Goal: Transaction & Acquisition: Purchase product/service

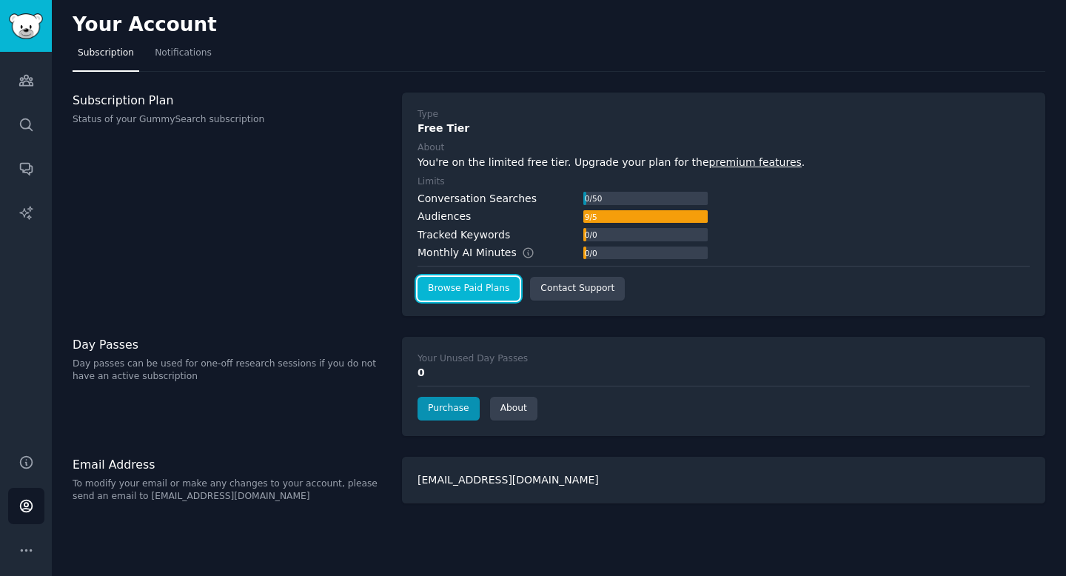
click at [487, 287] on link "Browse Paid Plans" at bounding box center [468, 289] width 102 height 24
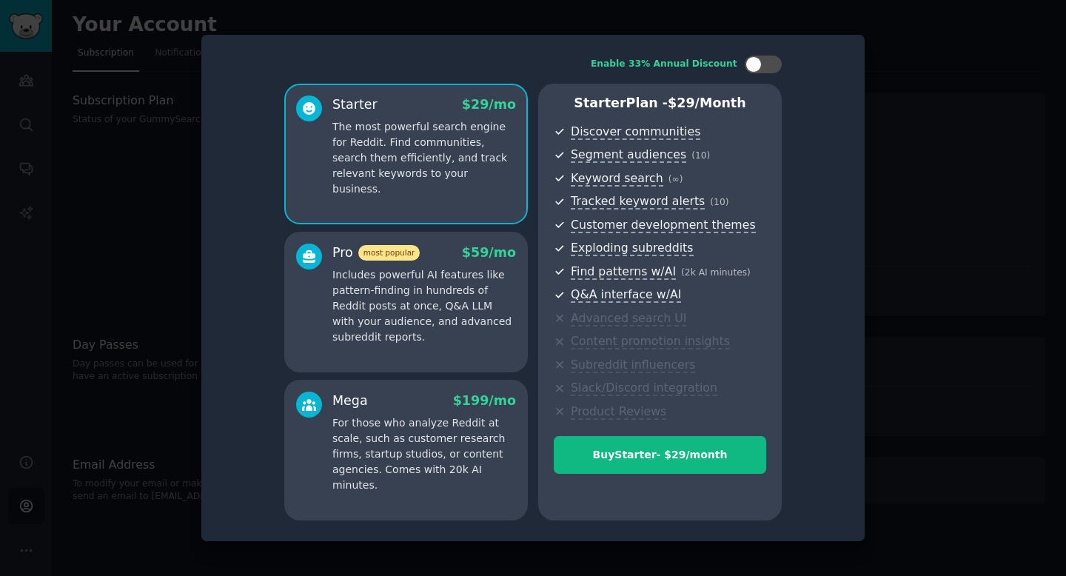
click at [476, 317] on p "Includes powerful AI features like pattern-finding in hundreds of Reddit posts …" at bounding box center [424, 306] width 184 height 78
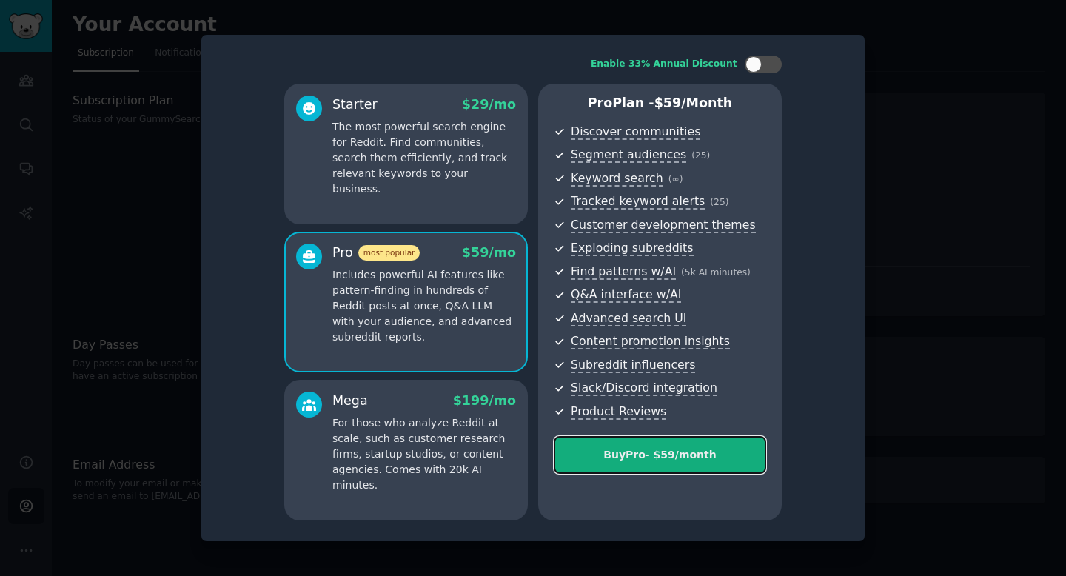
click at [683, 460] on div "Buy Pro - $ 59 /month" at bounding box center [659, 455] width 211 height 16
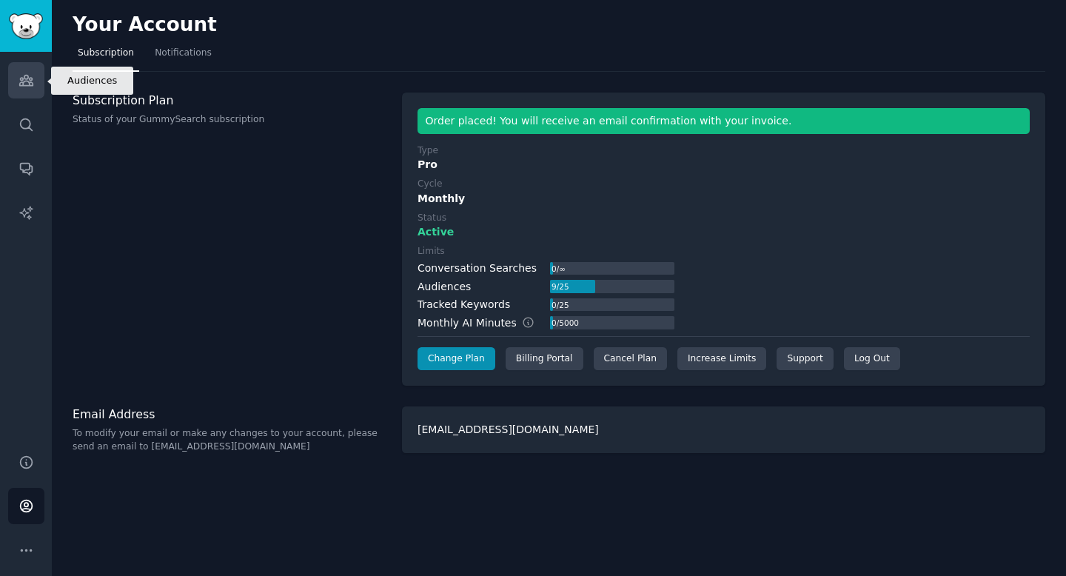
click at [27, 92] on link "Audiences" at bounding box center [26, 80] width 36 height 36
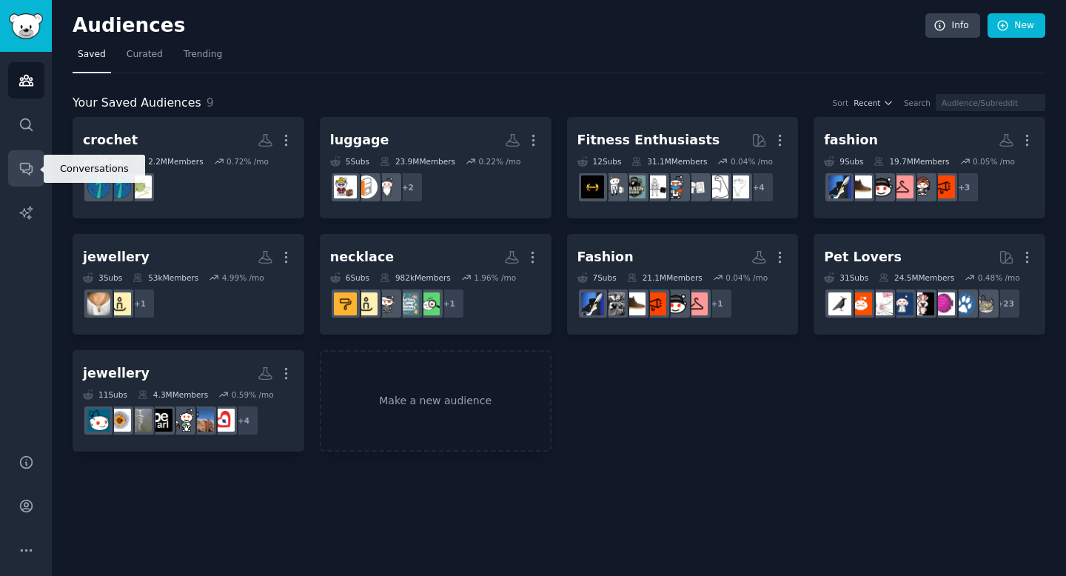
click at [23, 167] on icon "Sidebar" at bounding box center [27, 169] width 16 height 16
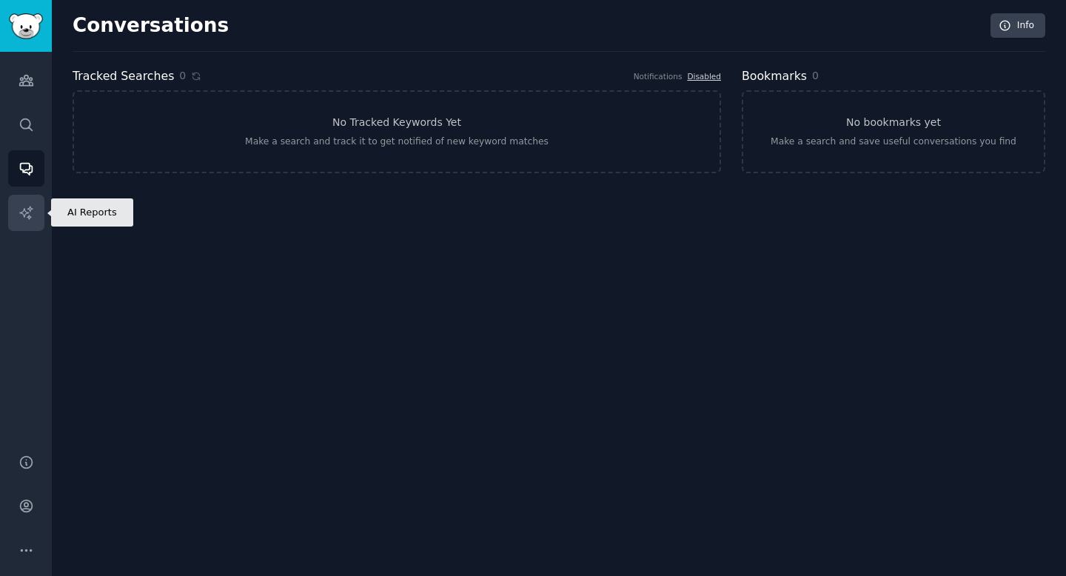
click at [25, 218] on icon "Sidebar" at bounding box center [27, 213] width 16 height 16
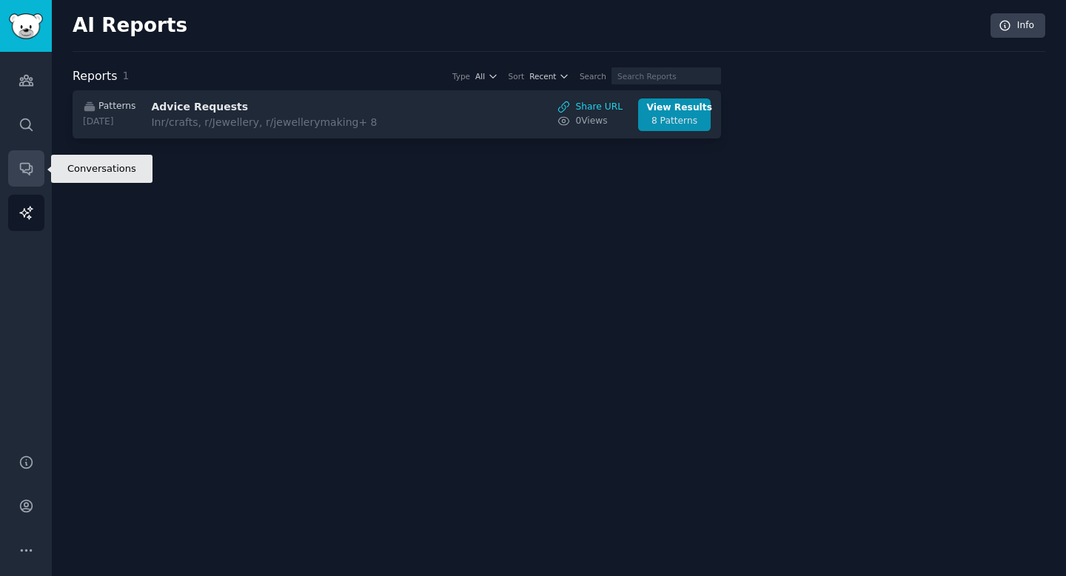
click at [25, 155] on link "Conversations" at bounding box center [26, 168] width 36 height 36
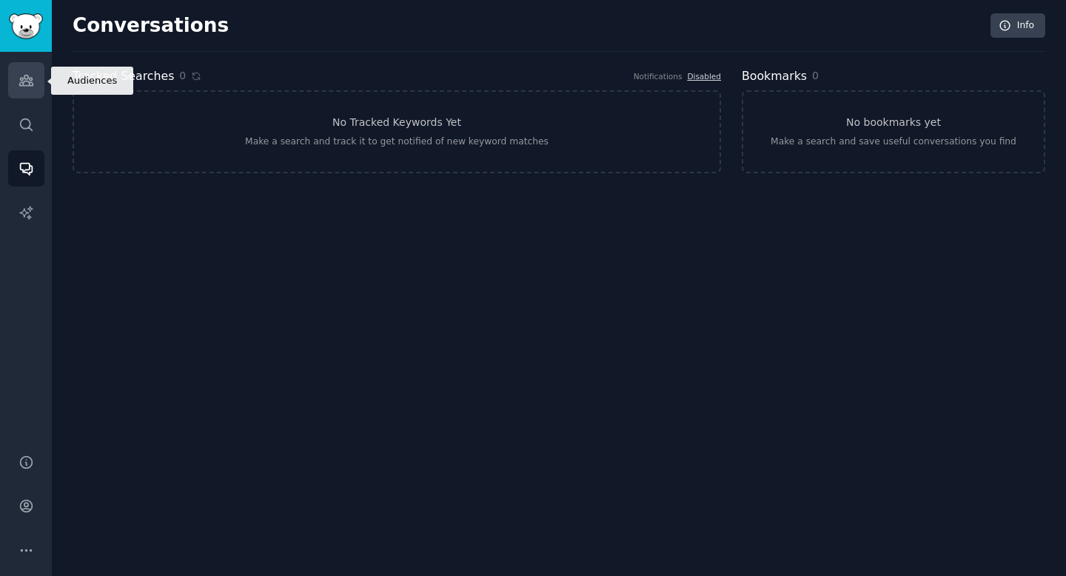
click at [25, 90] on link "Audiences" at bounding box center [26, 80] width 36 height 36
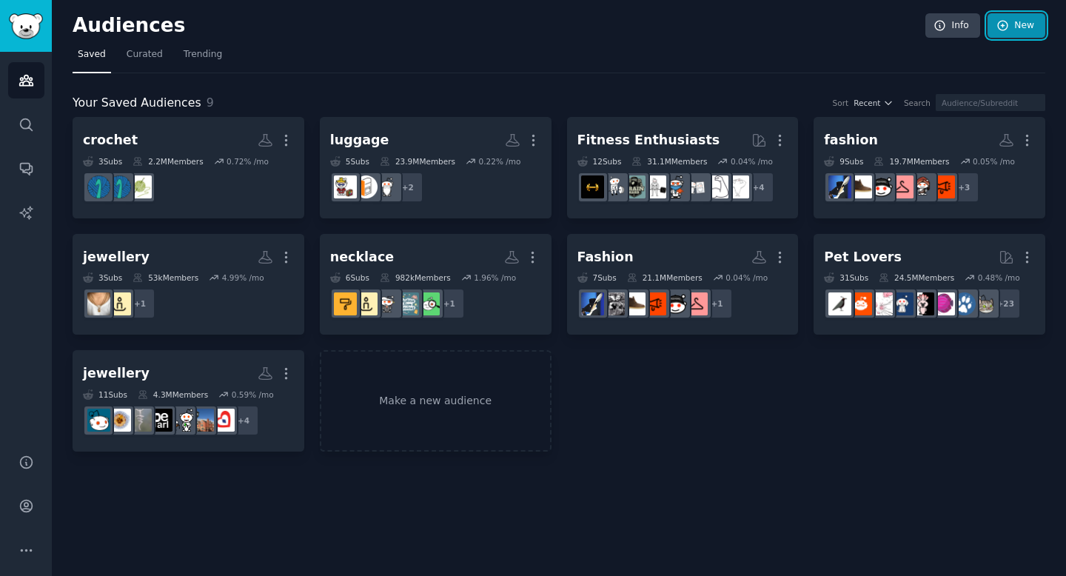
click at [1021, 21] on link "New" at bounding box center [1016, 25] width 58 height 25
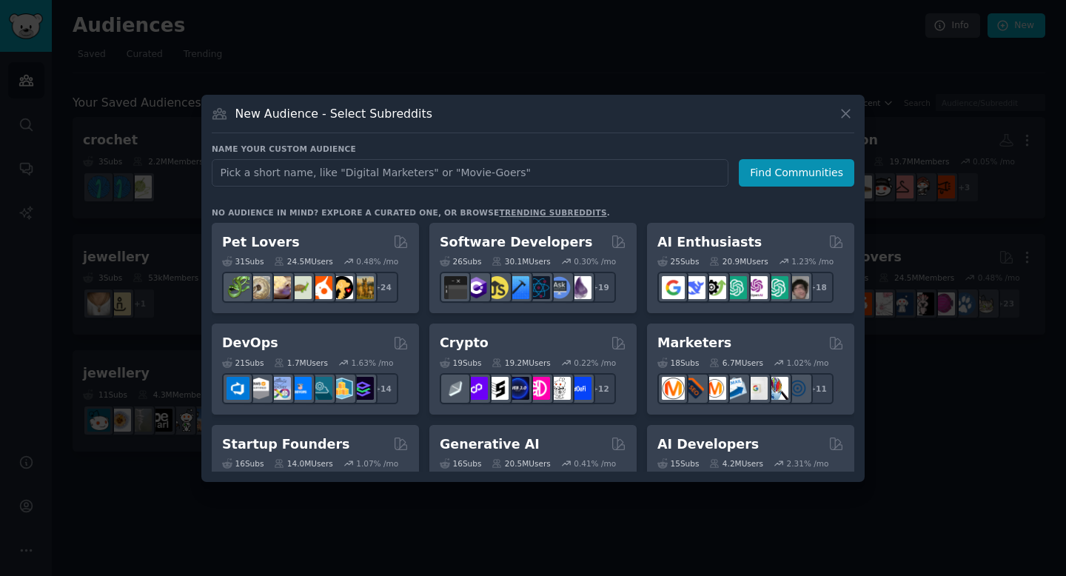
click at [506, 164] on input "text" at bounding box center [470, 172] width 517 height 27
type input "rust"
click at [782, 178] on button "Find Communities" at bounding box center [796, 172] width 115 height 27
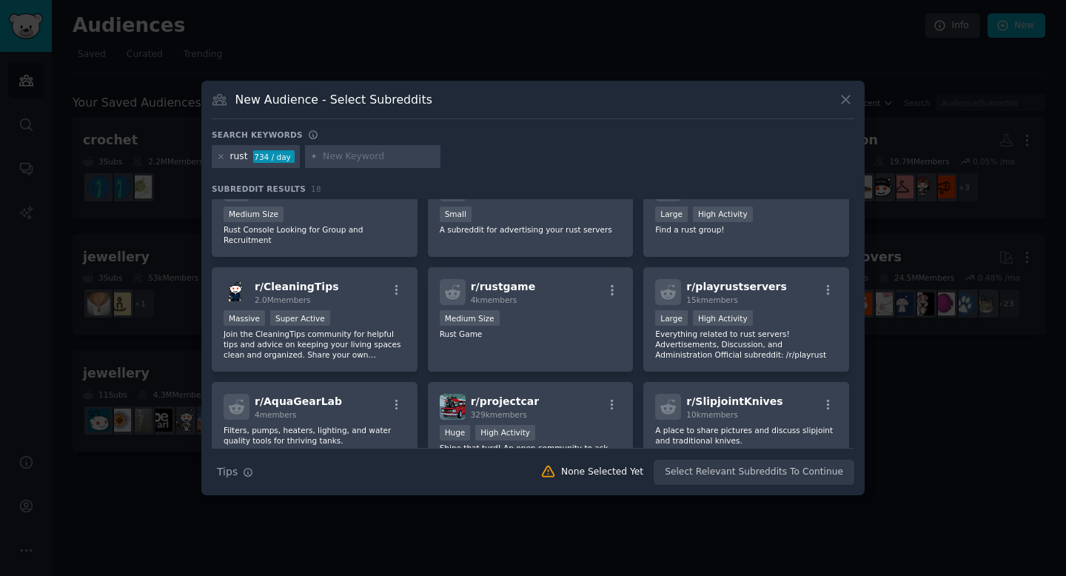
scroll to position [375, 0]
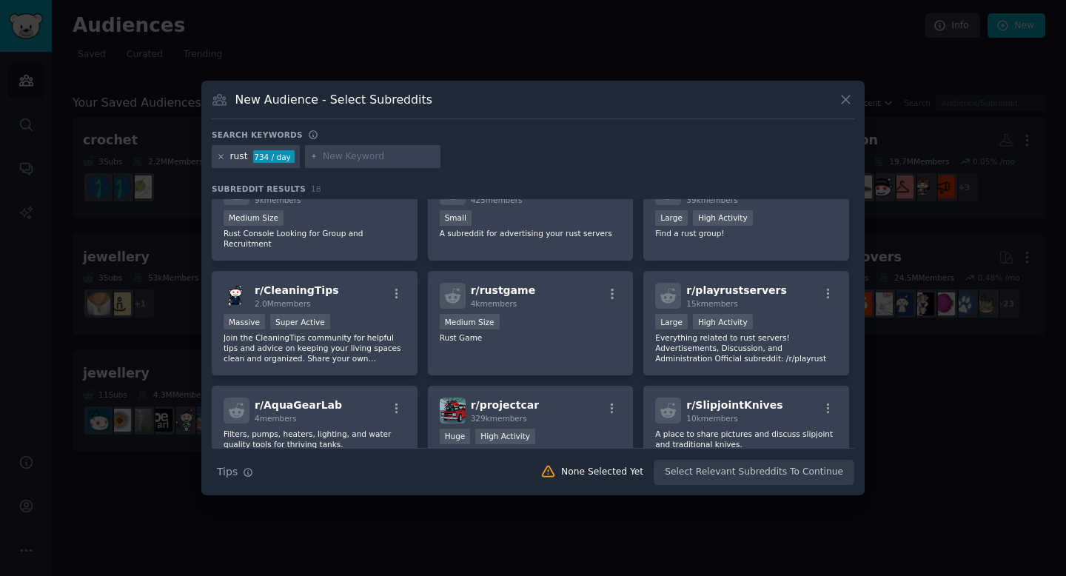
click at [218, 157] on icon at bounding box center [221, 156] width 8 height 8
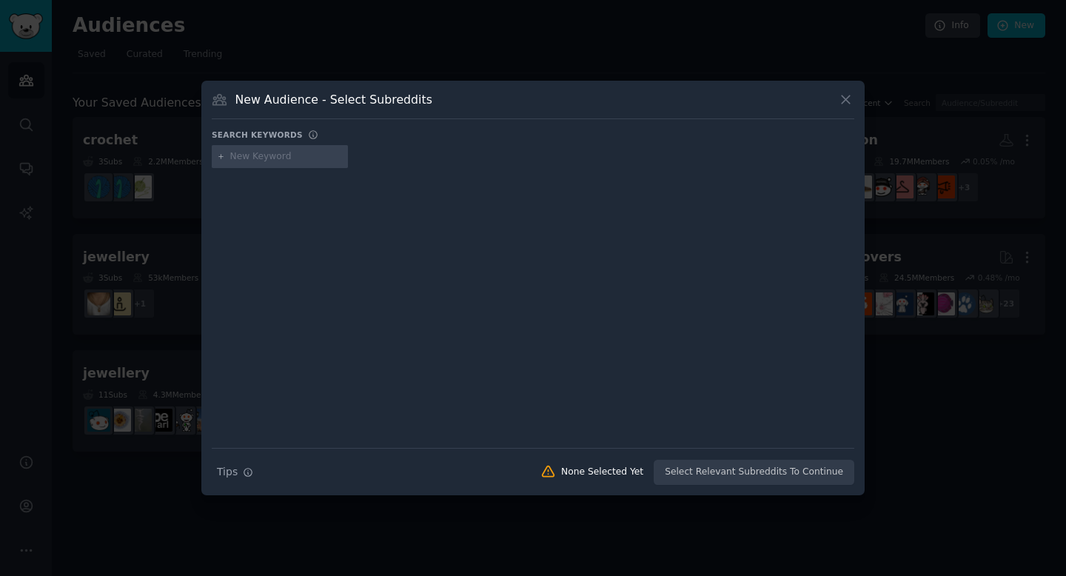
click at [289, 160] on input "text" at bounding box center [286, 156] width 112 height 13
type input "DIY"
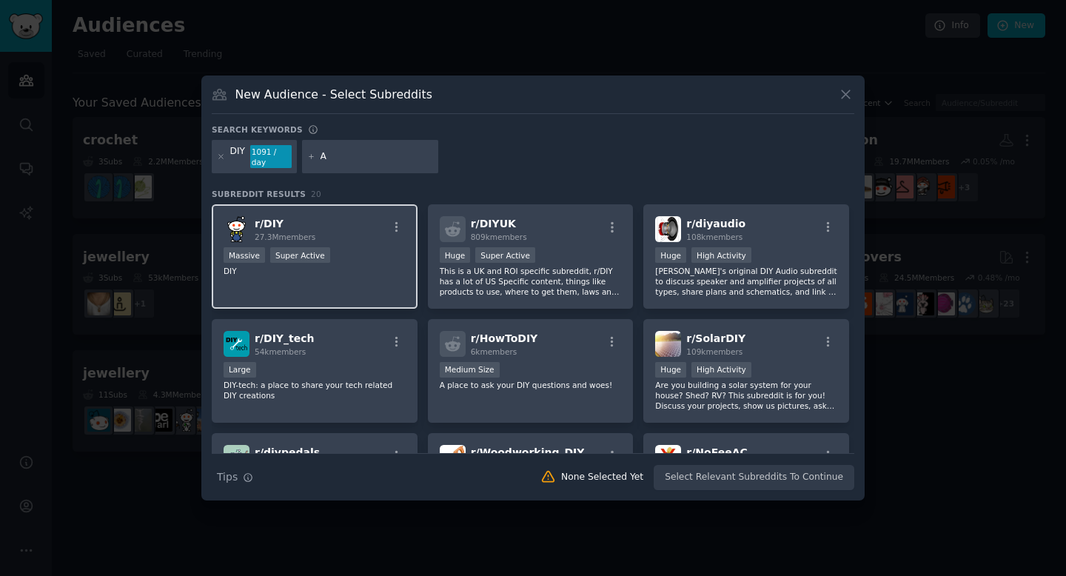
click at [355, 266] on p "DIY" at bounding box center [314, 271] width 182 height 10
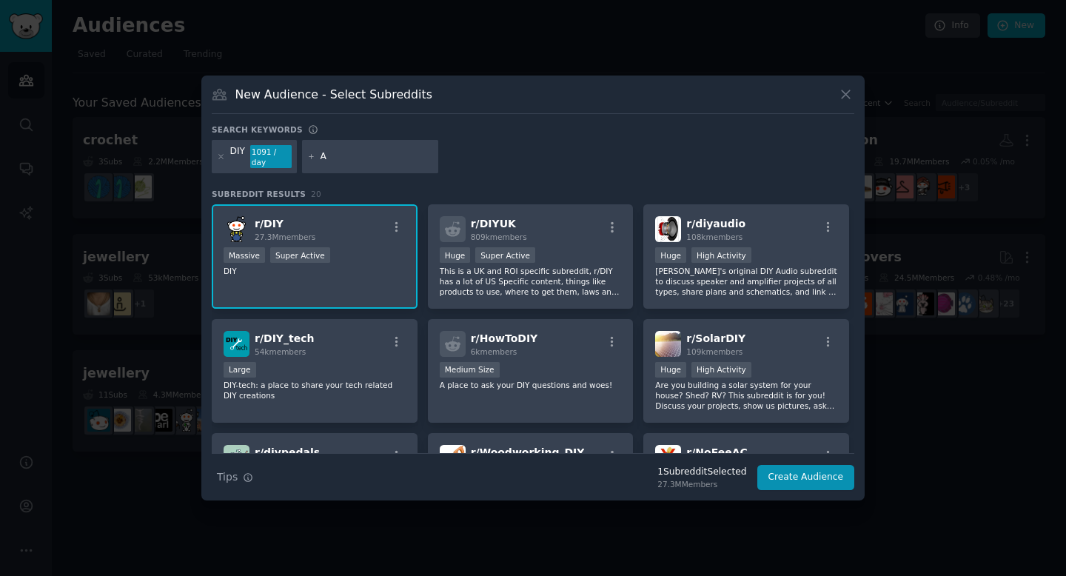
click at [367, 169] on div "DIY 1091 / day A" at bounding box center [533, 159] width 642 height 39
click at [367, 158] on input "A" at bounding box center [376, 156] width 112 height 13
type input "Aucars"
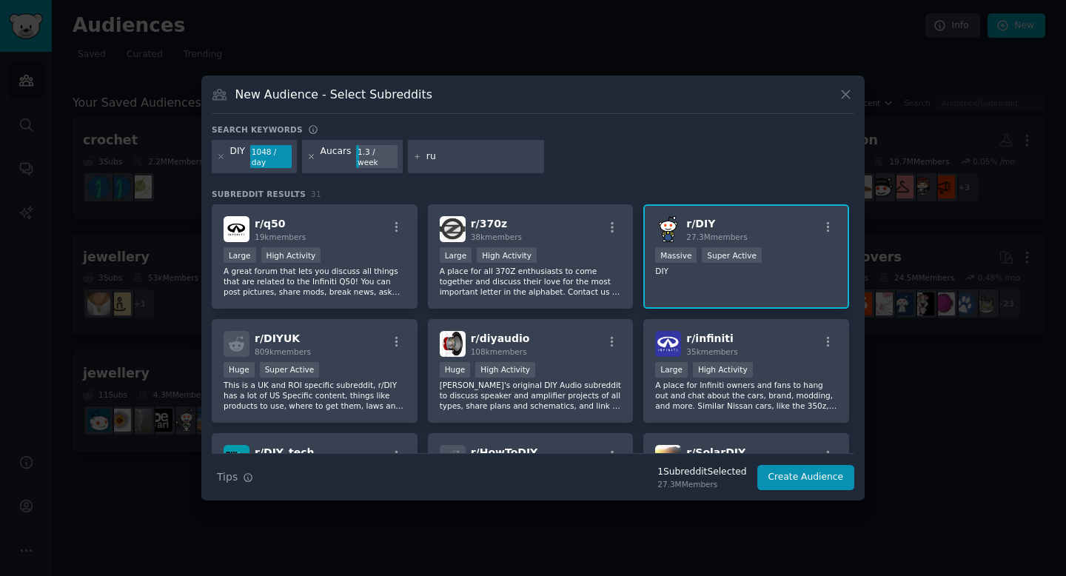
click at [307, 155] on icon at bounding box center [311, 156] width 8 height 8
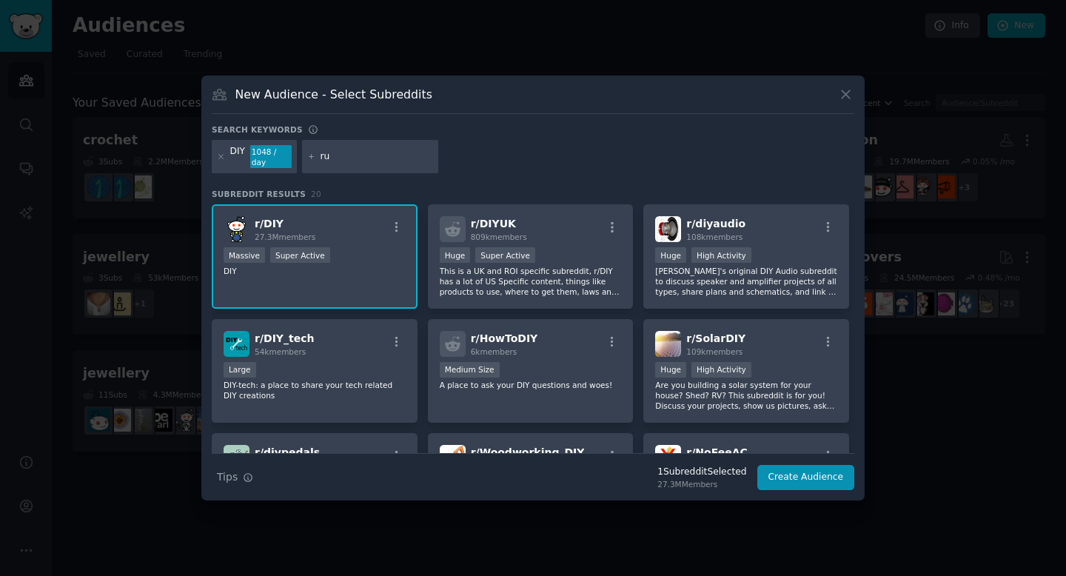
click at [373, 164] on div "ru" at bounding box center [370, 157] width 136 height 34
click at [371, 163] on div "ru" at bounding box center [370, 157] width 136 height 34
click at [356, 157] on input "ru" at bounding box center [376, 156] width 112 height 13
type input "carsaustralia"
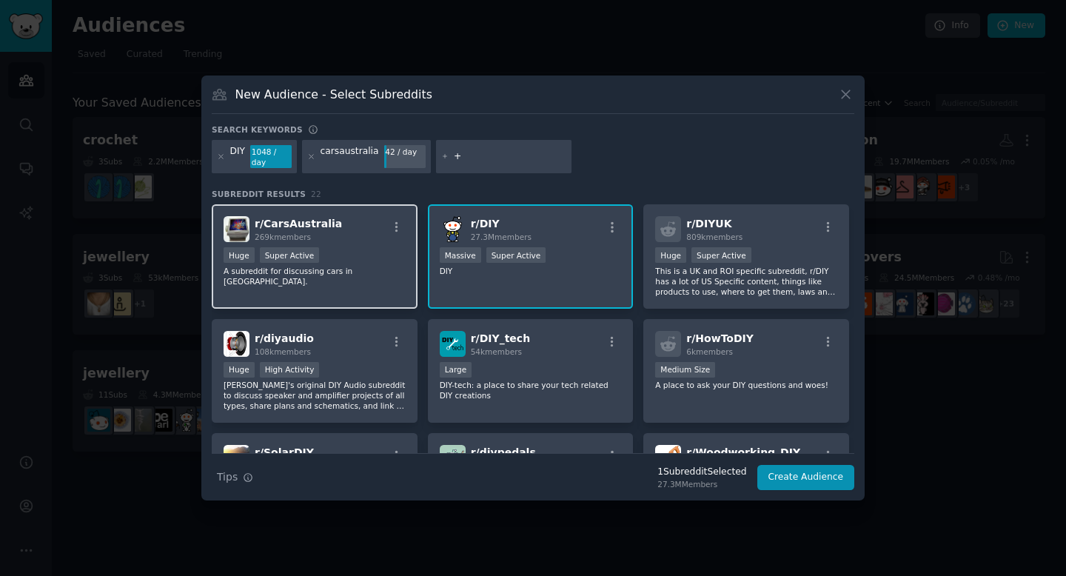
type input "+"
click at [320, 251] on div ">= 95th percentile for submissions / day Huge Super Active" at bounding box center [314, 256] width 182 height 19
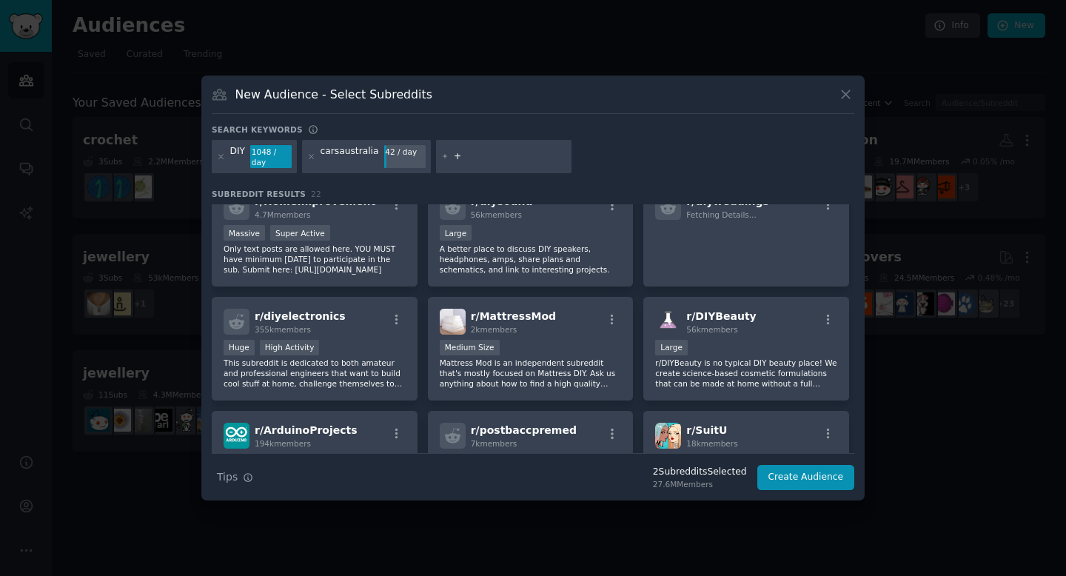
scroll to position [707, 0]
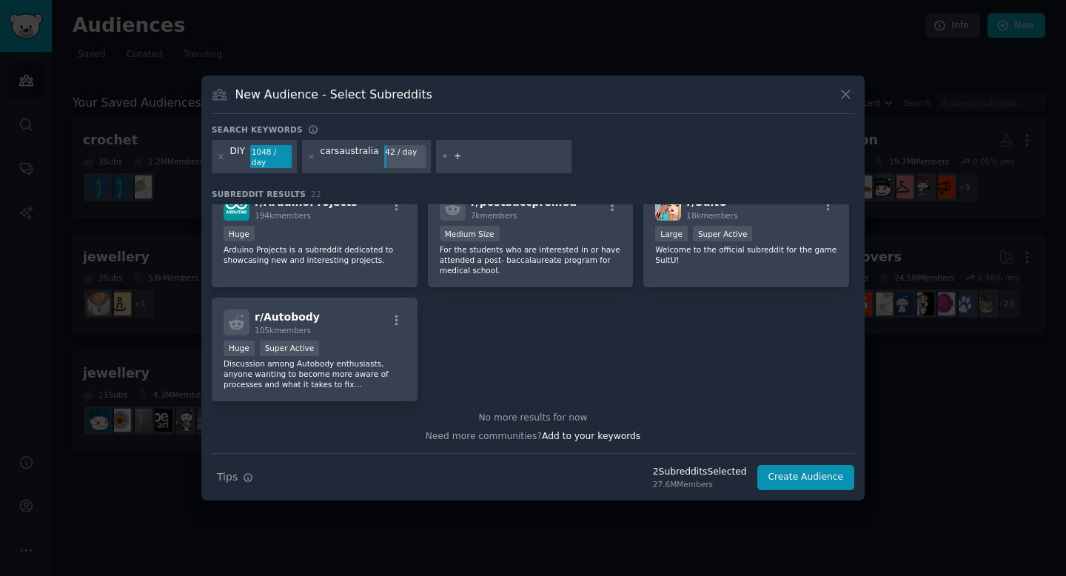
click at [480, 154] on input "+" at bounding box center [510, 156] width 112 height 13
type input "home"
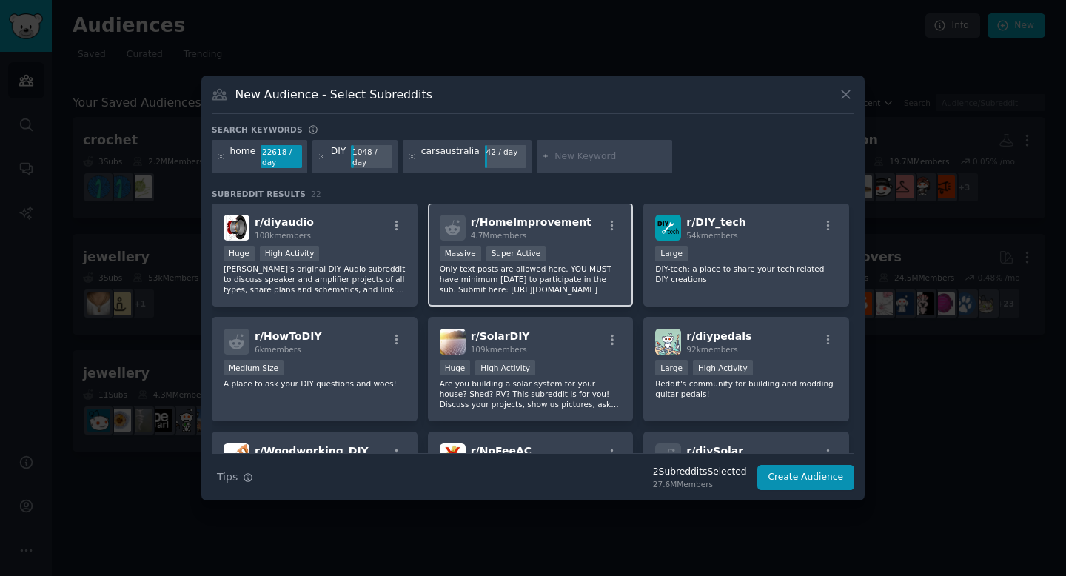
scroll to position [99, 0]
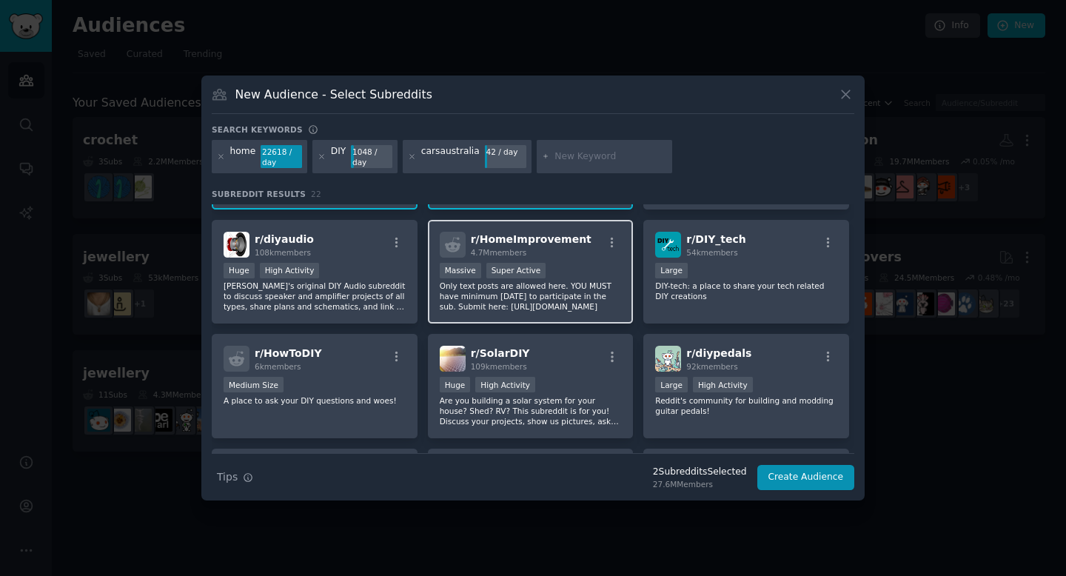
click at [566, 259] on div "r/ HomeImprovement 4.7M members Massive Super Active Only text posts are allowe…" at bounding box center [531, 272] width 206 height 104
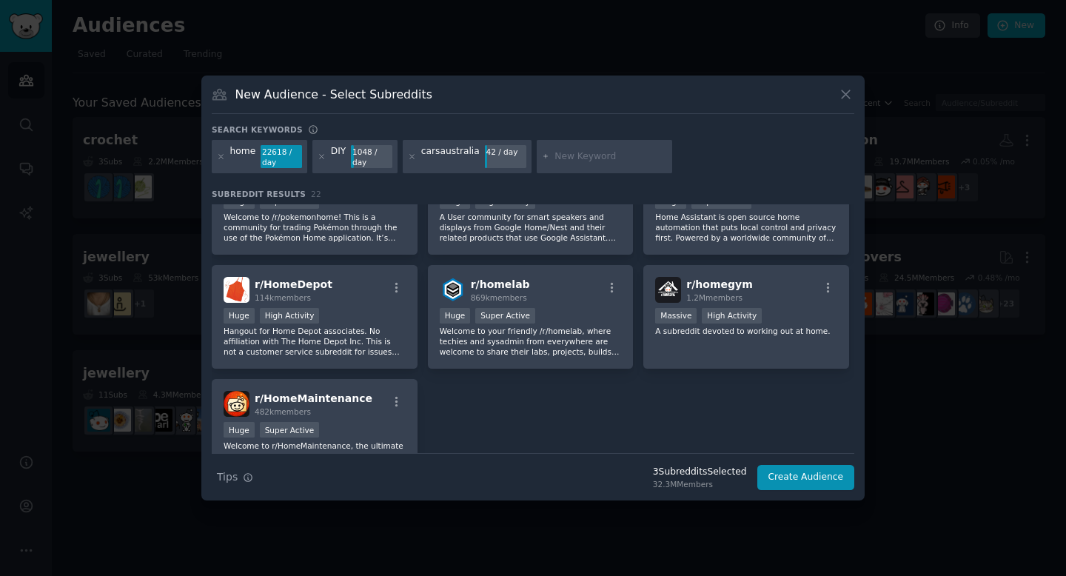
scroll to position [689, 0]
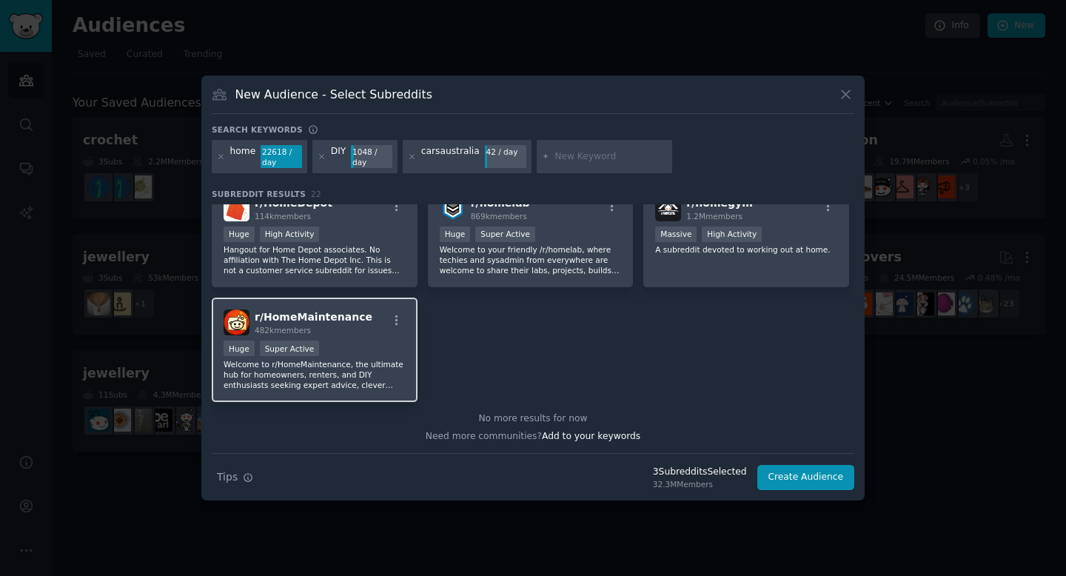
click at [356, 334] on div "r/ HomeMaintenance 482k members" at bounding box center [314, 322] width 182 height 26
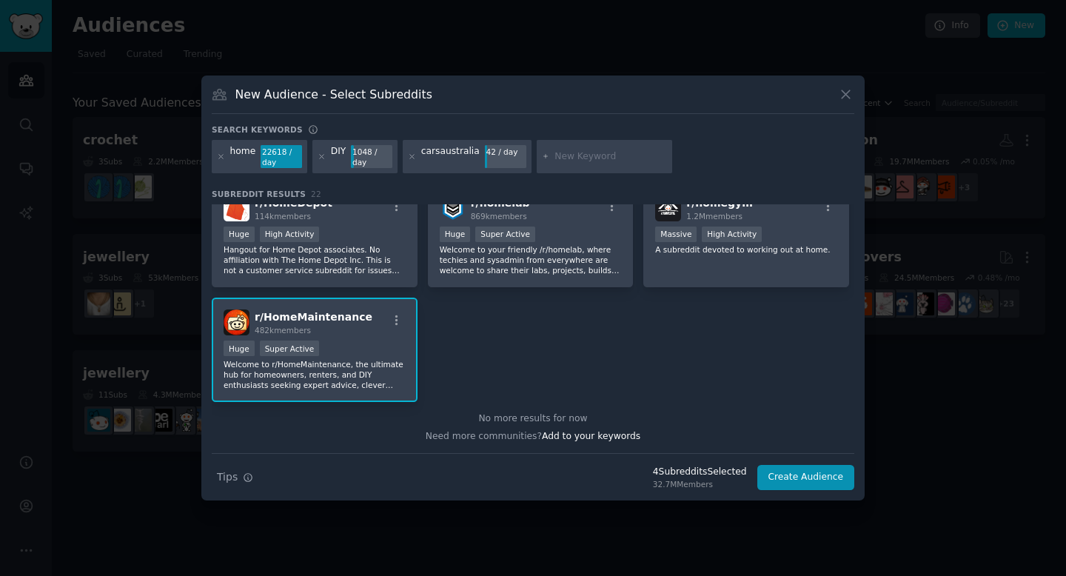
click at [569, 153] on input "text" at bounding box center [610, 156] width 112 height 13
type input "rust"
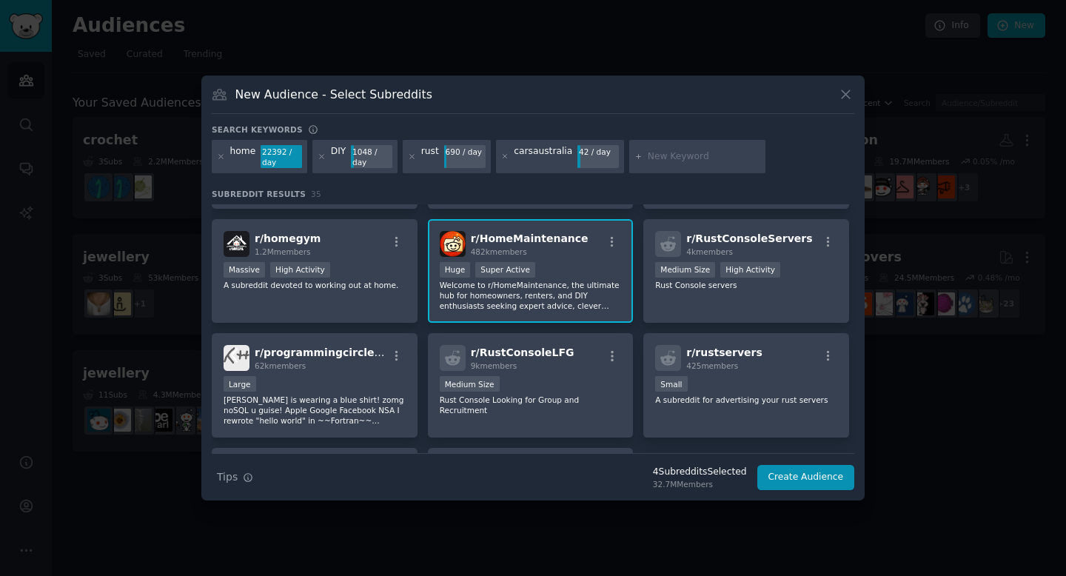
scroll to position [1165, 0]
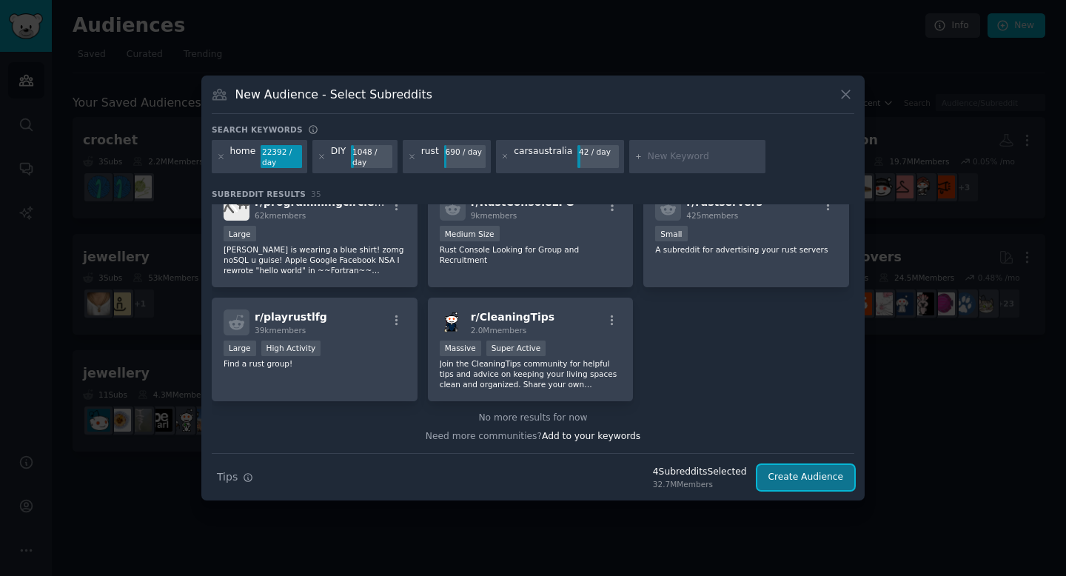
click at [824, 476] on button "Create Audience" at bounding box center [806, 477] width 98 height 25
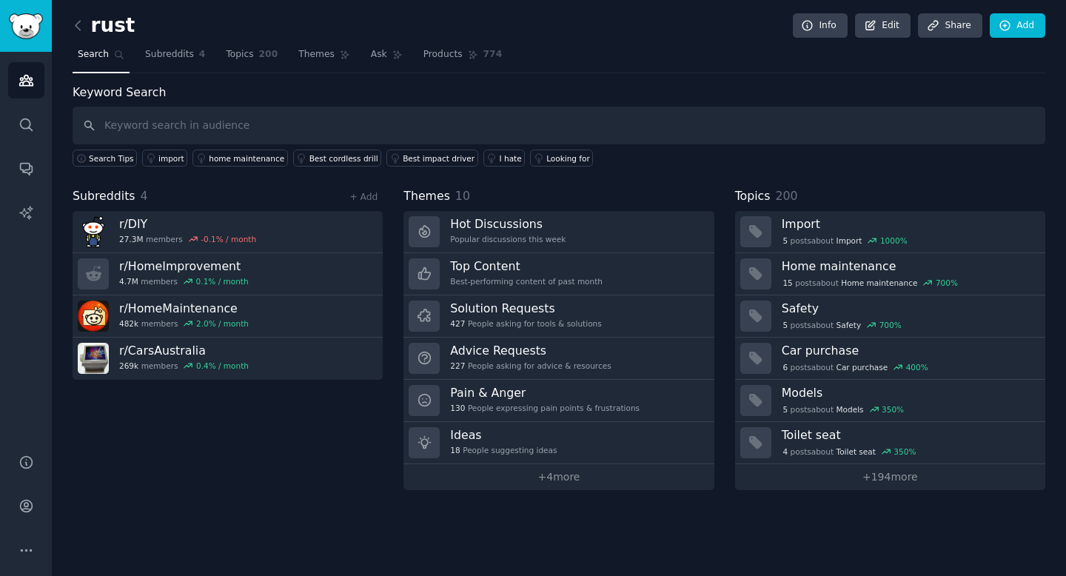
click at [434, 115] on input "text" at bounding box center [559, 126] width 972 height 38
type input "rust"
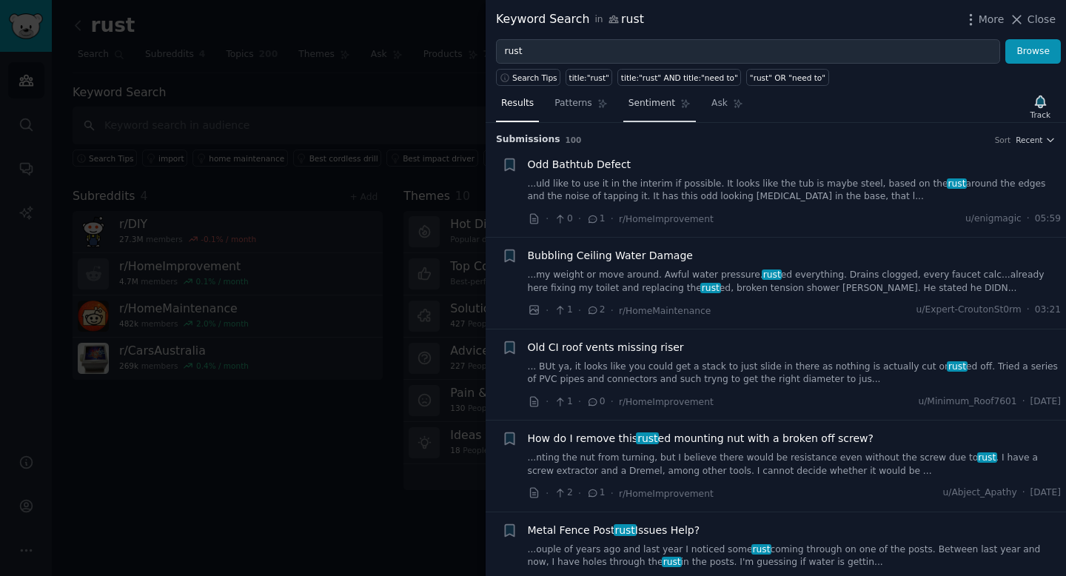
click at [641, 100] on span "Sentiment" at bounding box center [651, 103] width 47 height 13
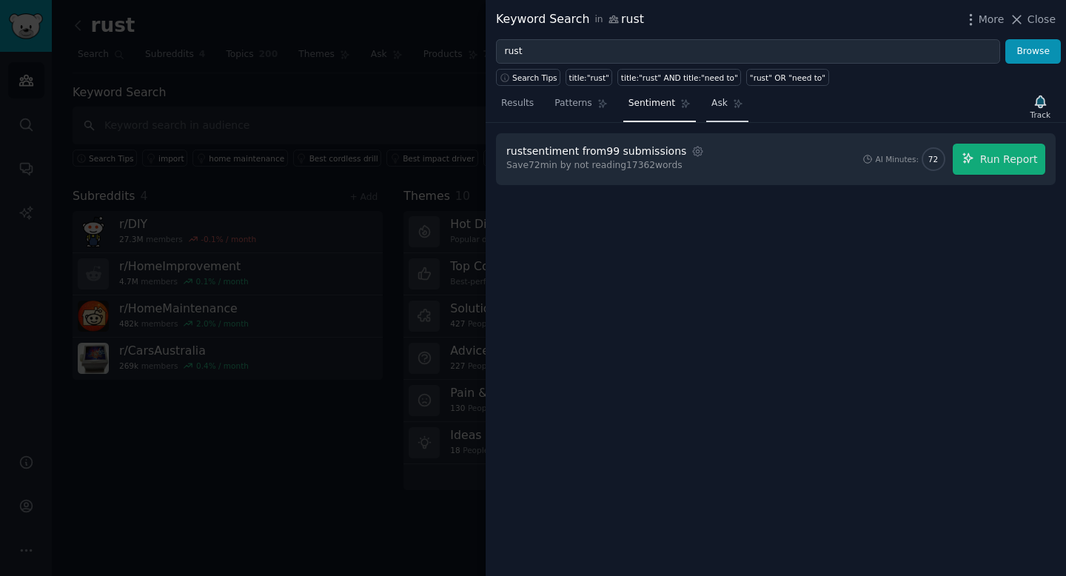
click at [718, 104] on span "Ask" at bounding box center [719, 103] width 16 height 13
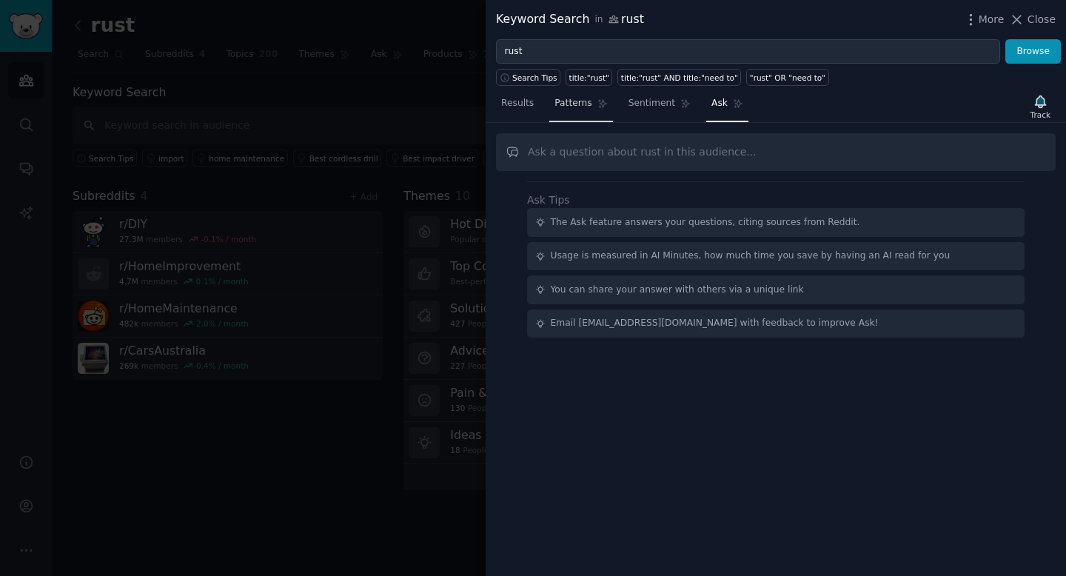
click at [586, 101] on span "Patterns" at bounding box center [572, 103] width 37 height 13
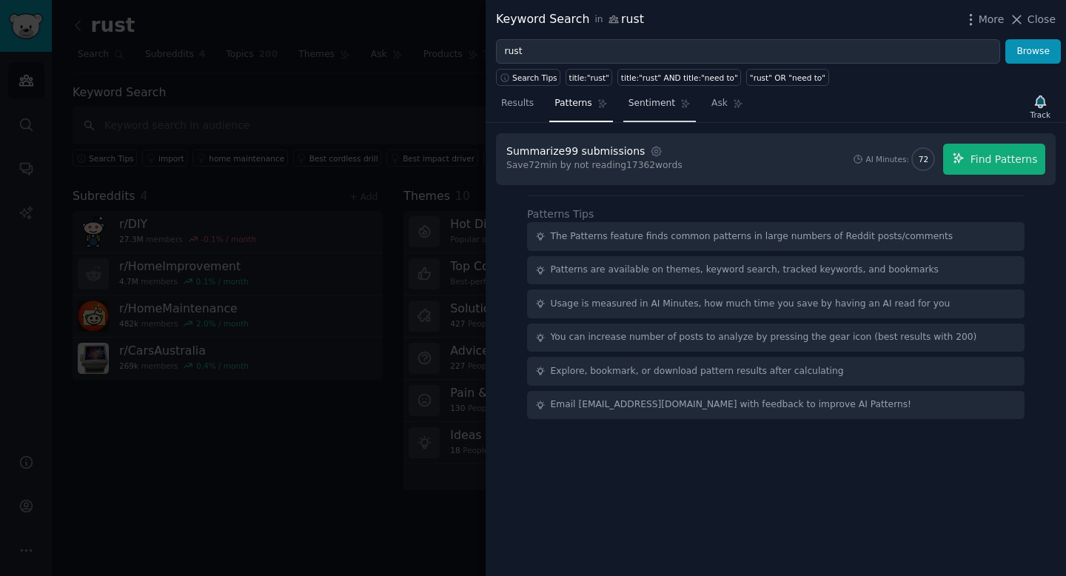
click at [650, 95] on link "Sentiment" at bounding box center [659, 107] width 73 height 30
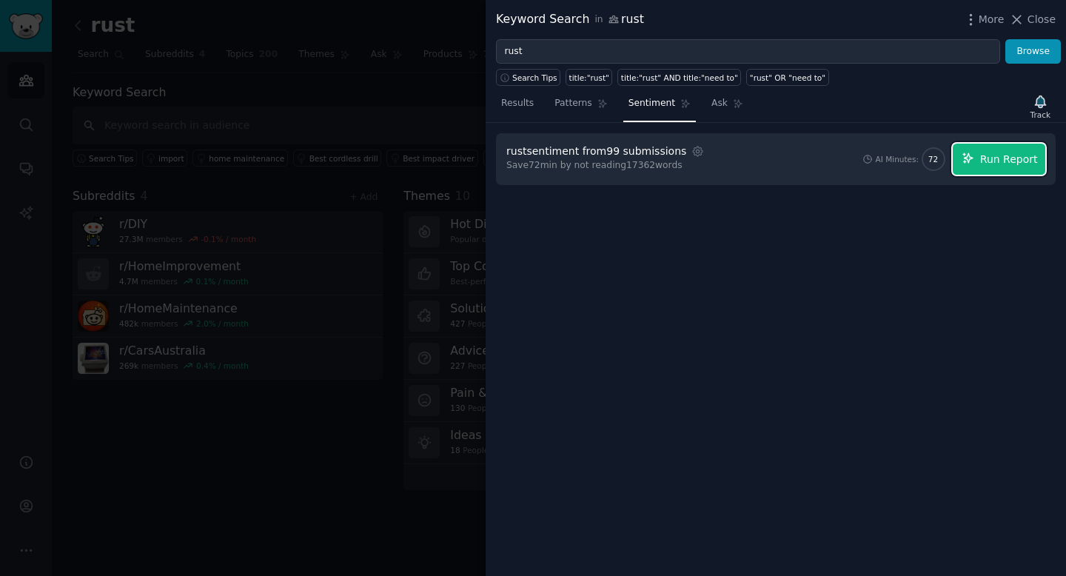
click at [1009, 167] on button "Run Report" at bounding box center [998, 159] width 93 height 31
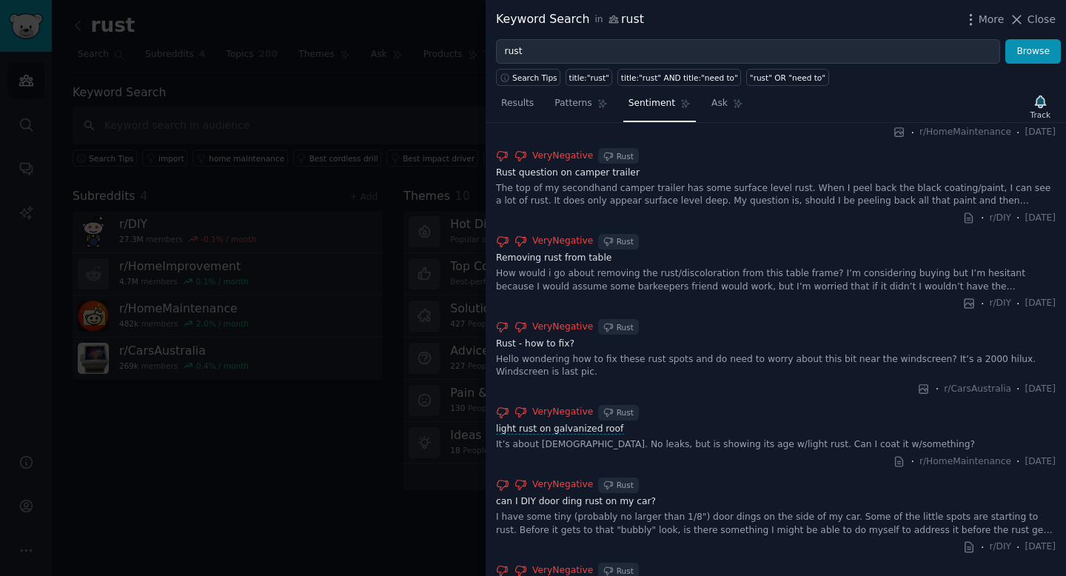
scroll to position [1415, 0]
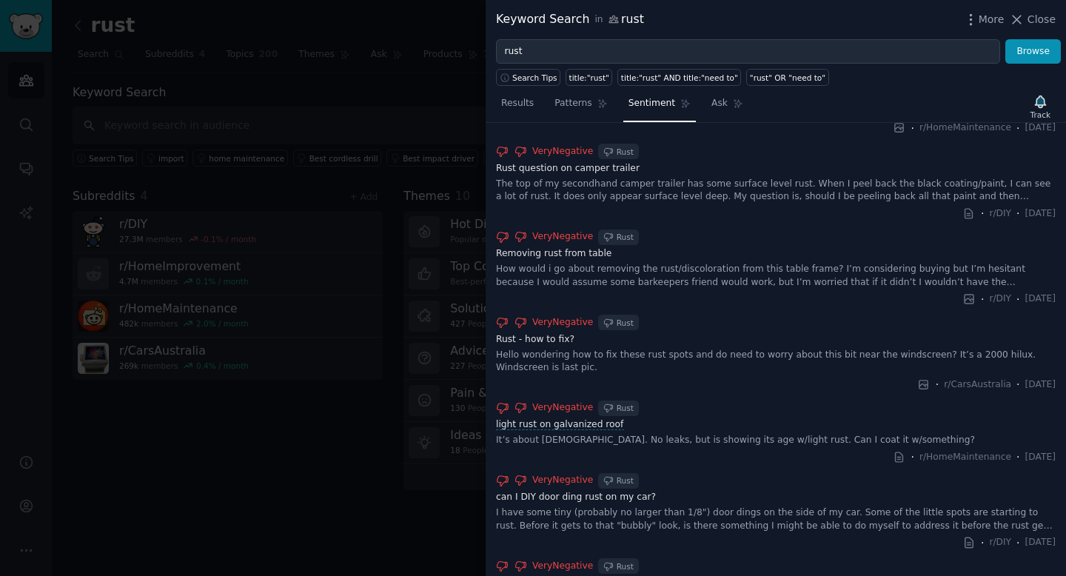
click at [347, 278] on div at bounding box center [533, 288] width 1066 height 576
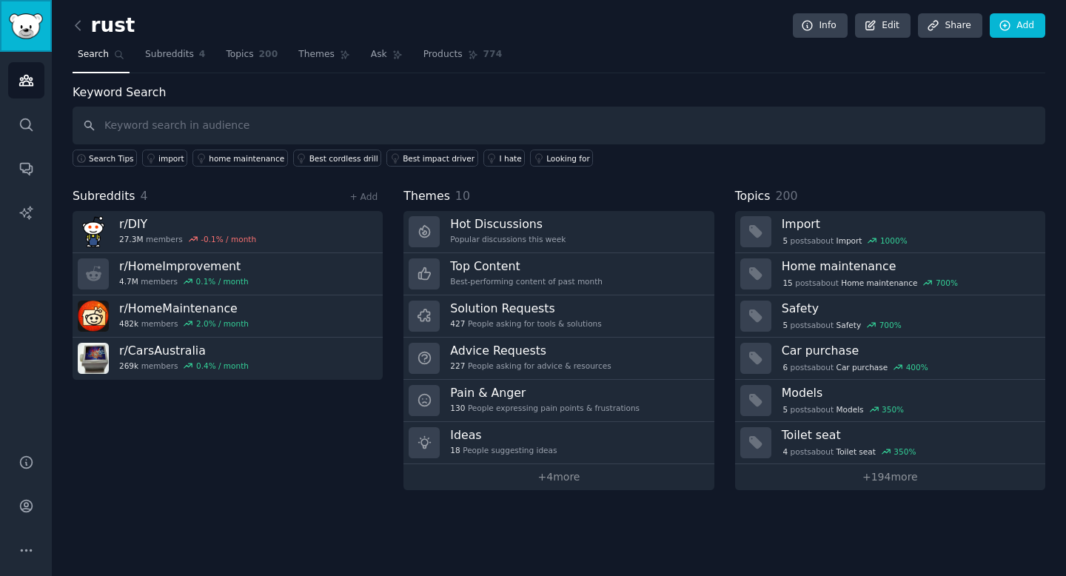
click at [30, 19] on img "Sidebar" at bounding box center [26, 26] width 34 height 26
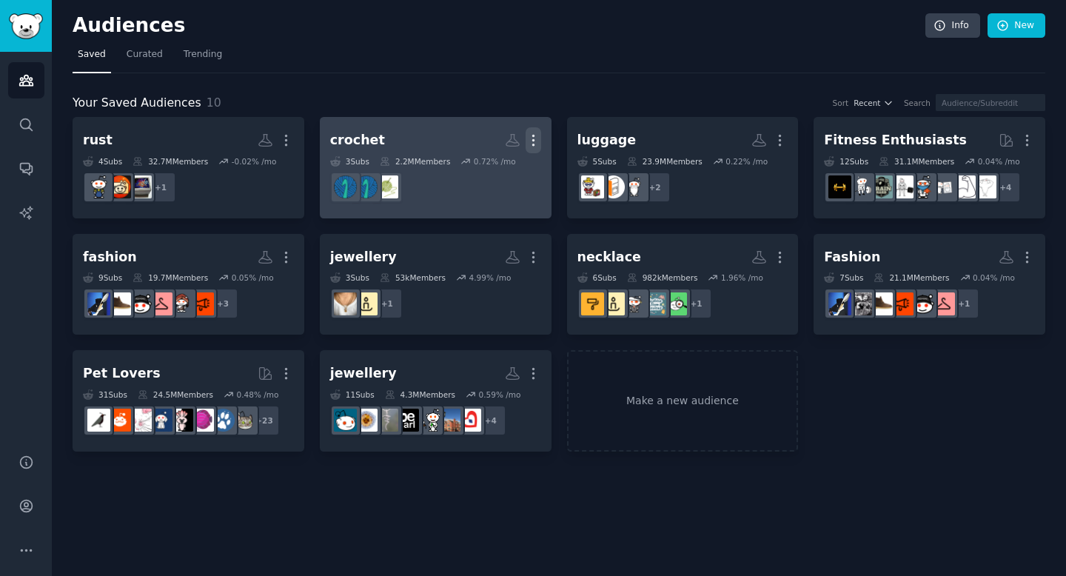
click at [535, 138] on icon "button" at bounding box center [533, 140] width 16 height 16
click at [502, 176] on p "Delete" at bounding box center [493, 172] width 34 height 16
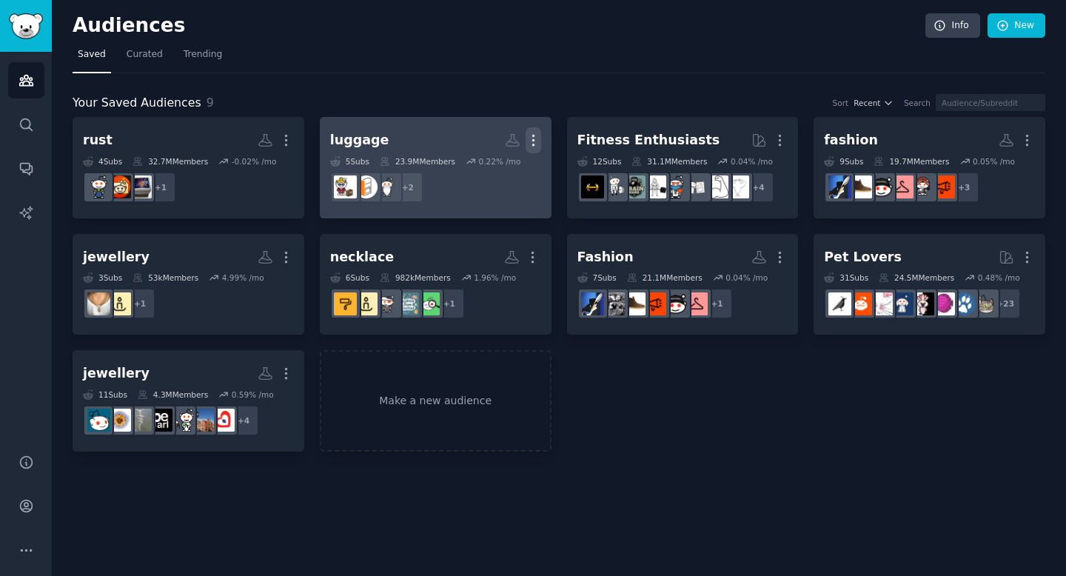
click at [528, 142] on icon "button" at bounding box center [533, 140] width 16 height 16
click at [491, 171] on p "Delete" at bounding box center [493, 172] width 34 height 16
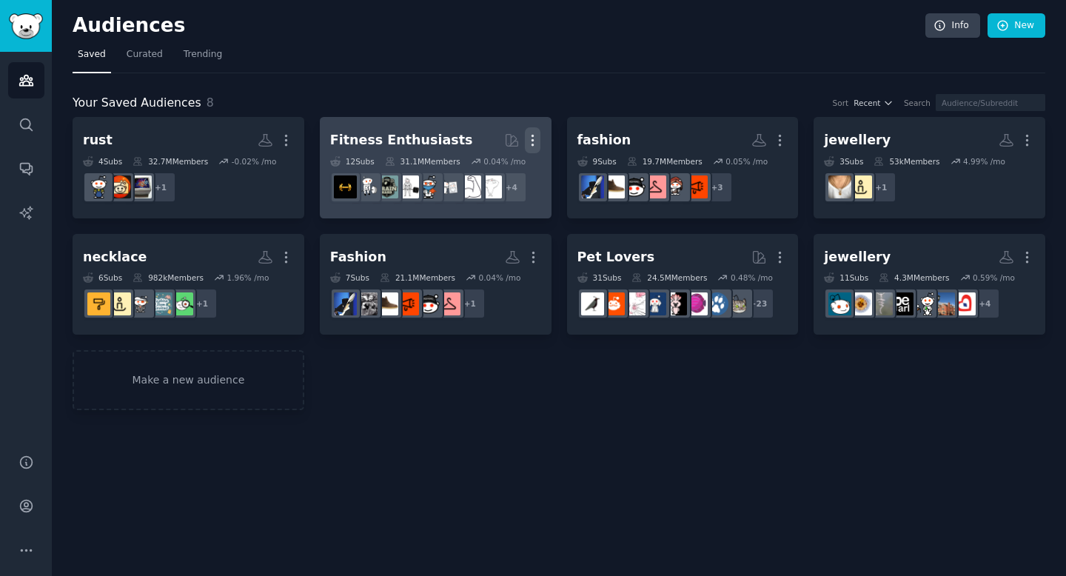
click at [533, 140] on icon "button" at bounding box center [532, 140] width 1 height 10
click at [502, 168] on p "Delete" at bounding box center [492, 172] width 34 height 16
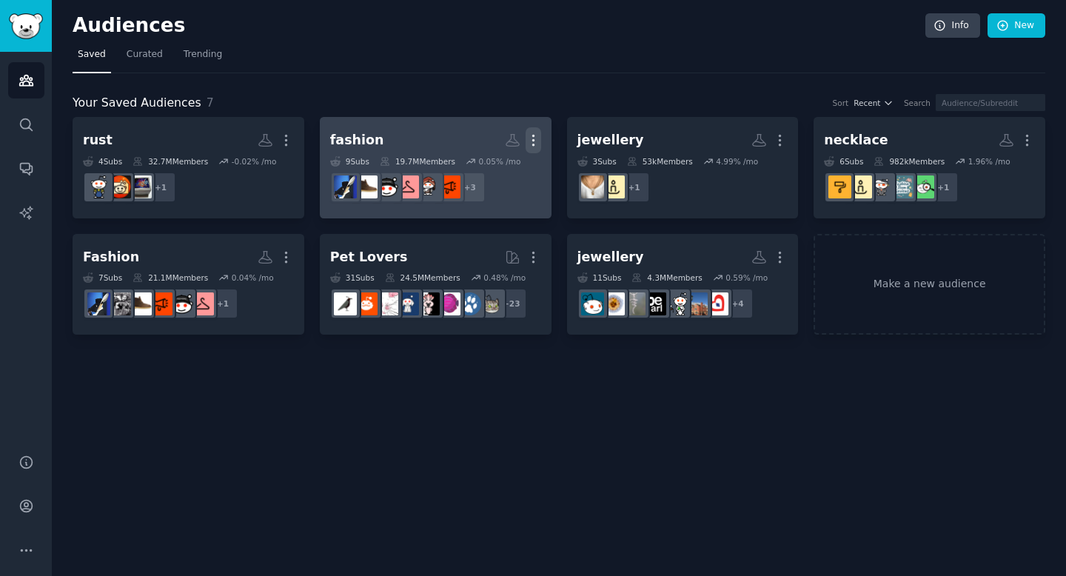
click at [537, 136] on icon "button" at bounding box center [533, 140] width 16 height 16
click at [490, 181] on div "Delete" at bounding box center [482, 171] width 70 height 31
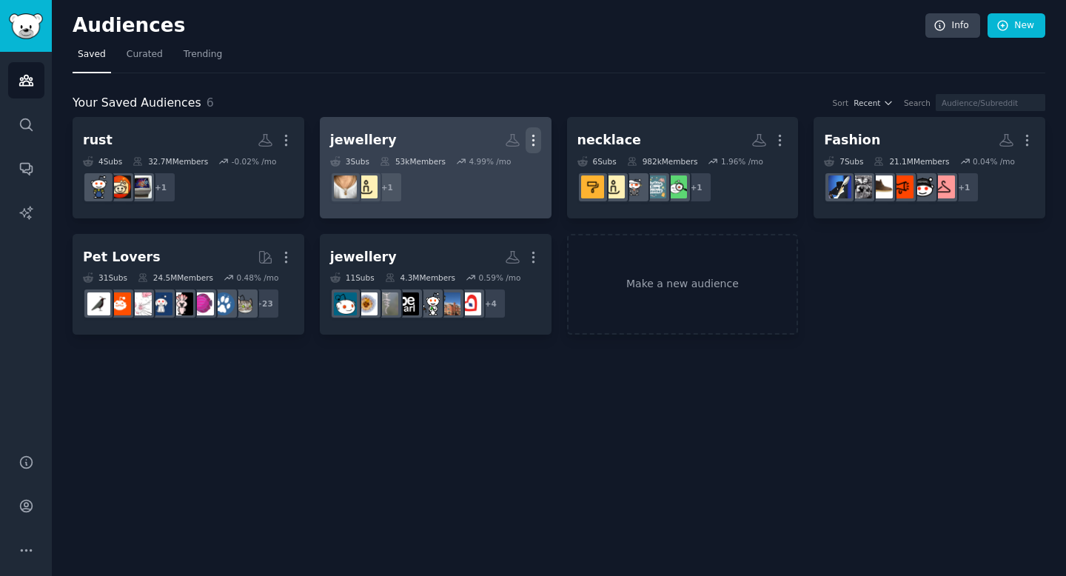
click at [533, 137] on icon "button" at bounding box center [533, 140] width 16 height 16
click at [498, 172] on p "Delete" at bounding box center [493, 172] width 34 height 16
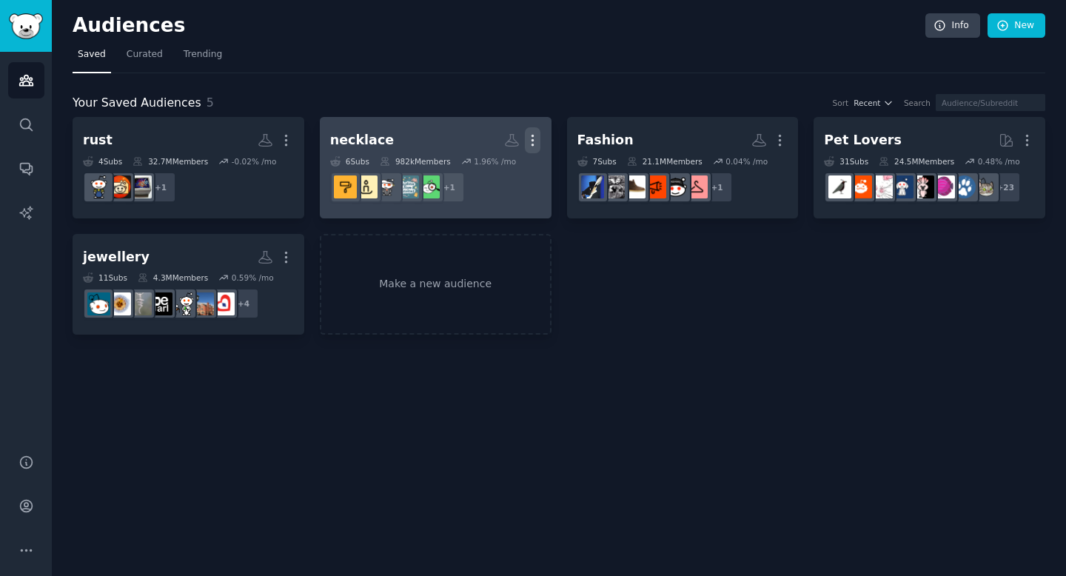
click at [532, 140] on icon "button" at bounding box center [532, 140] width 1 height 10
click at [502, 167] on p "Delete" at bounding box center [492, 172] width 34 height 16
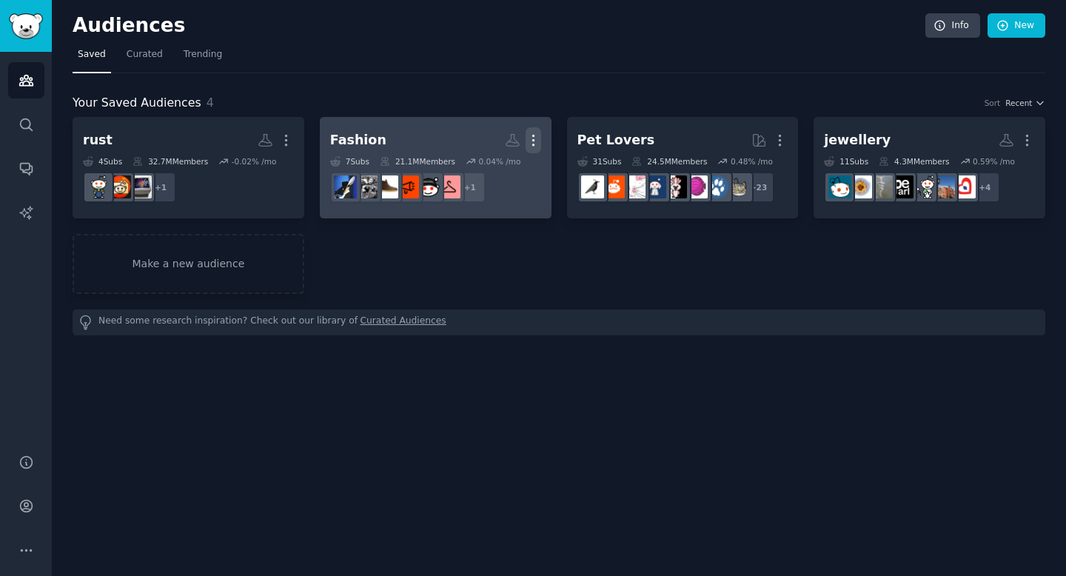
click at [532, 141] on icon "button" at bounding box center [533, 140] width 16 height 16
click at [504, 165] on p "Delete" at bounding box center [493, 172] width 34 height 16
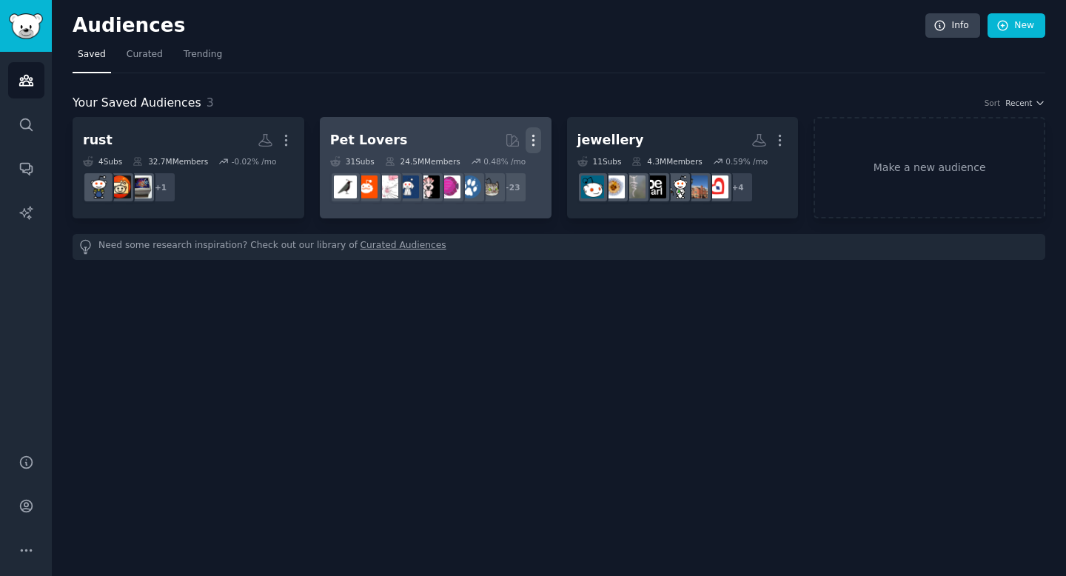
click at [536, 143] on icon "button" at bounding box center [533, 140] width 16 height 16
click at [499, 164] on p "Delete" at bounding box center [493, 172] width 34 height 16
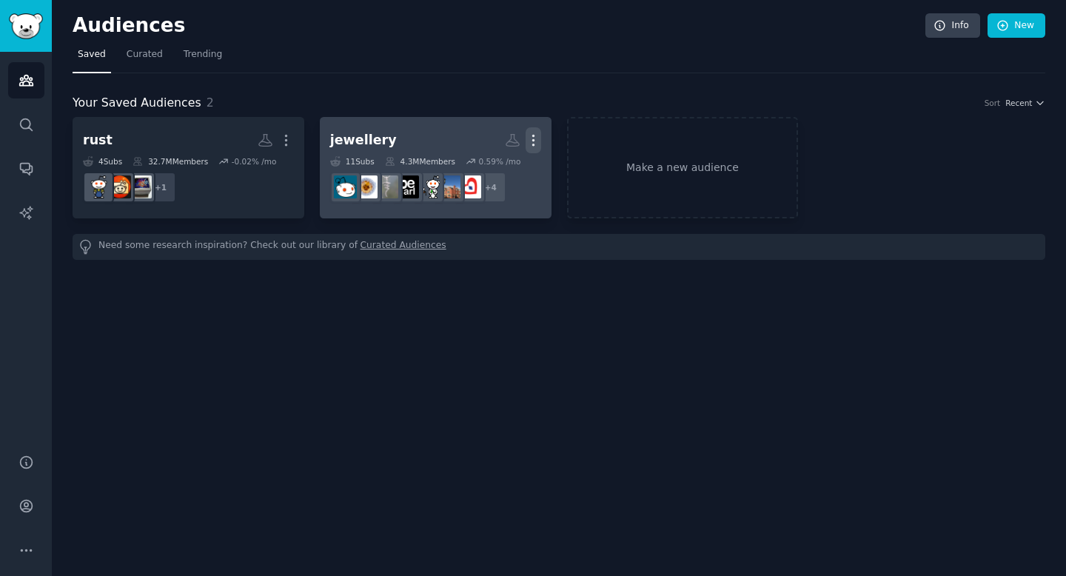
click at [534, 138] on icon "button" at bounding box center [533, 140] width 16 height 16
click at [498, 174] on p "Delete" at bounding box center [493, 172] width 34 height 16
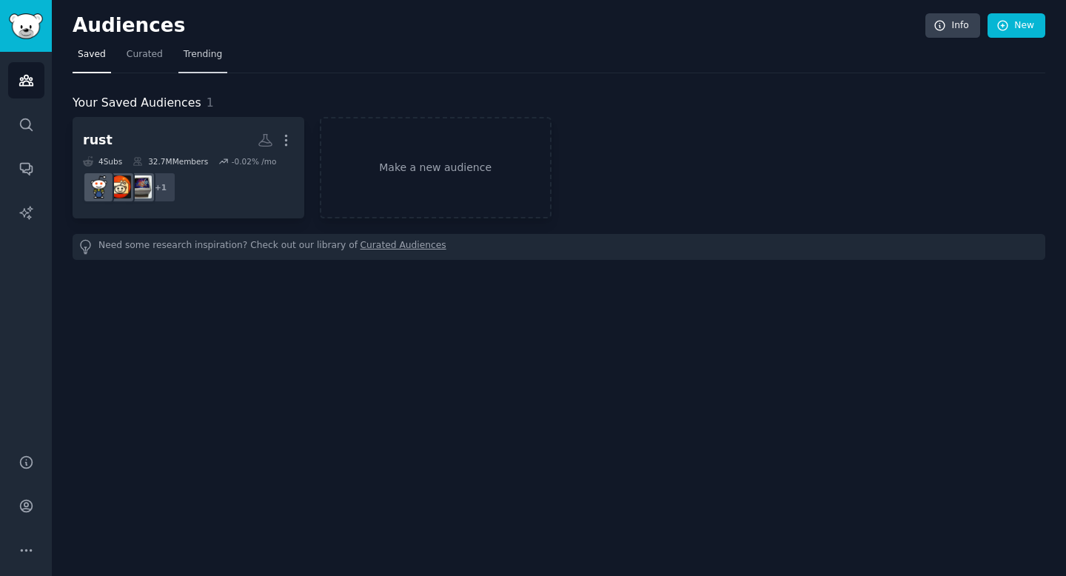
click at [218, 50] on span "Trending" at bounding box center [203, 54] width 38 height 13
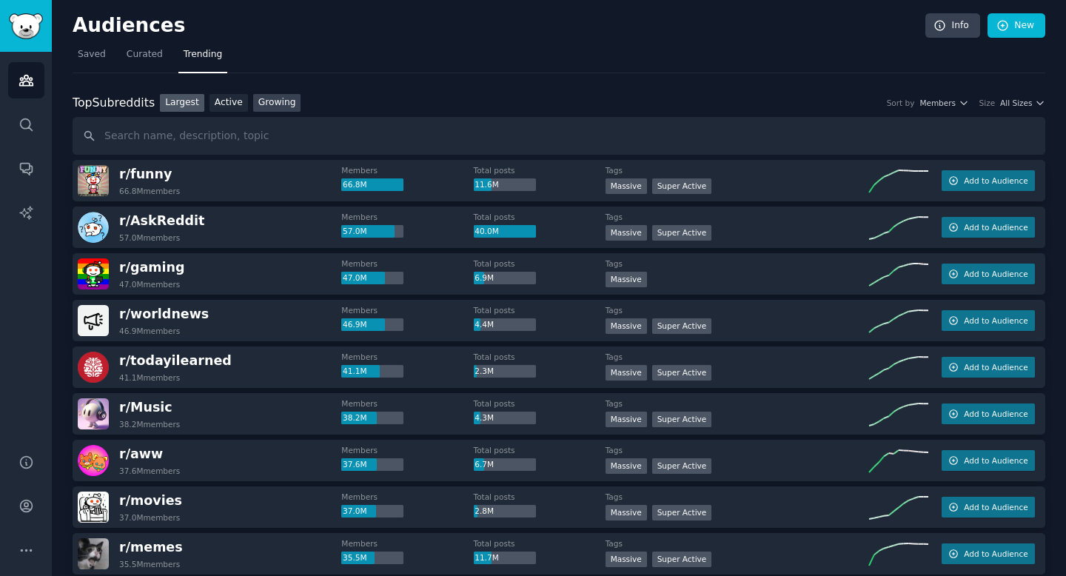
click at [278, 102] on link "Growing" at bounding box center [277, 103] width 48 height 19
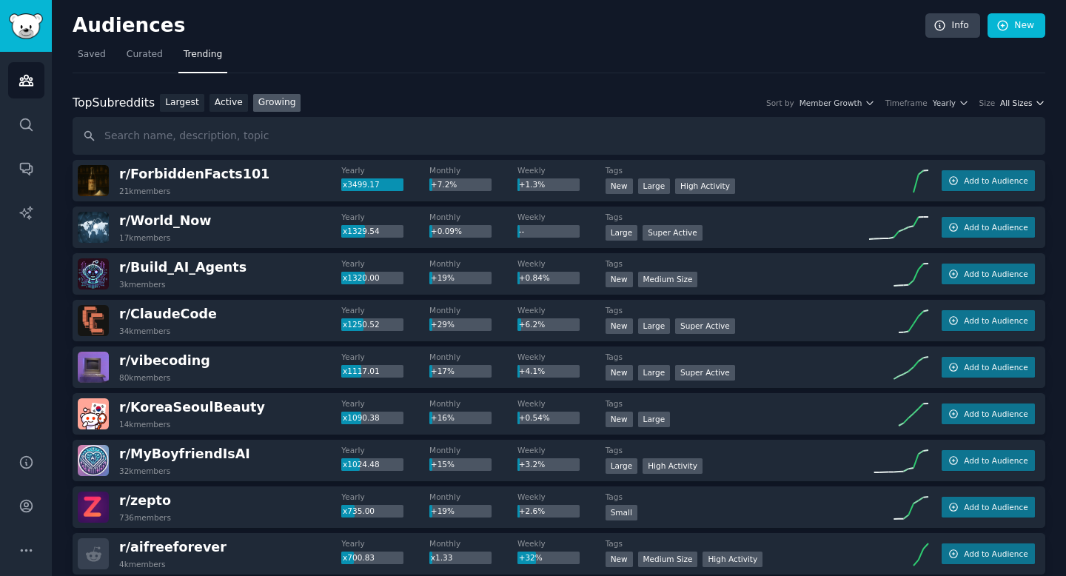
click at [1023, 104] on span "All Sizes" at bounding box center [1016, 103] width 32 height 10
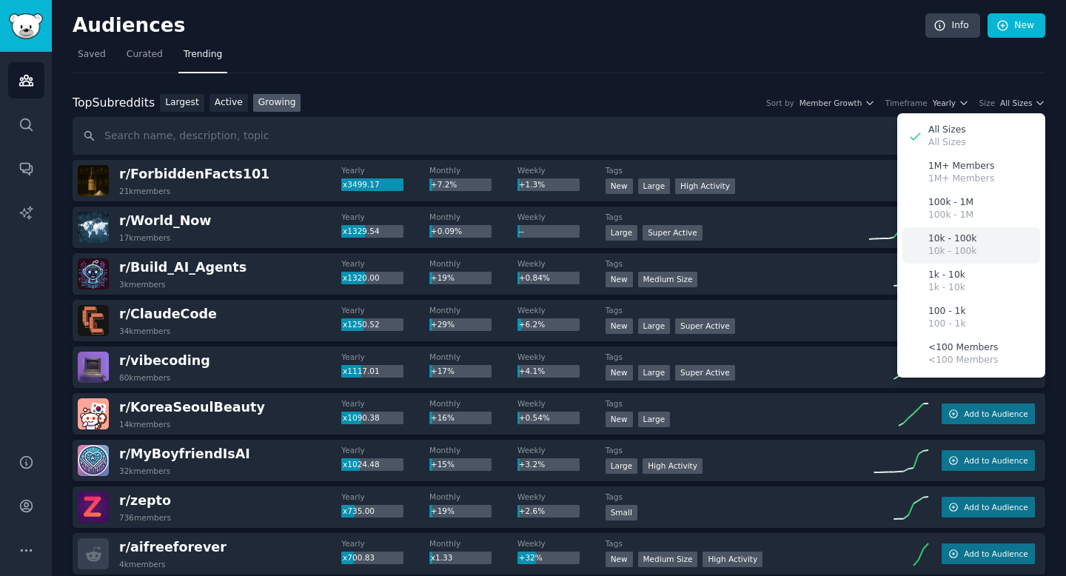
click at [961, 239] on p "10k - 100k" at bounding box center [952, 238] width 48 height 13
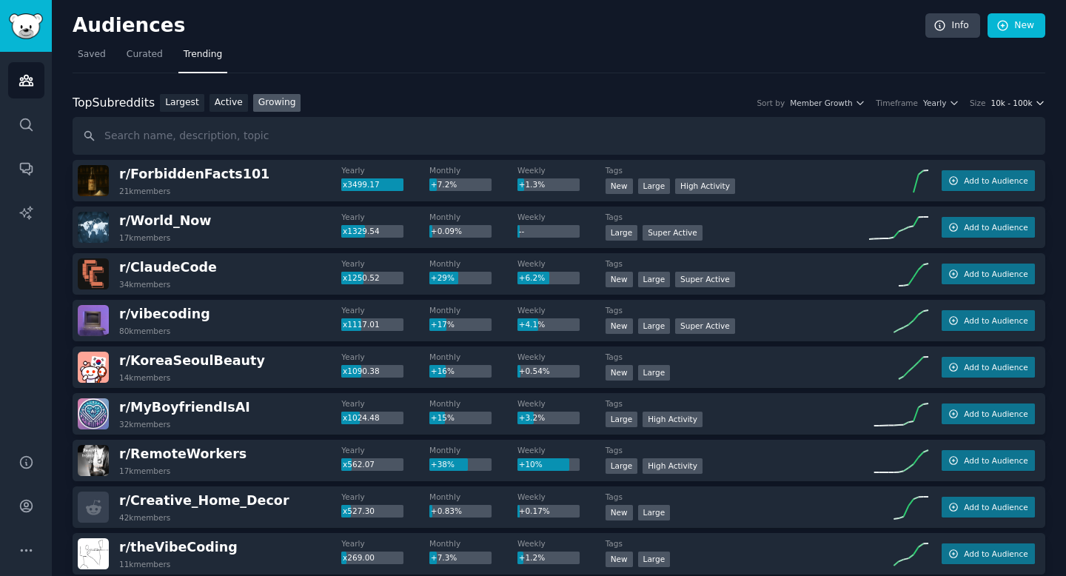
click at [1008, 106] on span "10k - 100k" at bounding box center [1010, 103] width 41 height 10
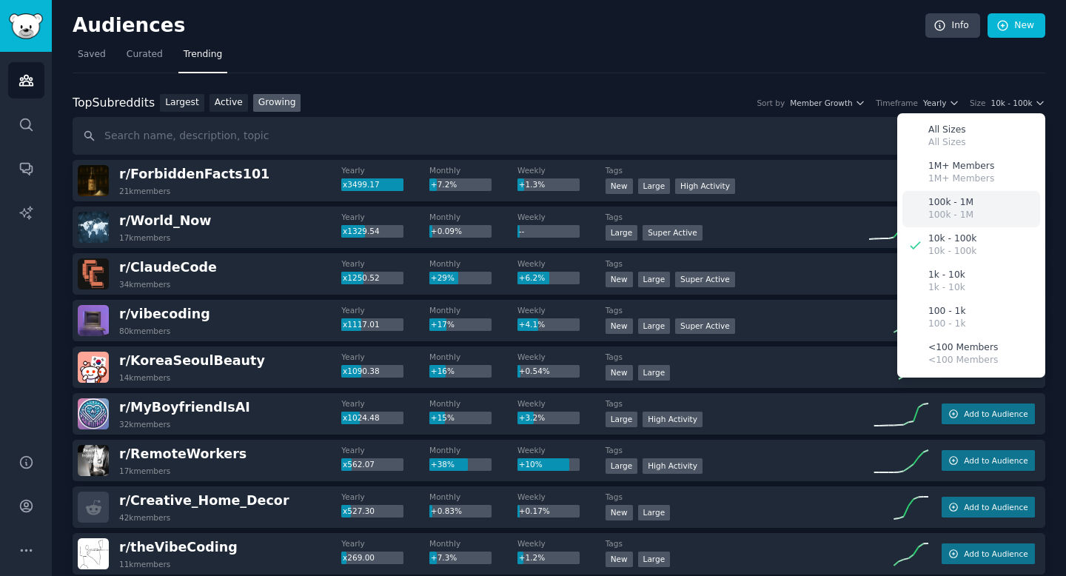
click at [952, 207] on p "100k - 1M" at bounding box center [950, 202] width 45 height 13
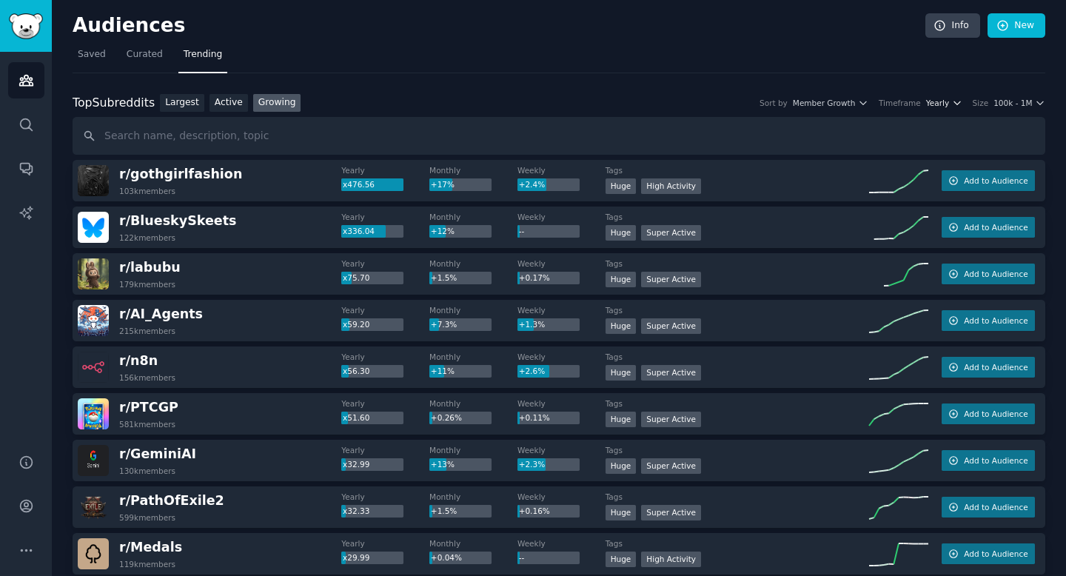
click at [952, 106] on icon "button" at bounding box center [957, 103] width 10 height 10
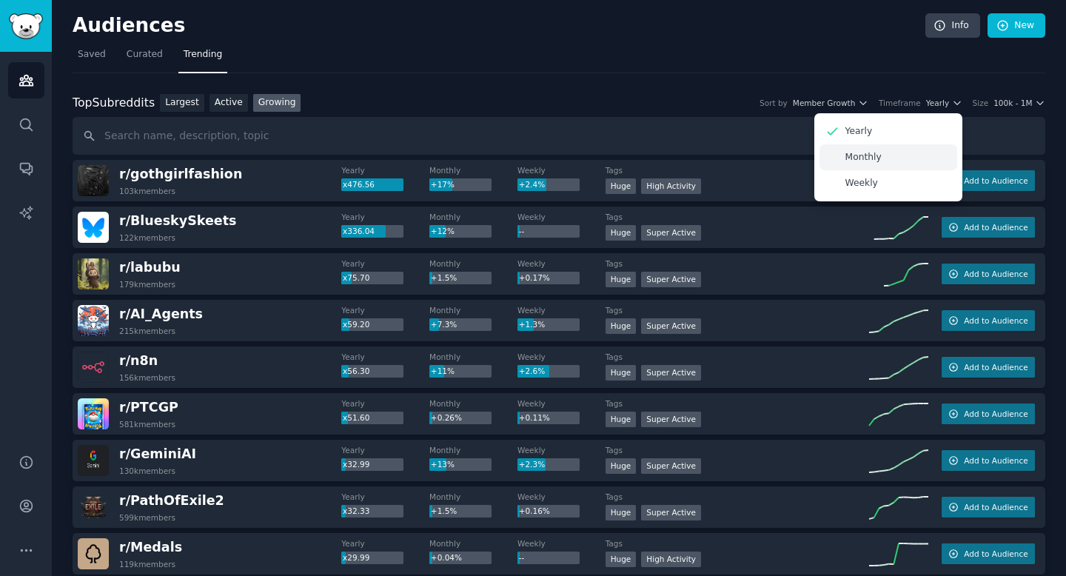
click at [892, 158] on div "Monthly" at bounding box center [888, 157] width 138 height 26
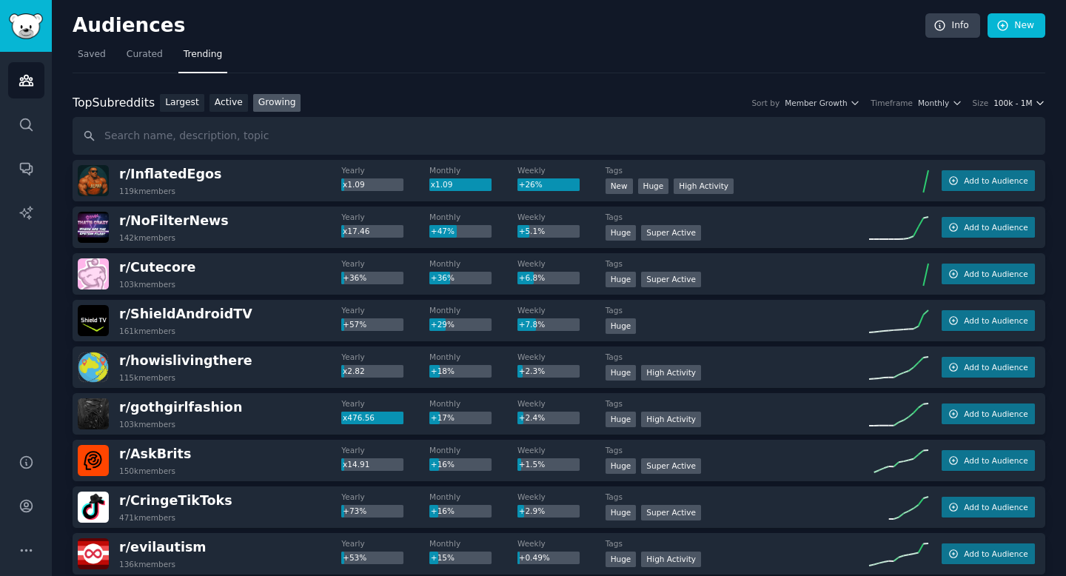
click at [1020, 104] on span "100k - 1M" at bounding box center [1012, 103] width 38 height 10
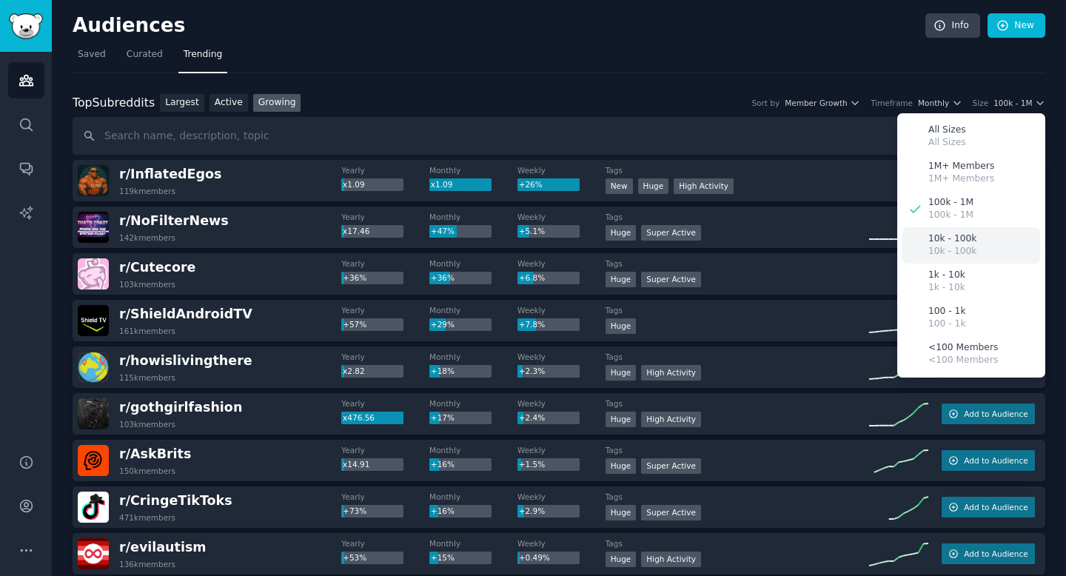
click at [944, 242] on p "10k - 100k" at bounding box center [952, 238] width 48 height 13
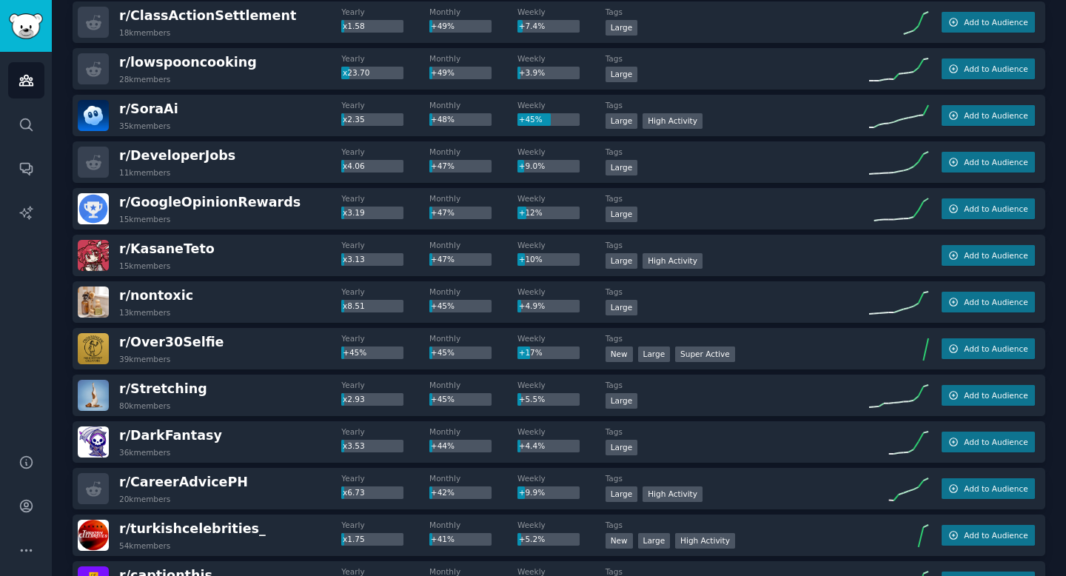
scroll to position [1885, 0]
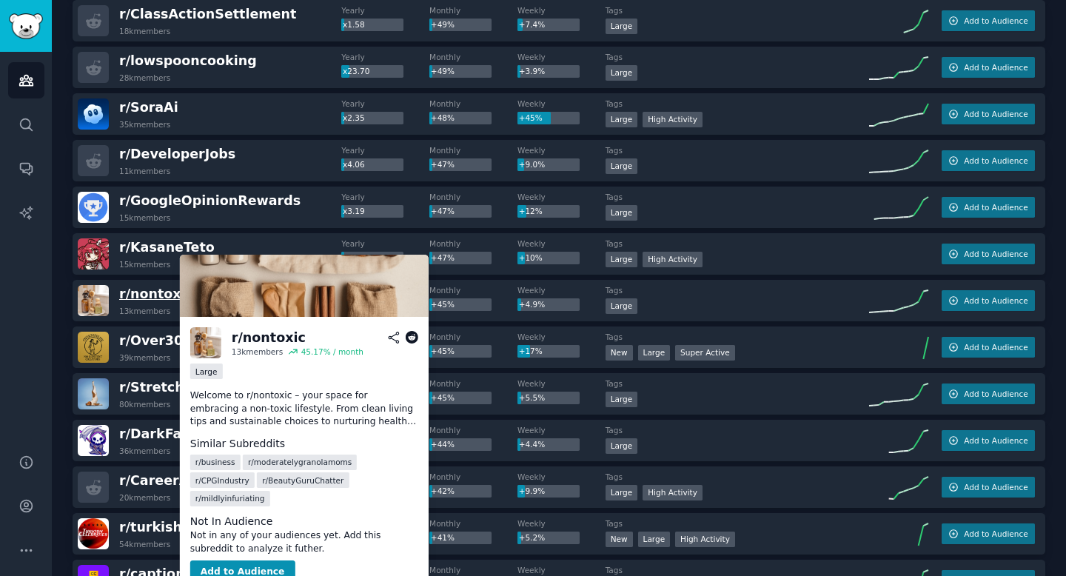
click at [170, 297] on span "r/ nontoxic" at bounding box center [156, 293] width 74 height 15
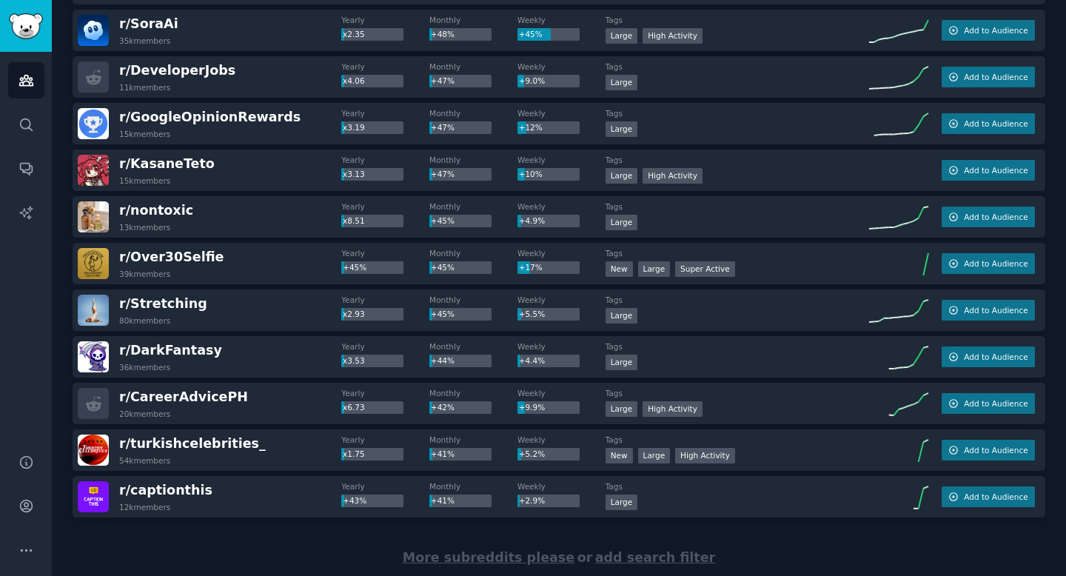
scroll to position [1971, 0]
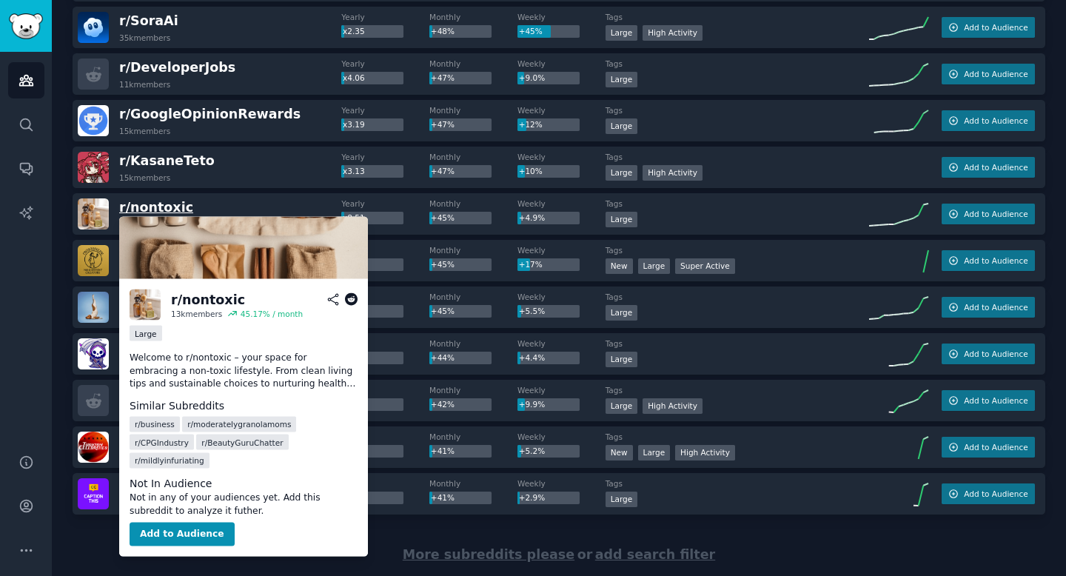
click at [147, 204] on span "r/ nontoxic" at bounding box center [156, 207] width 74 height 15
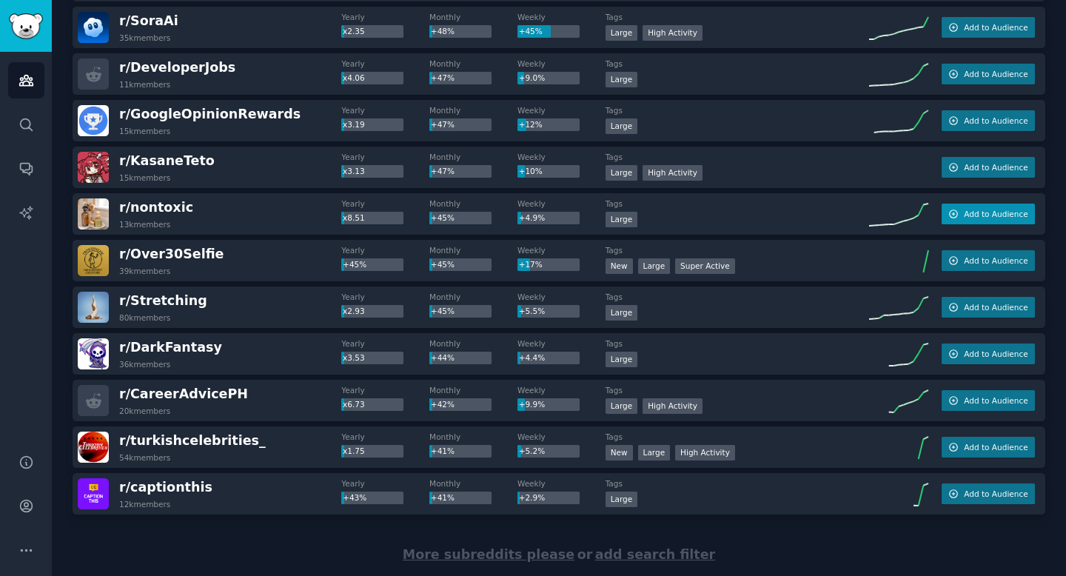
click at [999, 210] on span "Add to Audience" at bounding box center [996, 214] width 64 height 10
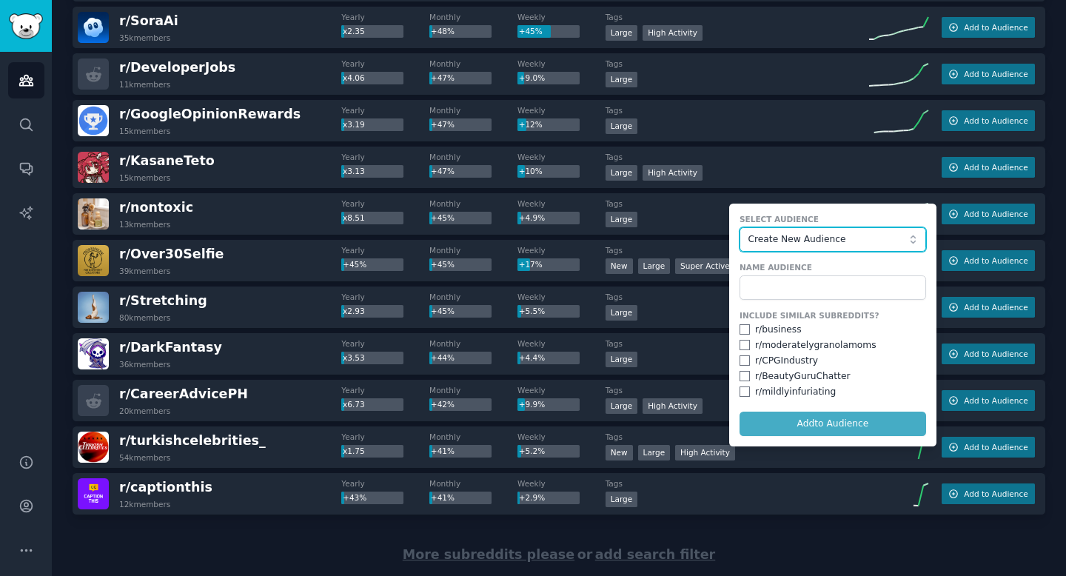
click at [829, 237] on span "Create New Audience" at bounding box center [828, 239] width 162 height 13
click at [801, 218] on label "Select Audience" at bounding box center [832, 219] width 186 height 10
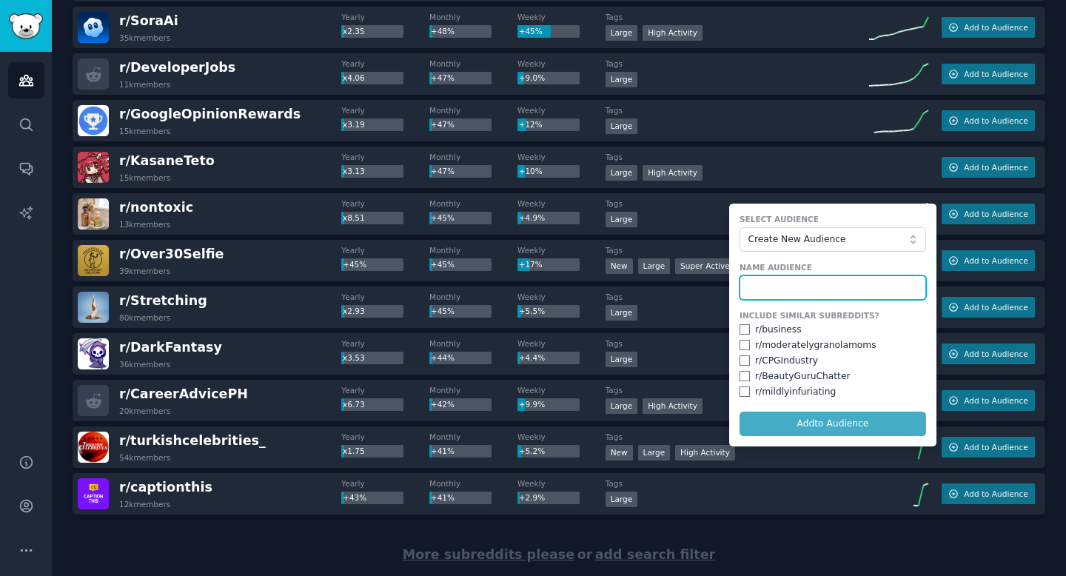
click at [799, 281] on input "text" at bounding box center [832, 287] width 186 height 25
type input "nontoxic"
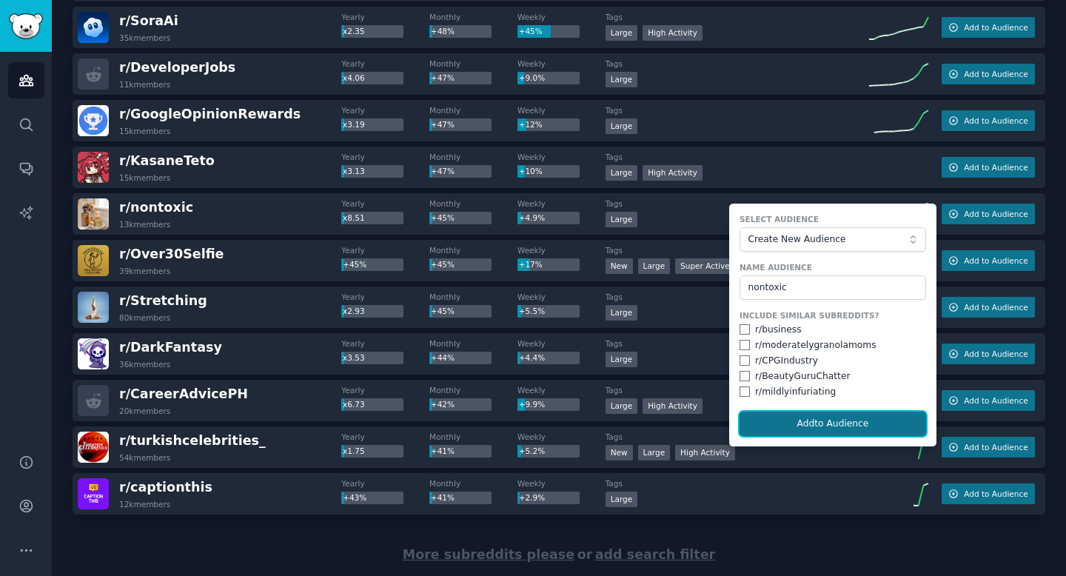
click at [864, 421] on button "Add to Audience" at bounding box center [832, 423] width 186 height 25
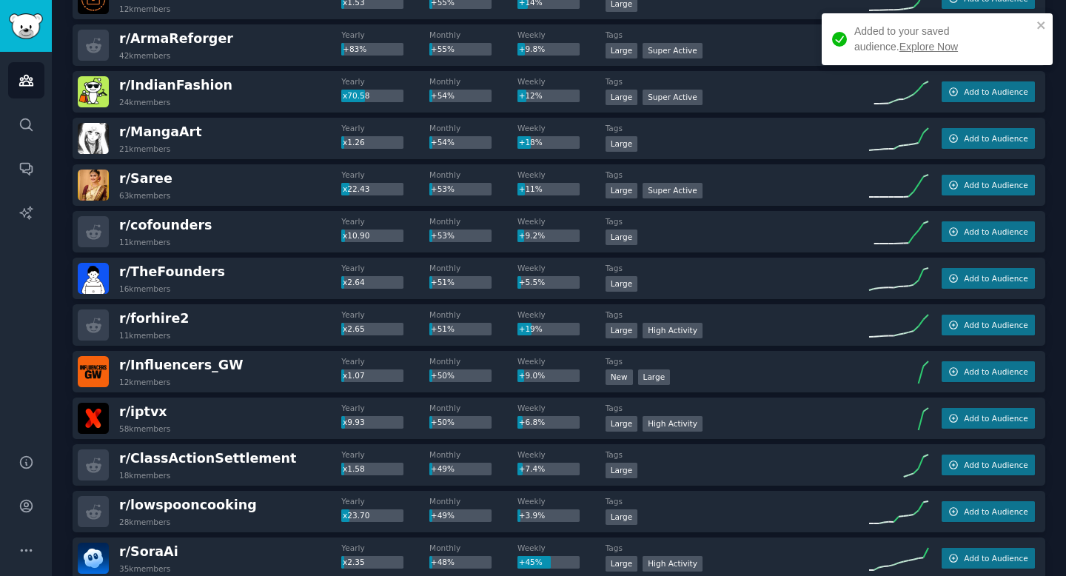
scroll to position [1432, 0]
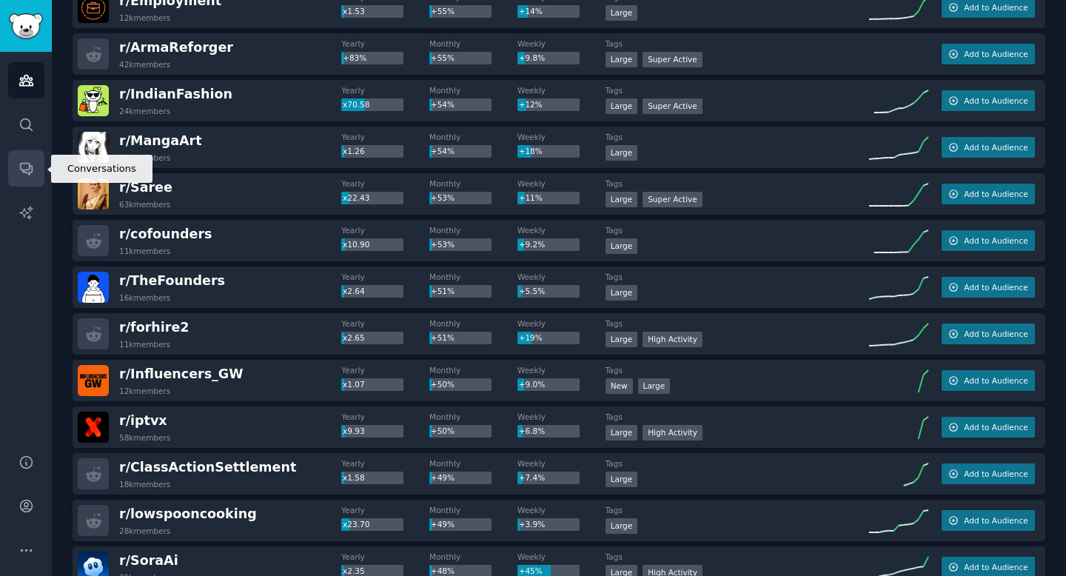
click at [24, 167] on icon "Sidebar" at bounding box center [27, 169] width 16 height 16
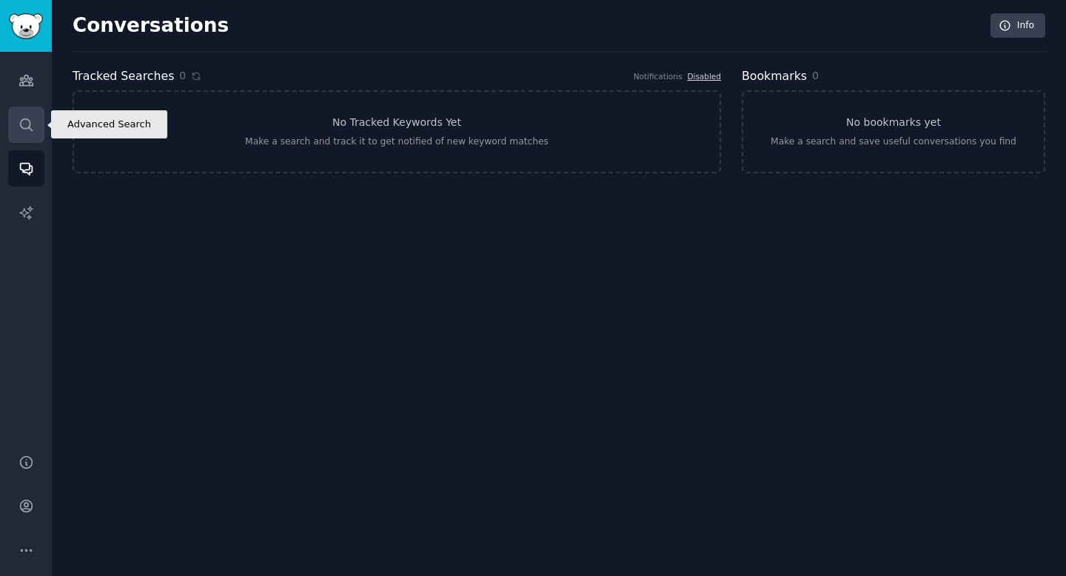
click at [27, 133] on link "Search" at bounding box center [26, 125] width 36 height 36
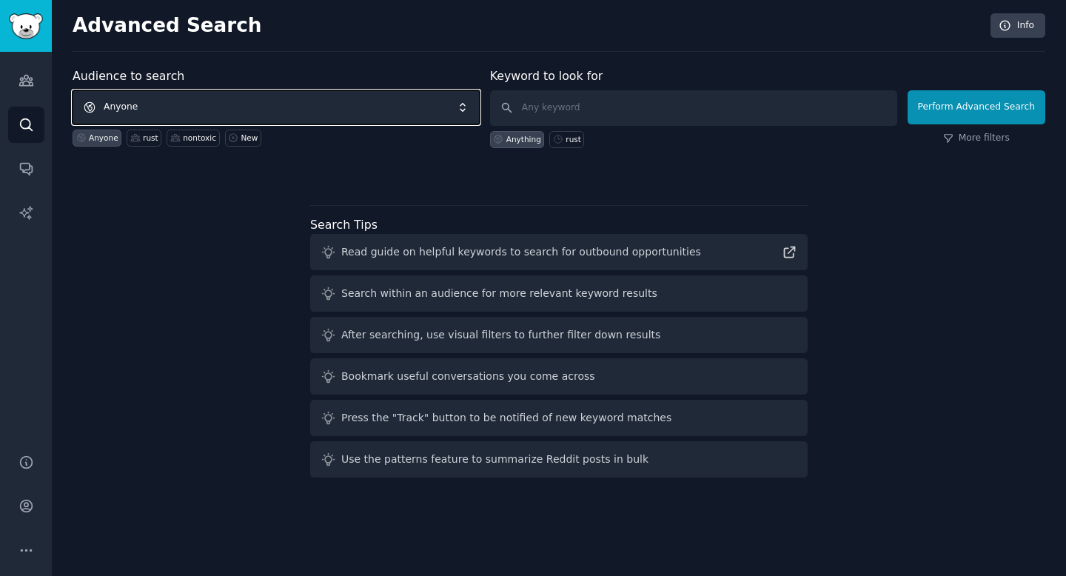
click at [141, 110] on span "Anyone" at bounding box center [276, 107] width 407 height 34
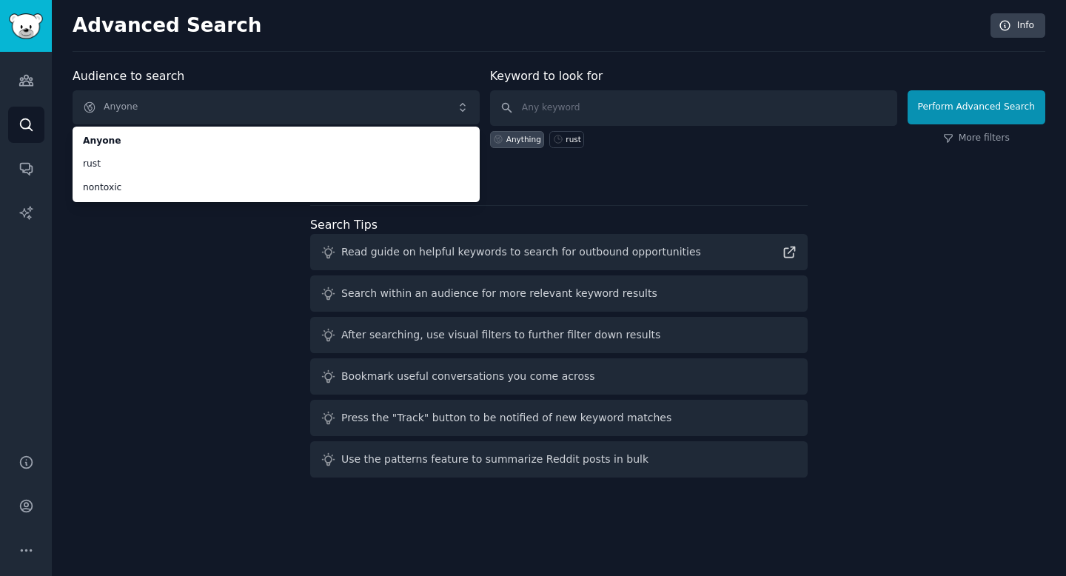
click at [118, 252] on div "Audience to search Anyone Anyone rust nontoxic Anyone rust nontoxic New Keyword…" at bounding box center [559, 275] width 972 height 416
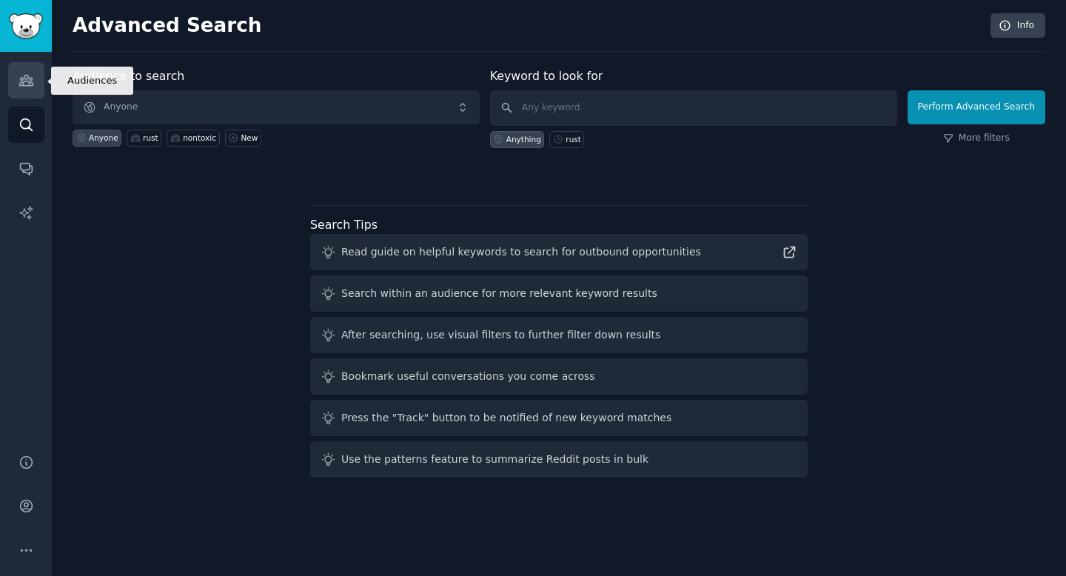
click at [22, 82] on icon "Sidebar" at bounding box center [25, 80] width 13 height 10
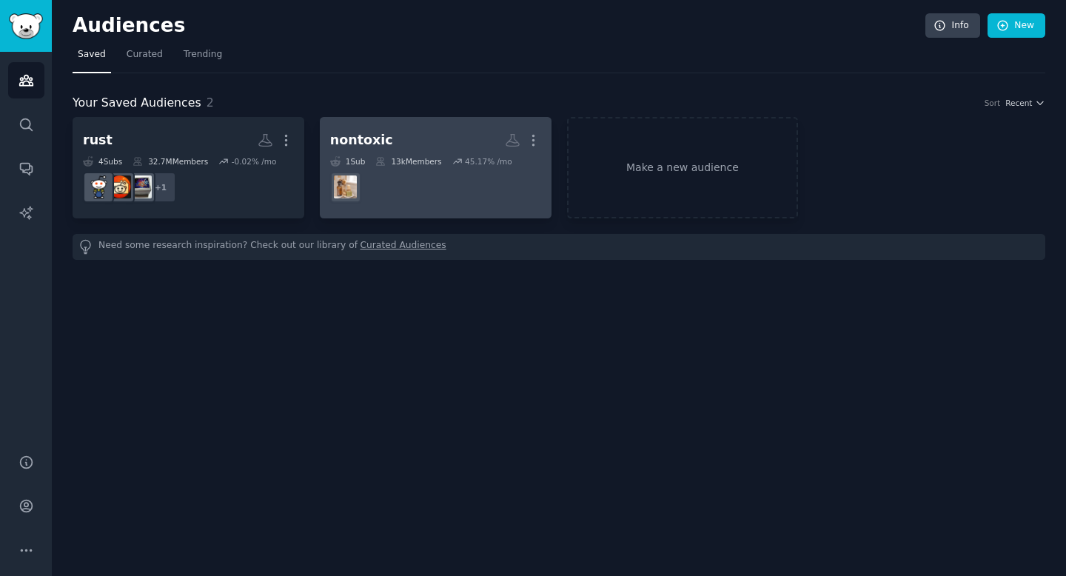
click at [437, 187] on dd at bounding box center [435, 187] width 211 height 41
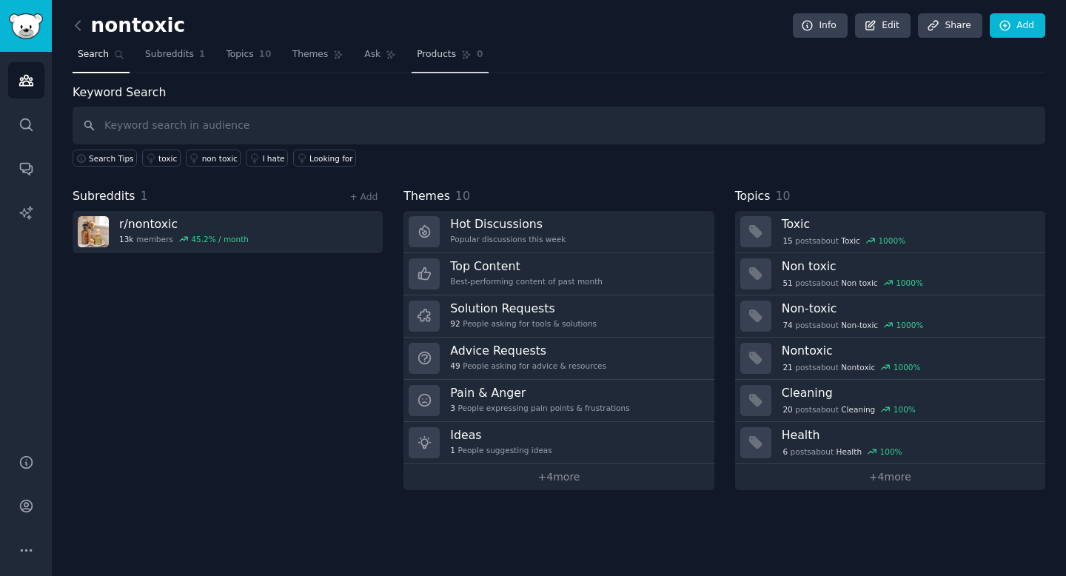
click at [454, 53] on link "Products 0" at bounding box center [449, 58] width 76 height 30
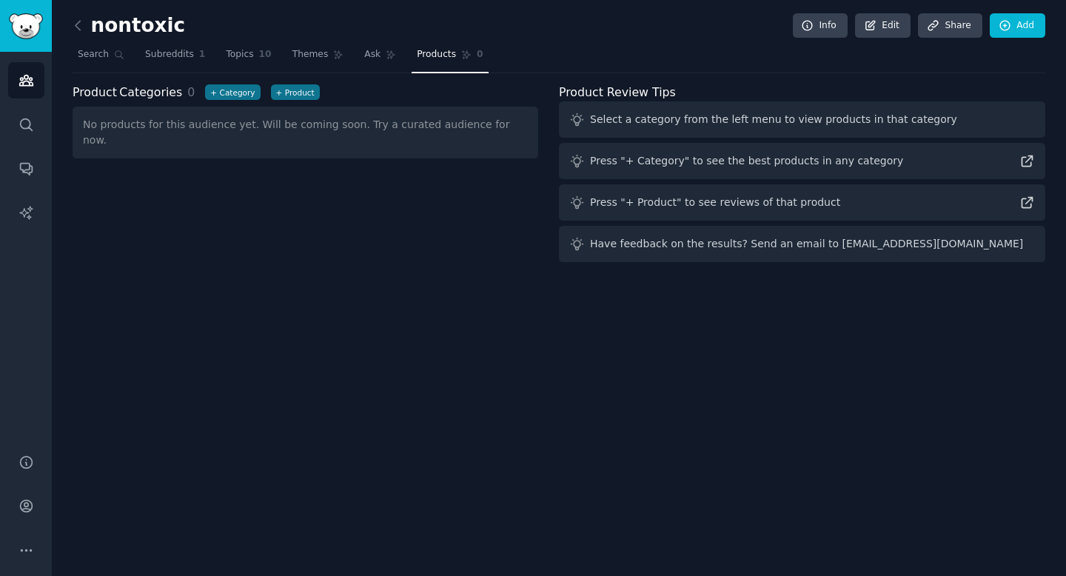
click at [497, 182] on div "Product Categories 0 + Category + Product No products for this audience yet. Wi…" at bounding box center [316, 176] width 486 height 184
click at [216, 93] on button "+ Category" at bounding box center [232, 92] width 55 height 16
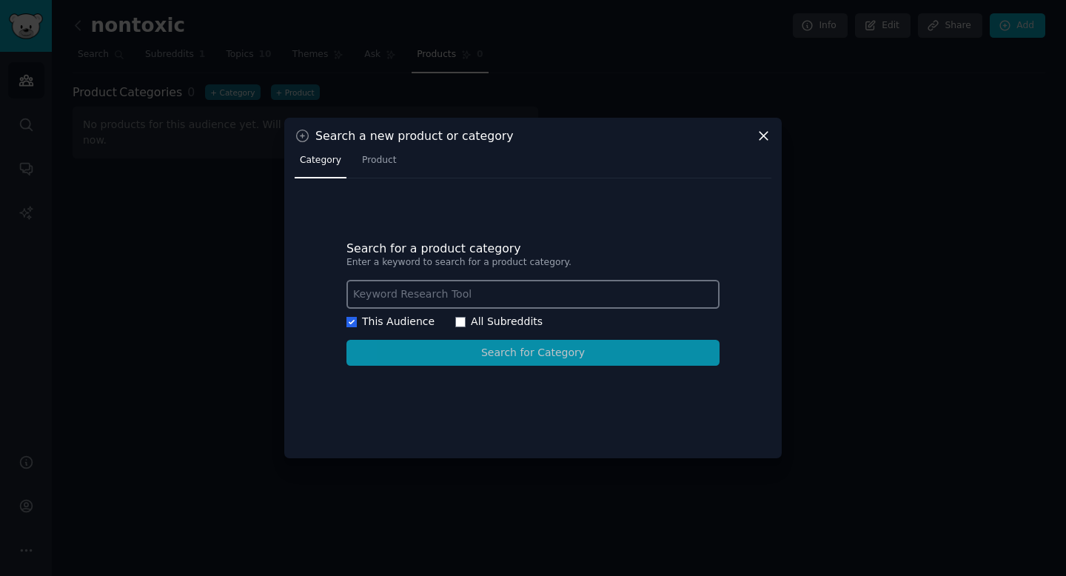
click at [775, 144] on div "Search a new product or category Category Product Search for a product category…" at bounding box center [532, 288] width 497 height 341
click at [768, 137] on icon at bounding box center [764, 136] width 16 height 16
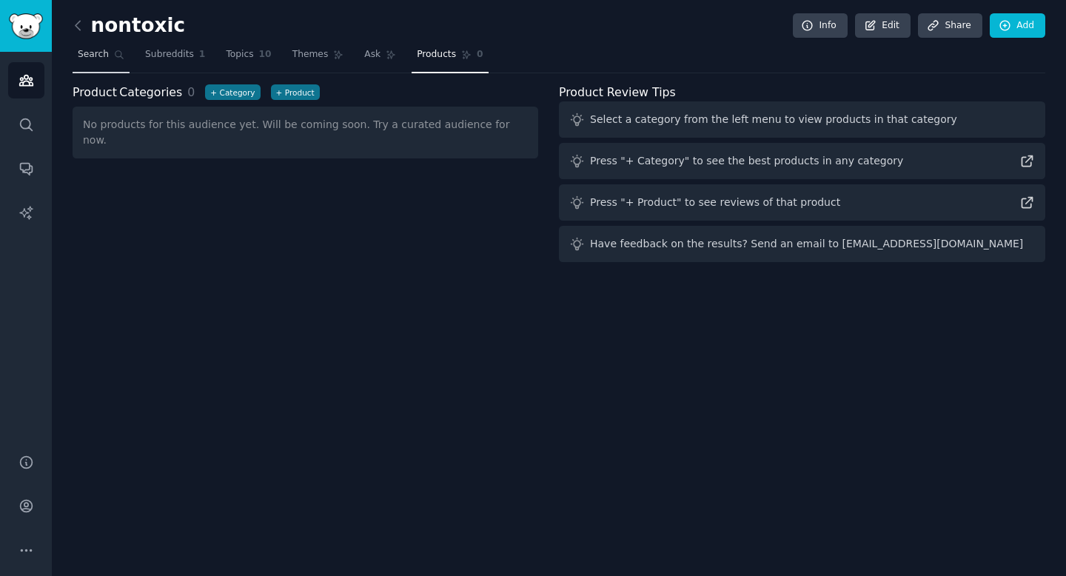
click at [94, 57] on span "Search" at bounding box center [93, 54] width 31 height 13
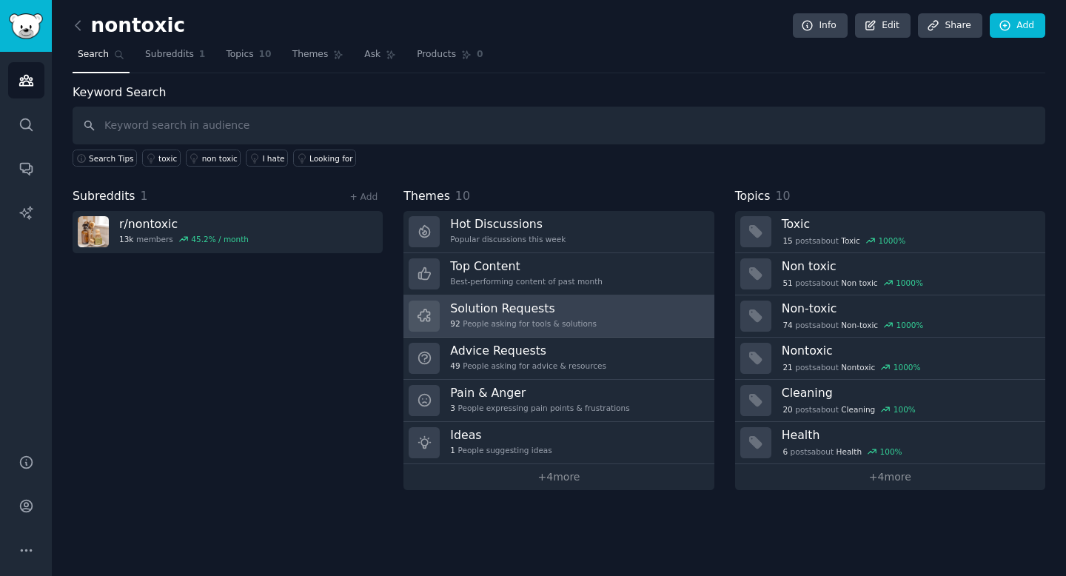
click at [623, 321] on link "Solution Requests 92 People asking for tools & solutions" at bounding box center [558, 316] width 310 height 42
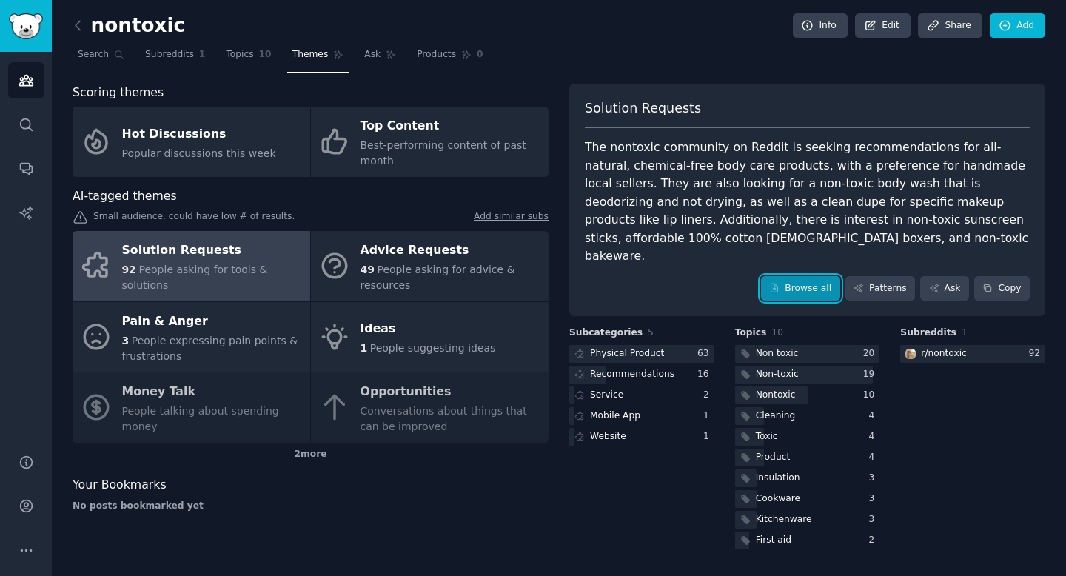
click at [821, 276] on link "Browse all" at bounding box center [800, 288] width 79 height 25
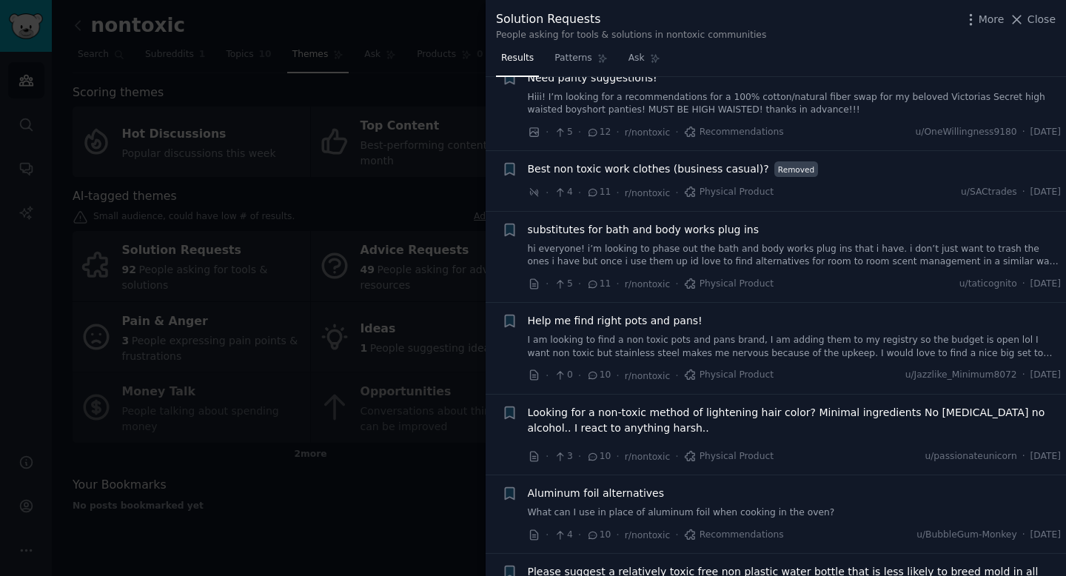
scroll to position [1495, 0]
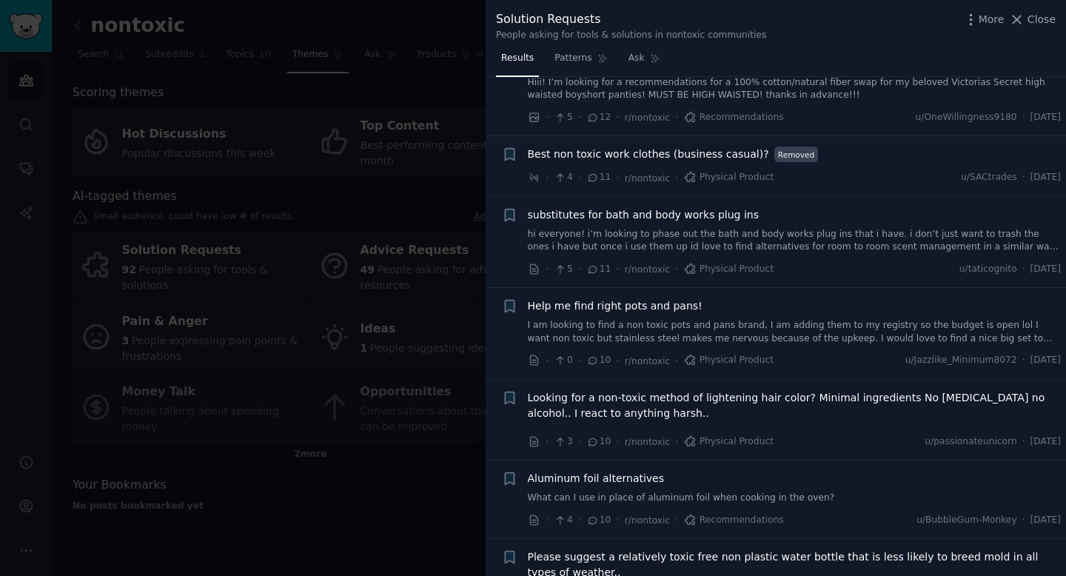
click at [377, 267] on div at bounding box center [533, 288] width 1066 height 576
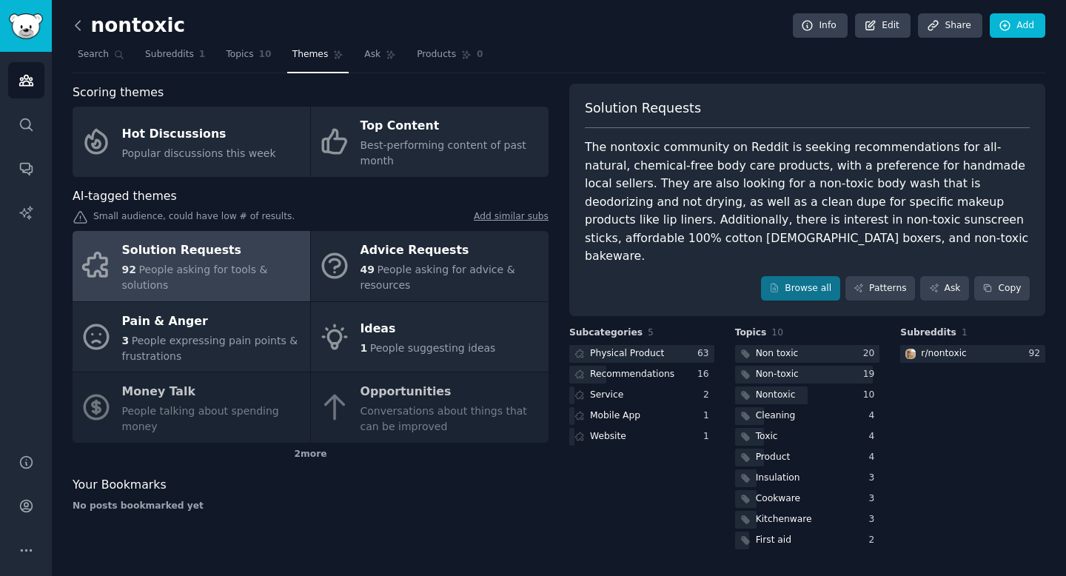
click at [75, 20] on icon at bounding box center [78, 26] width 16 height 16
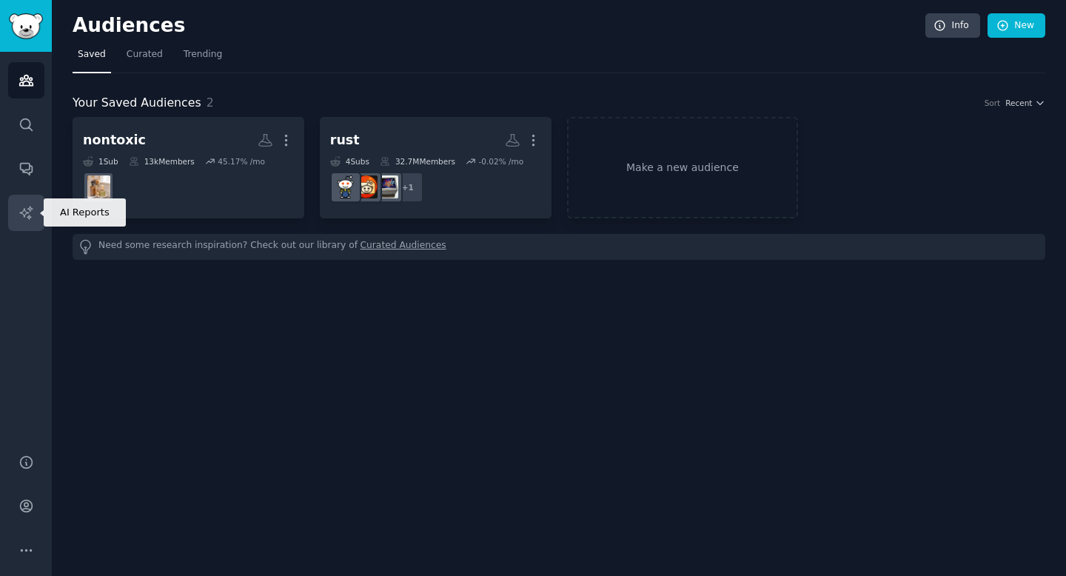
click at [23, 216] on icon "Sidebar" at bounding box center [27, 213] width 16 height 16
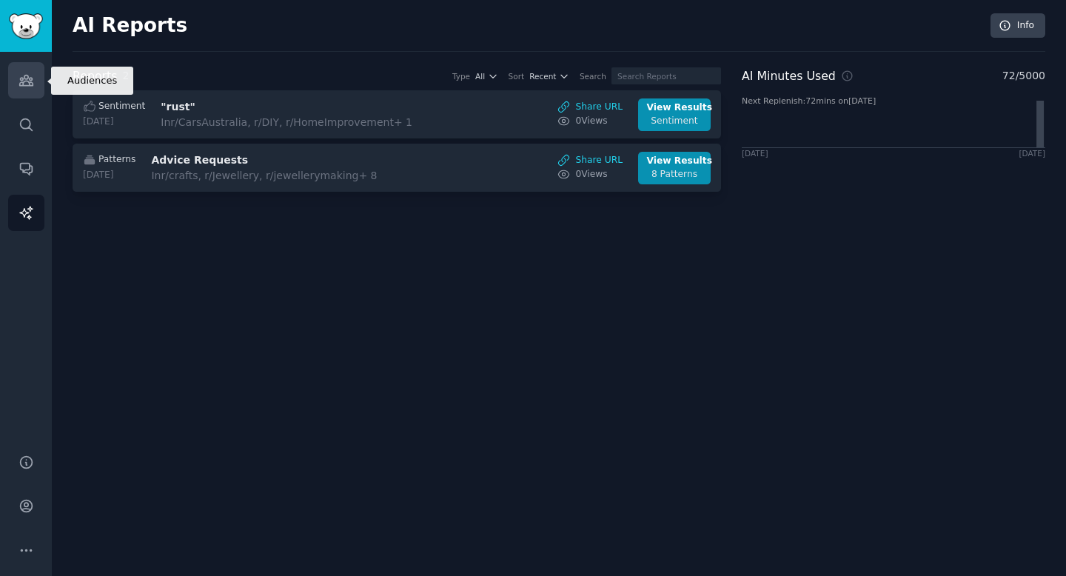
click at [30, 78] on icon "Sidebar" at bounding box center [27, 81] width 16 height 16
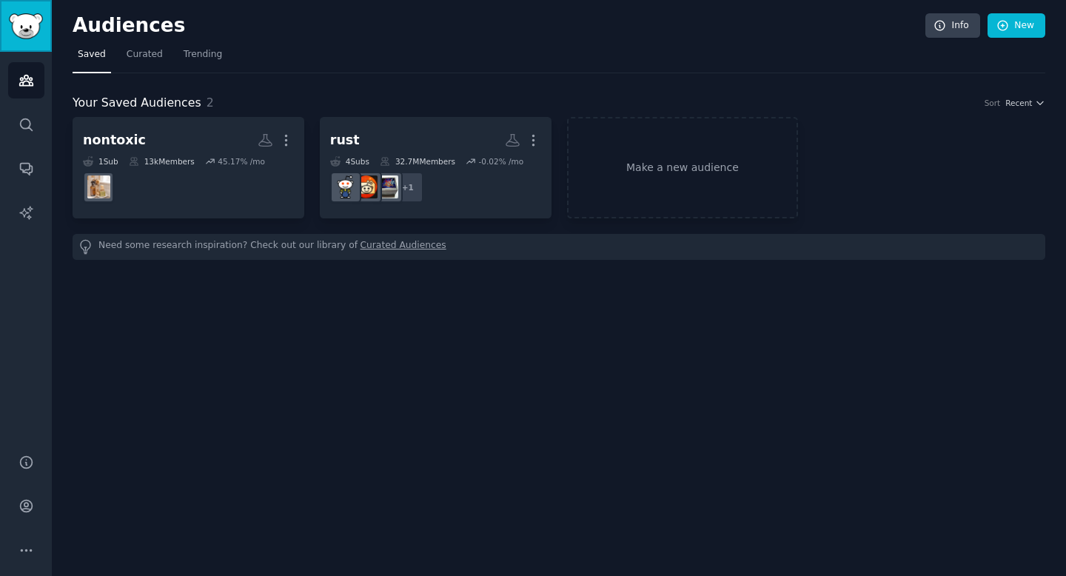
click at [30, 16] on img "Sidebar" at bounding box center [26, 26] width 34 height 26
click at [211, 58] on span "Trending" at bounding box center [203, 54] width 38 height 13
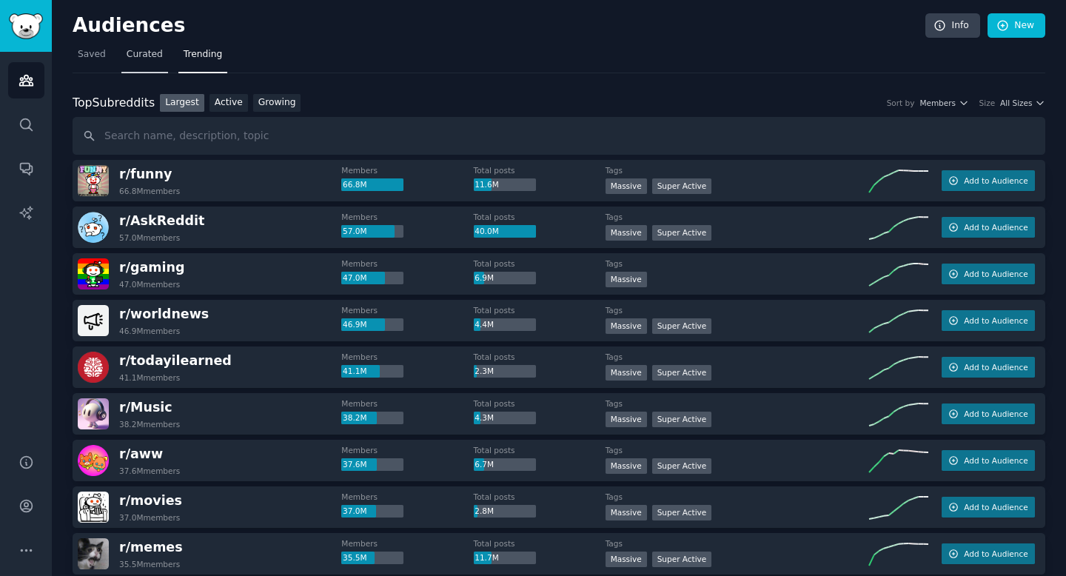
click at [157, 56] on span "Curated" at bounding box center [145, 54] width 36 height 13
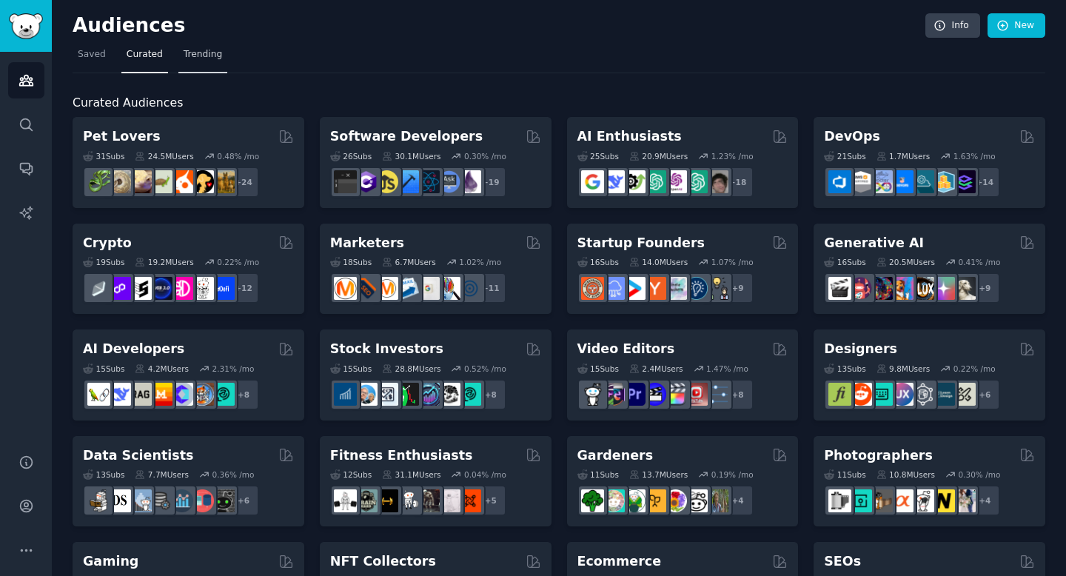
click at [209, 57] on span "Trending" at bounding box center [203, 54] width 38 height 13
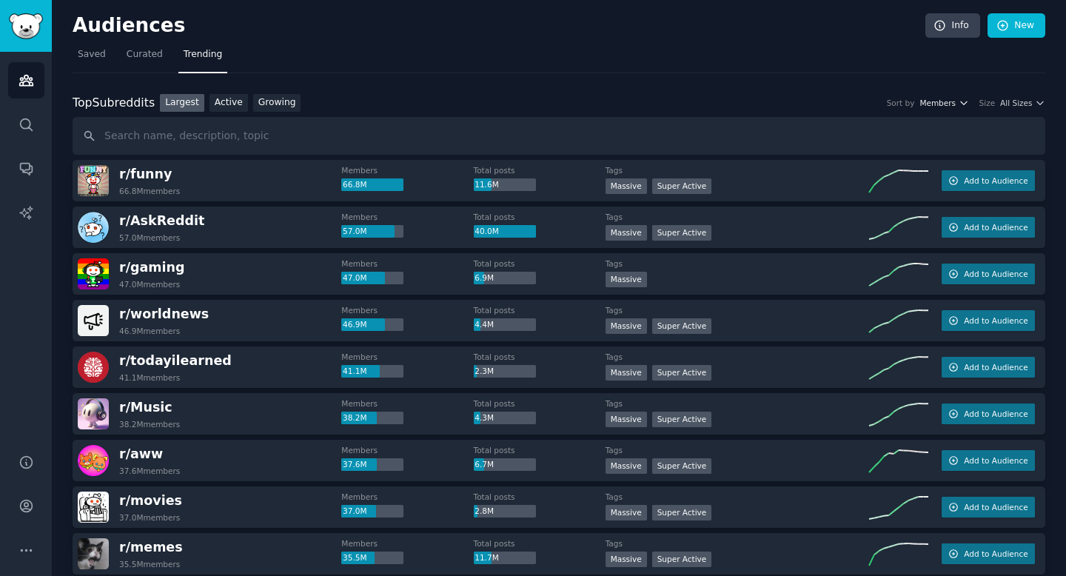
click at [948, 104] on span "Members" at bounding box center [937, 103] width 36 height 10
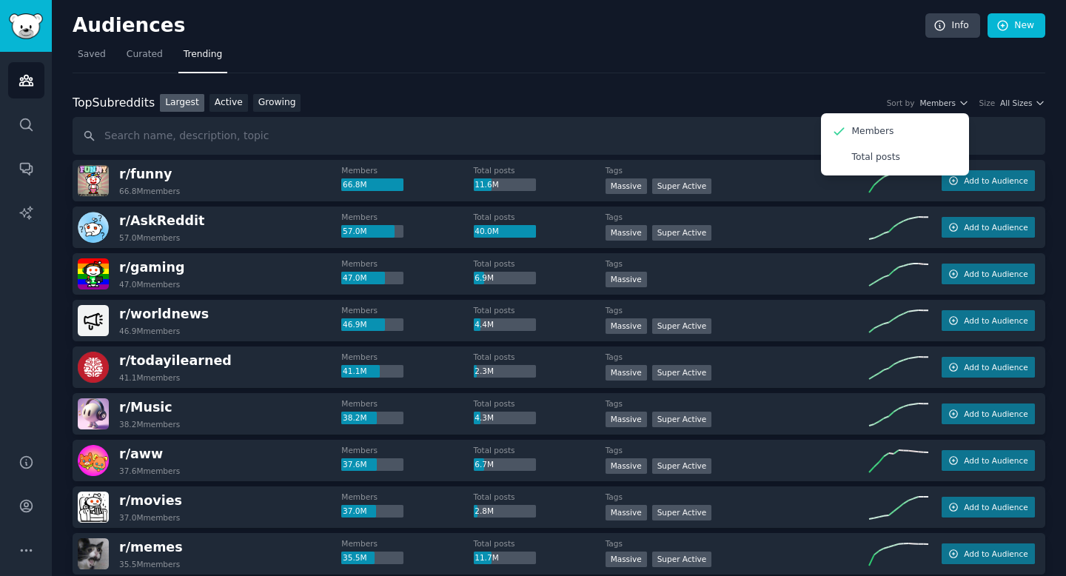
click at [822, 70] on nav "Saved Curated Trending" at bounding box center [559, 58] width 972 height 30
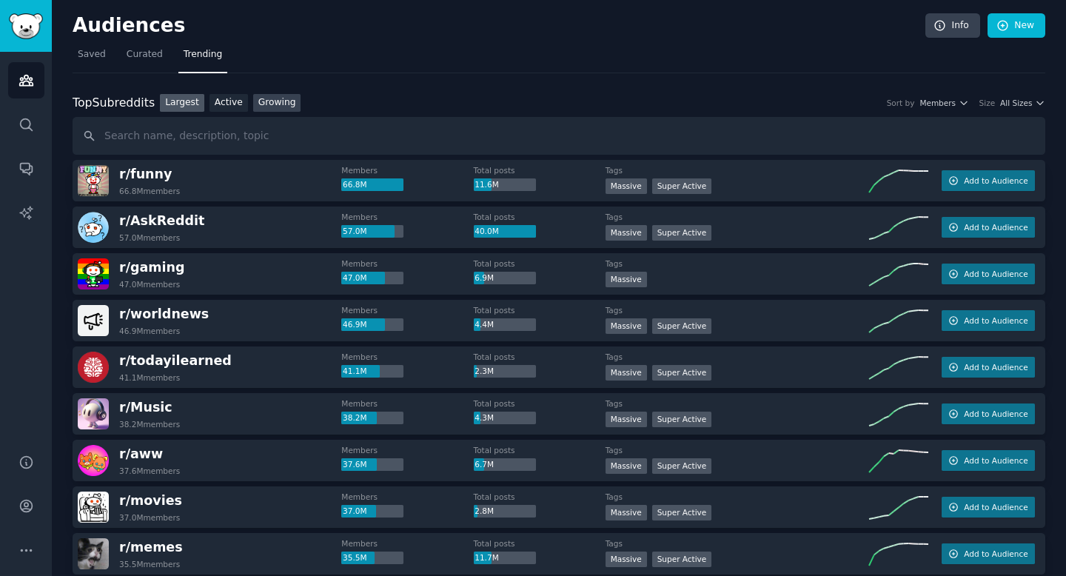
click at [270, 98] on link "Growing" at bounding box center [277, 103] width 48 height 19
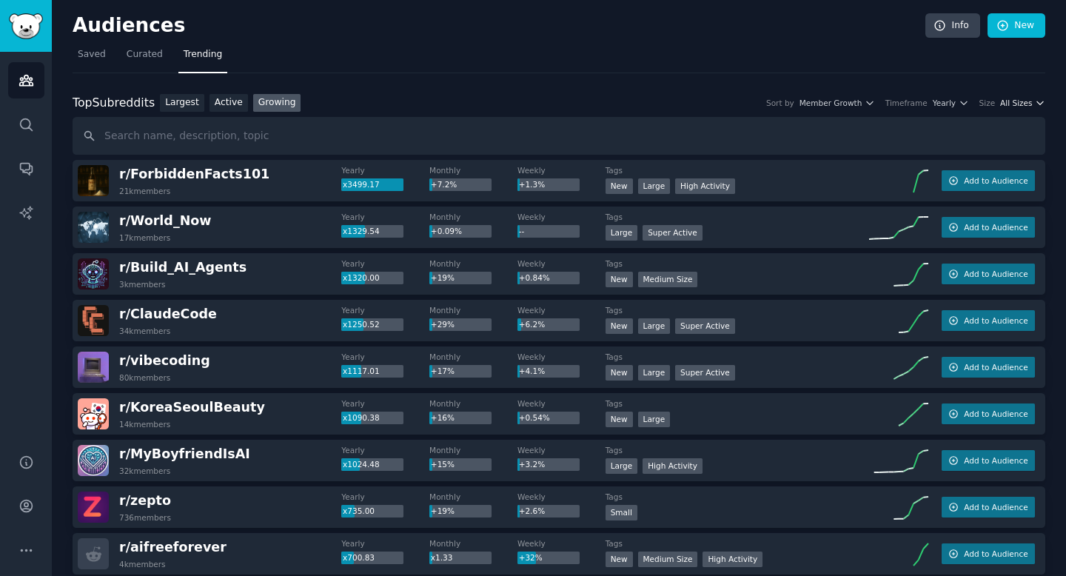
click at [1037, 102] on icon "button" at bounding box center [1040, 102] width 6 height 3
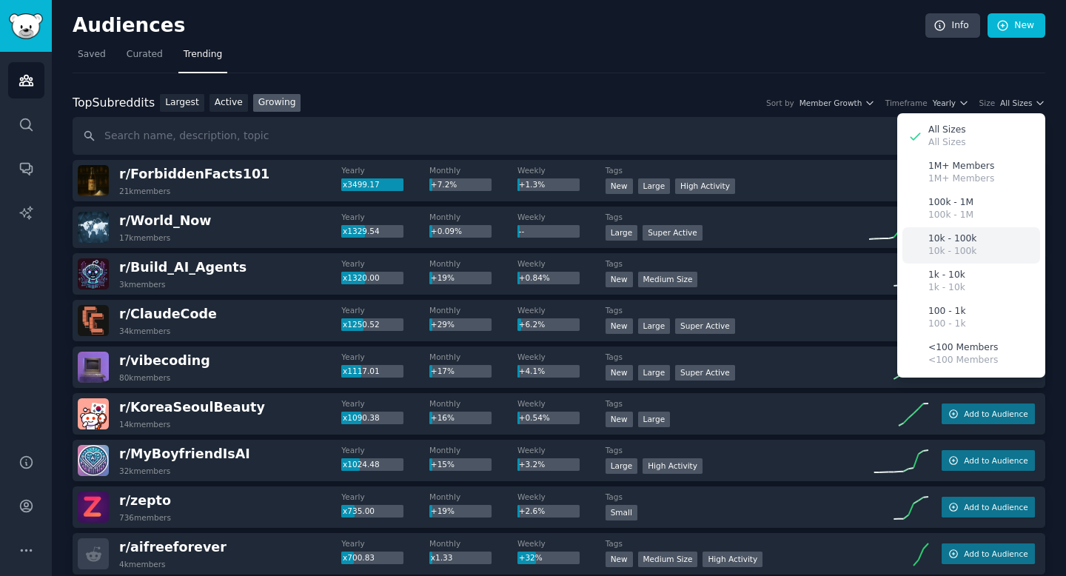
click at [955, 246] on p "10k - 100k" at bounding box center [952, 251] width 48 height 13
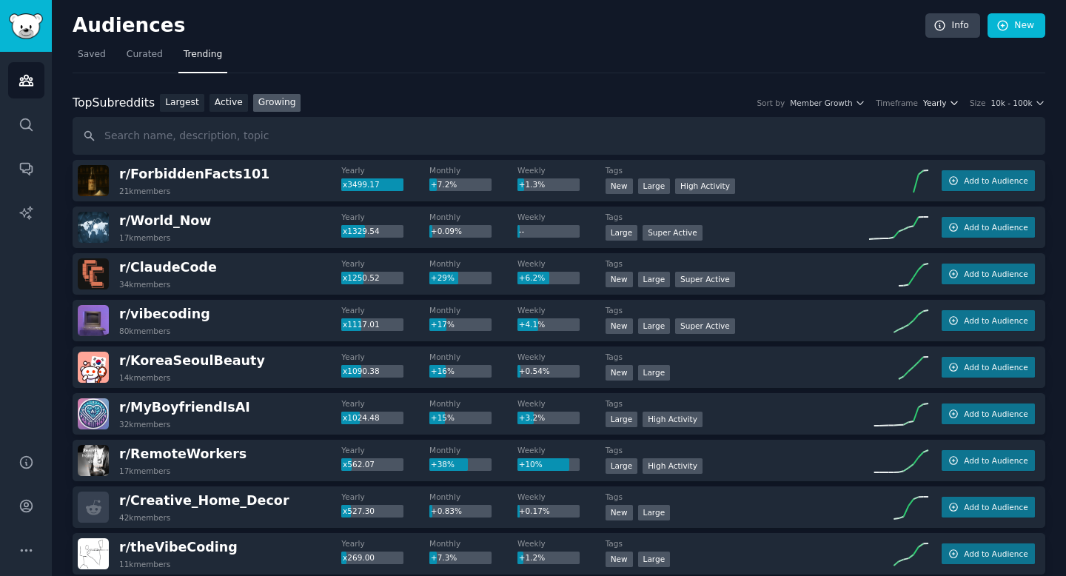
click at [944, 101] on span "Yearly" at bounding box center [934, 103] width 23 height 10
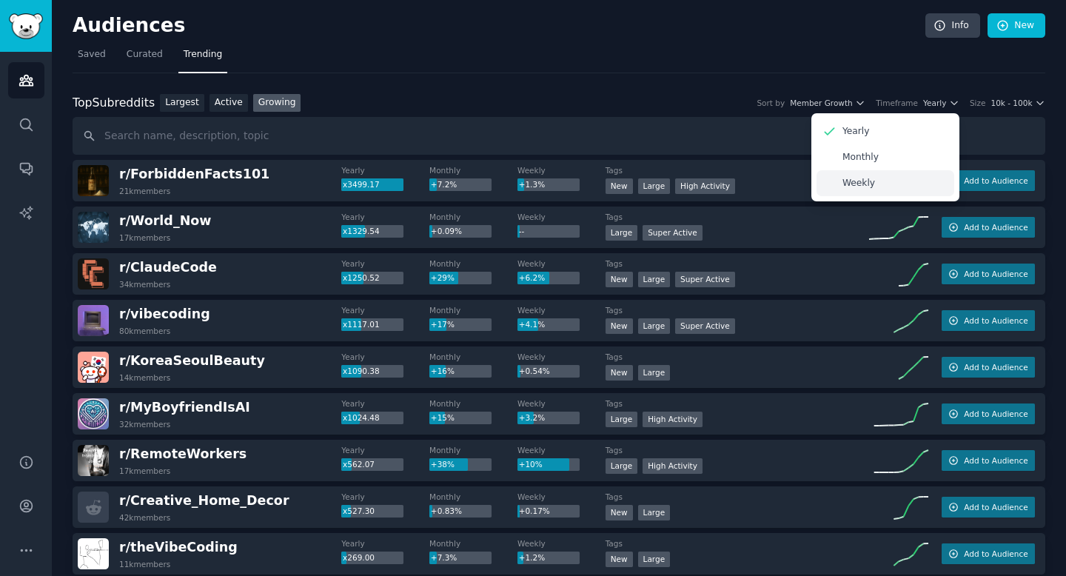
click at [908, 184] on div "Weekly" at bounding box center [885, 183] width 138 height 26
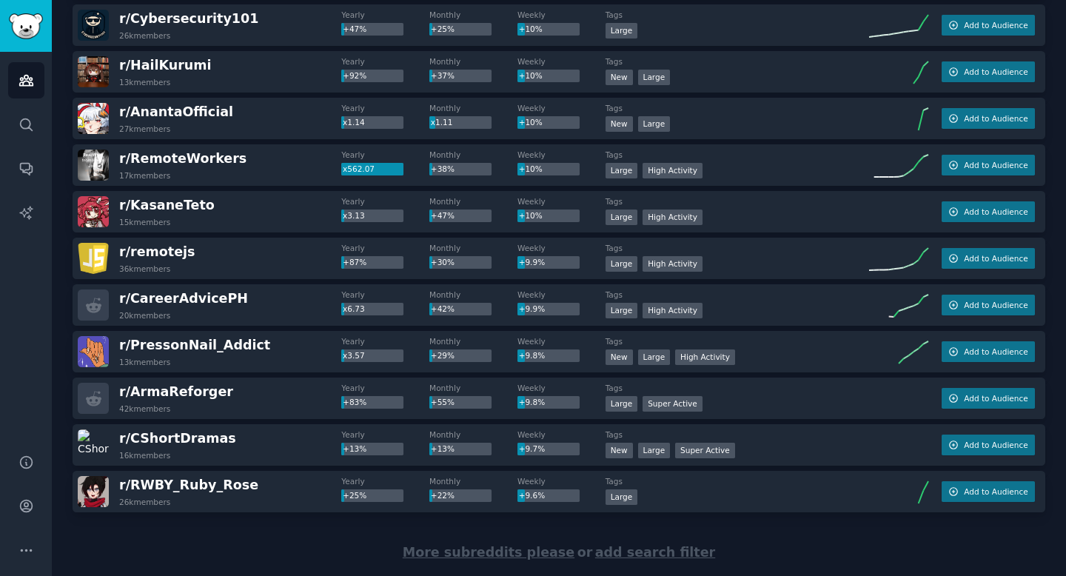
scroll to position [2011, 0]
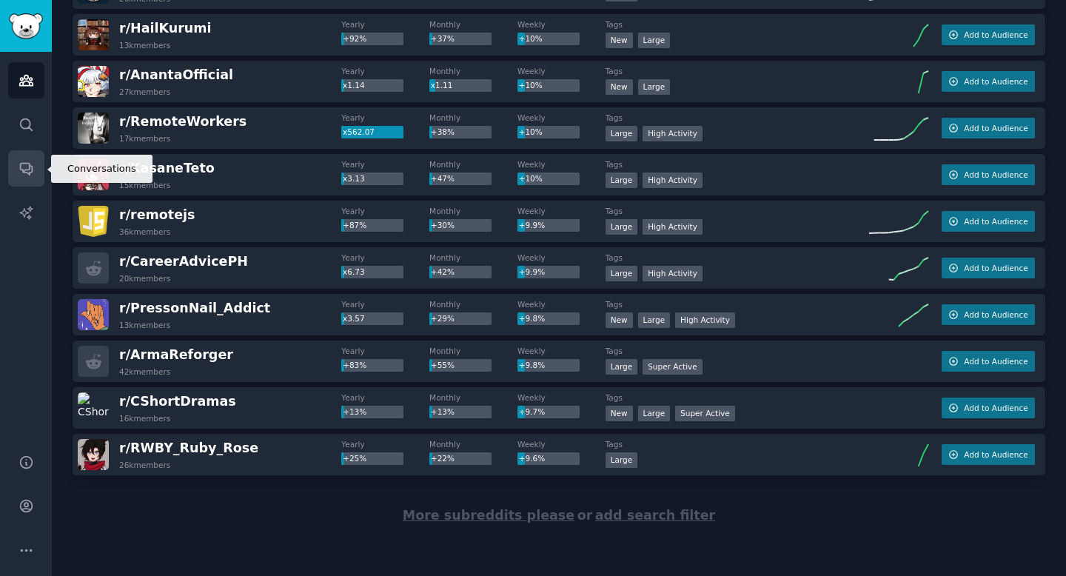
click at [28, 162] on icon "Sidebar" at bounding box center [27, 169] width 16 height 16
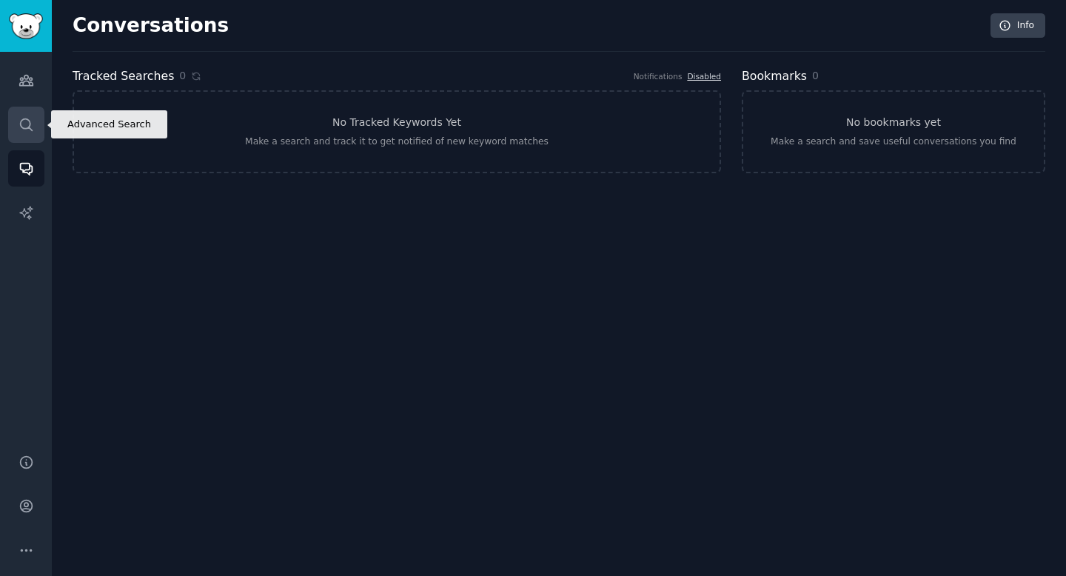
click at [27, 129] on icon "Sidebar" at bounding box center [27, 125] width 16 height 16
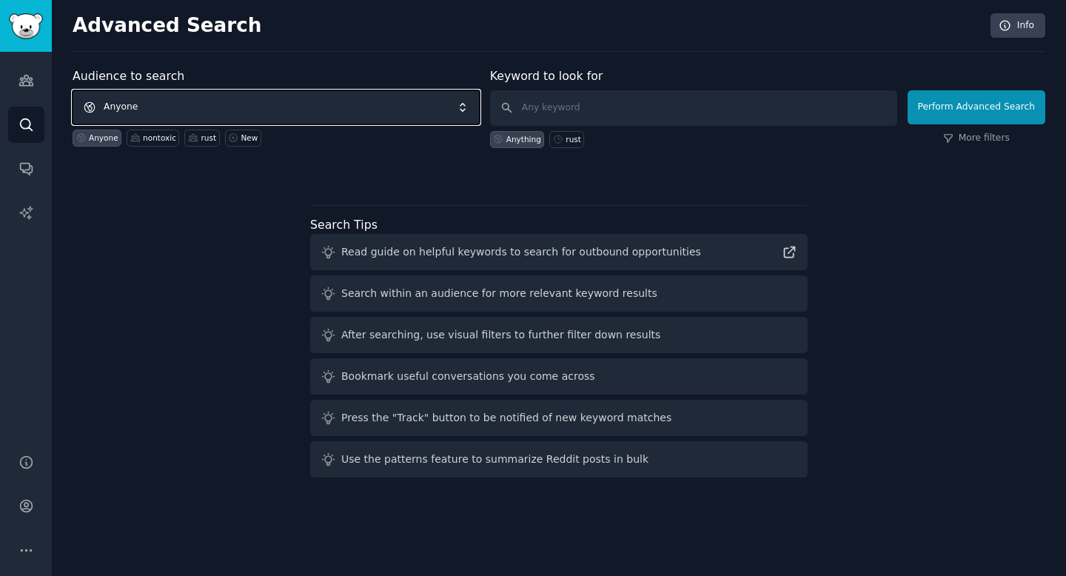
click at [275, 103] on span "Anyone" at bounding box center [276, 107] width 407 height 34
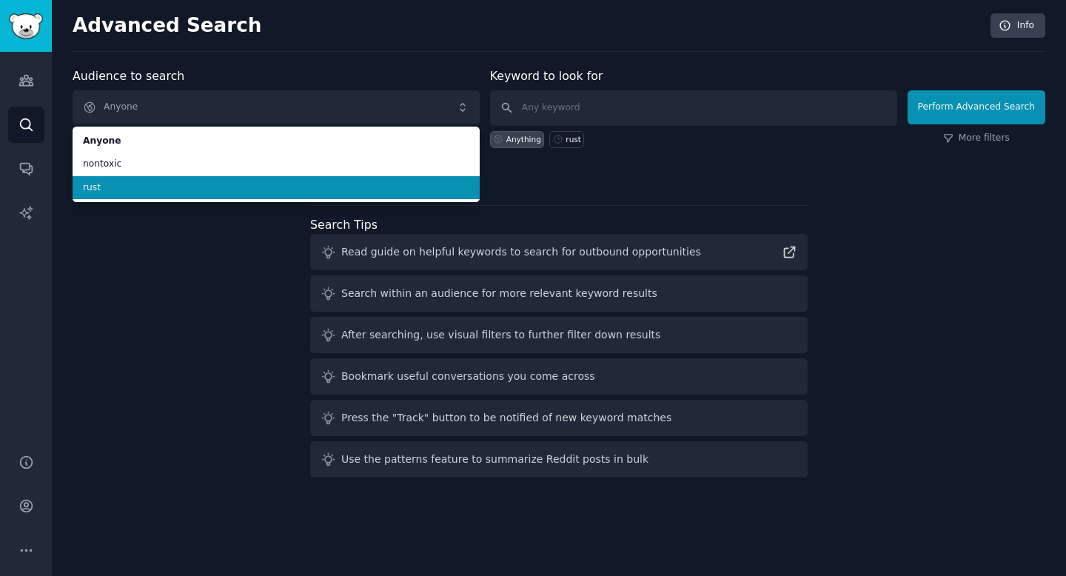
click at [238, 183] on span "rust" at bounding box center [276, 187] width 386 height 13
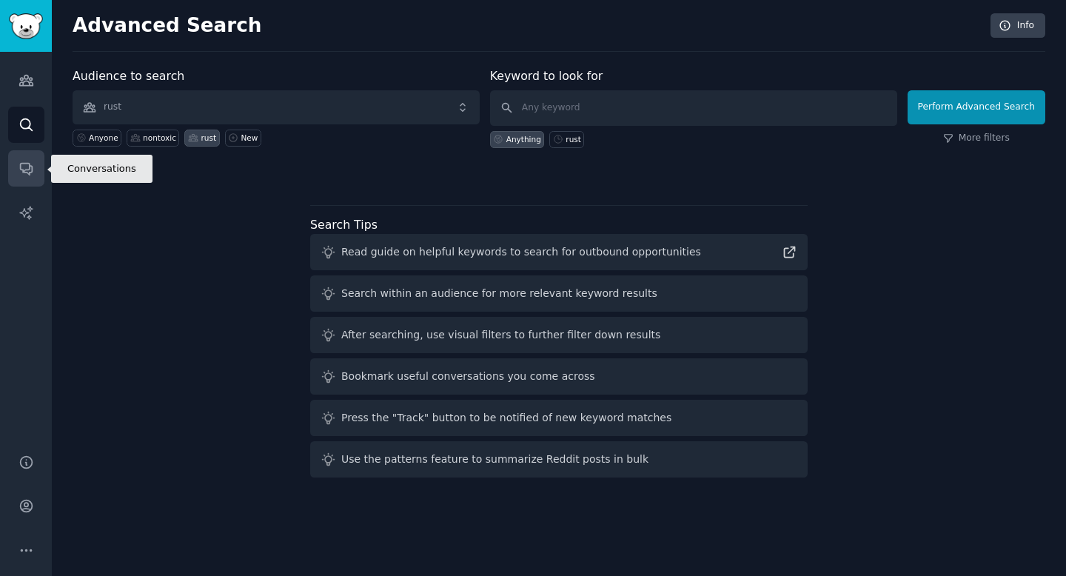
click at [24, 166] on icon "Sidebar" at bounding box center [27, 169] width 16 height 16
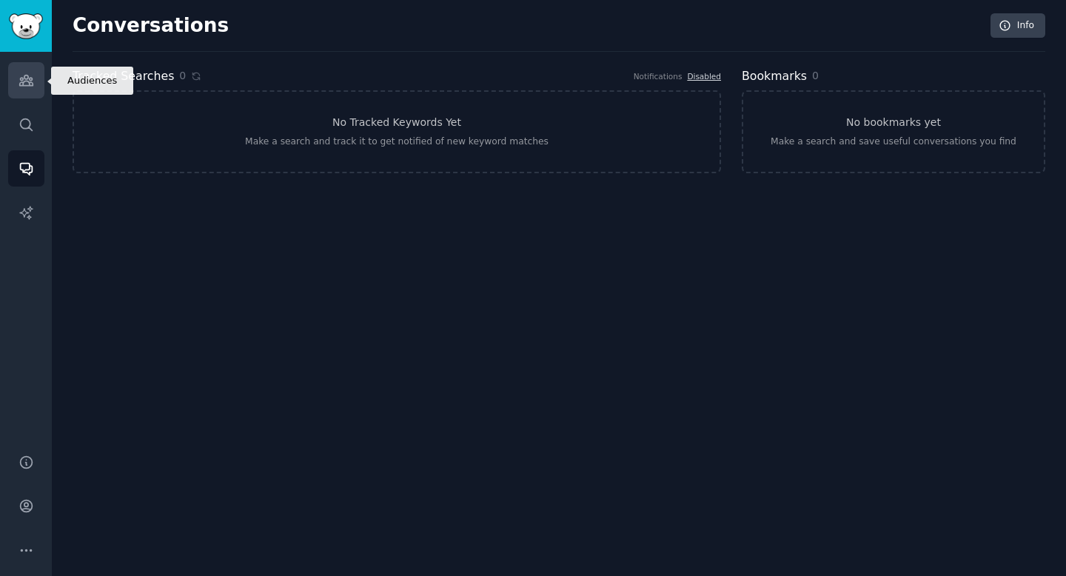
click at [38, 91] on link "Audiences" at bounding box center [26, 80] width 36 height 36
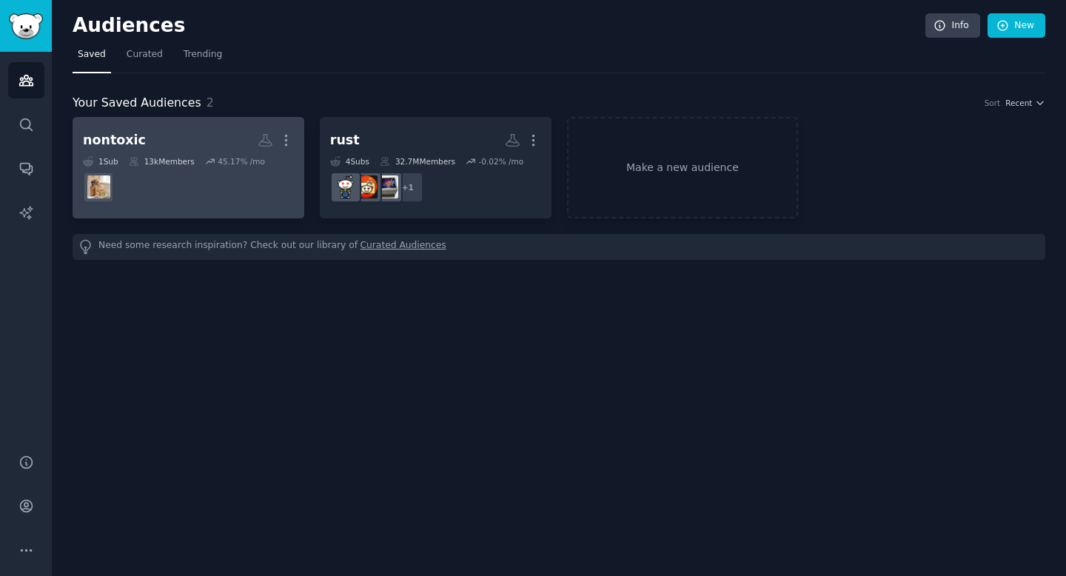
click at [218, 172] on dd at bounding box center [188, 187] width 211 height 41
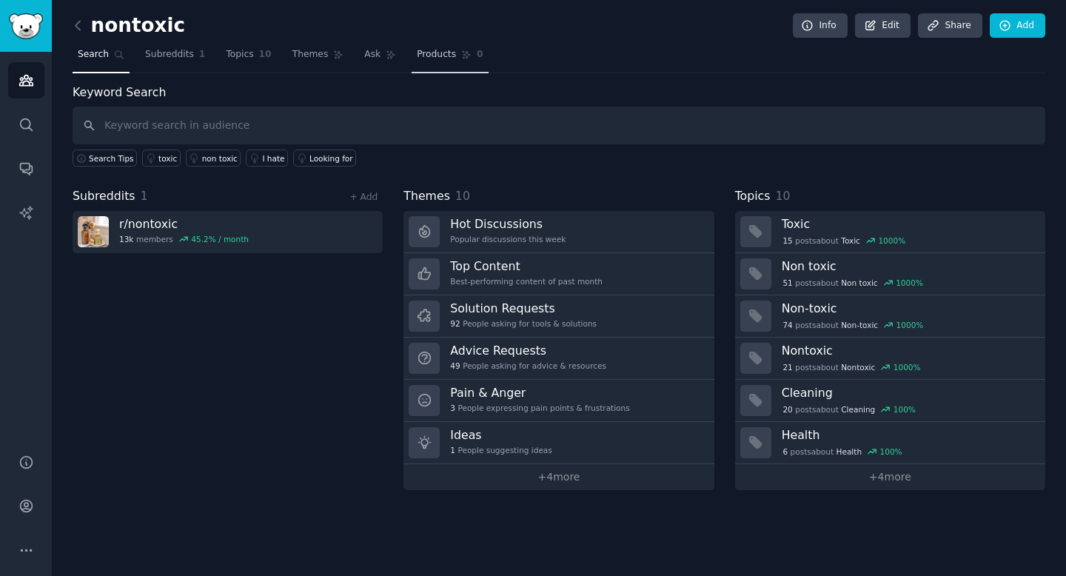
click at [444, 57] on span "Products" at bounding box center [436, 54] width 39 height 13
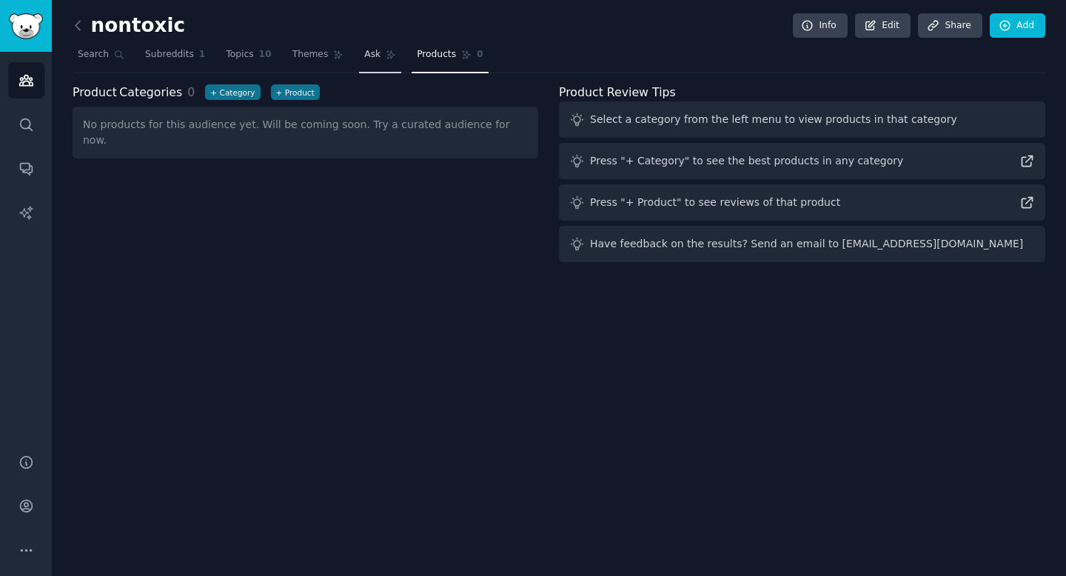
click at [371, 51] on span "Ask" at bounding box center [372, 54] width 16 height 13
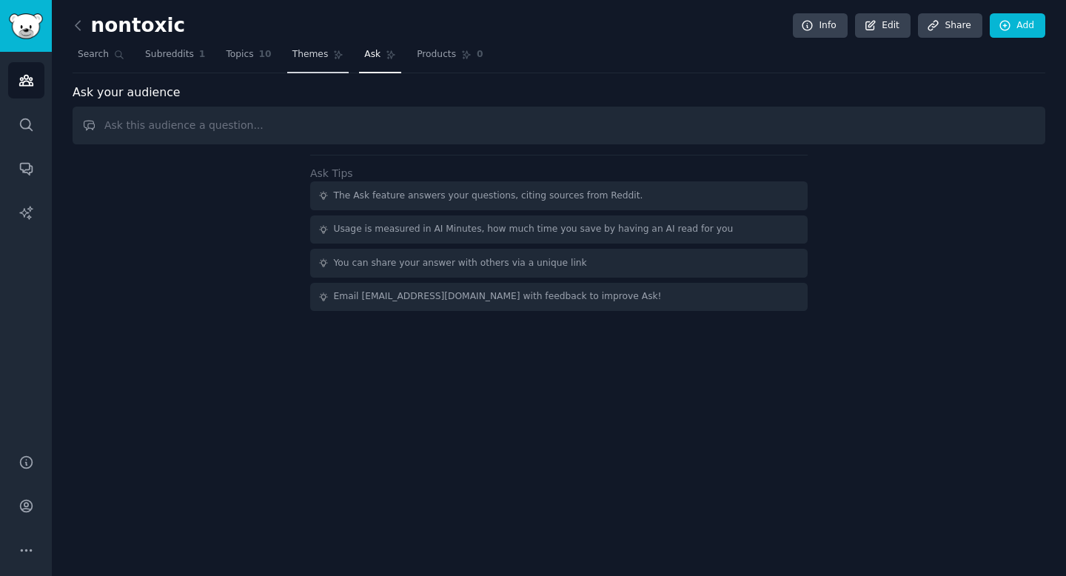
click at [303, 63] on link "Themes" at bounding box center [318, 58] width 62 height 30
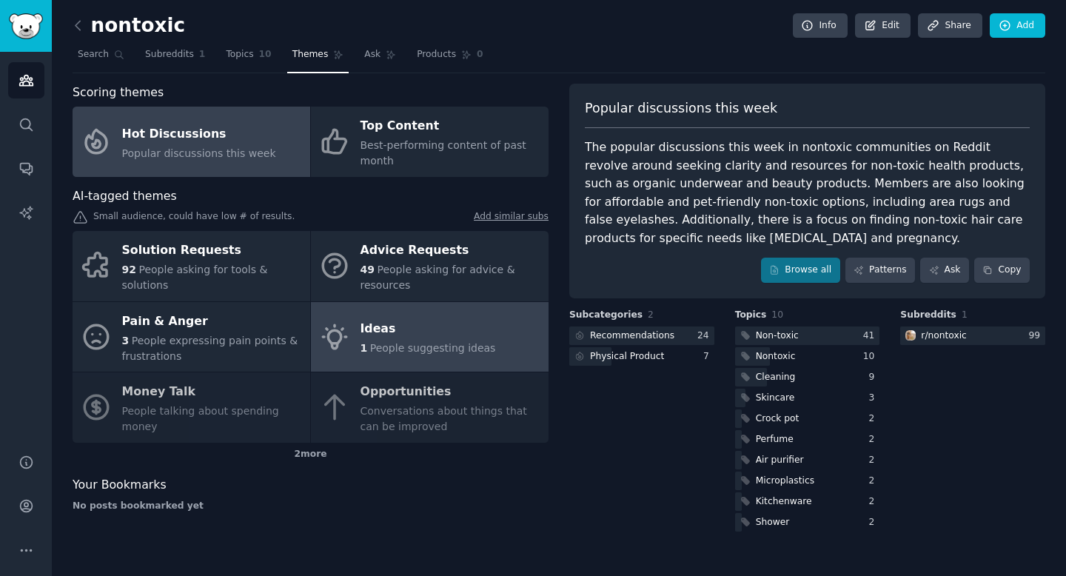
click at [396, 351] on span "People suggesting ideas" at bounding box center [433, 348] width 126 height 12
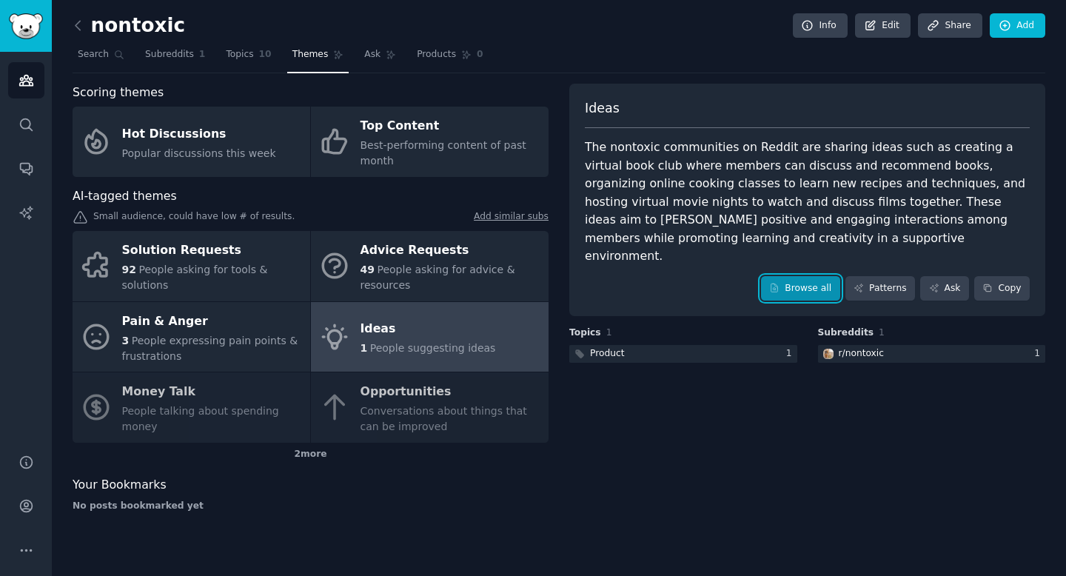
click at [806, 276] on link "Browse all" at bounding box center [800, 288] width 79 height 25
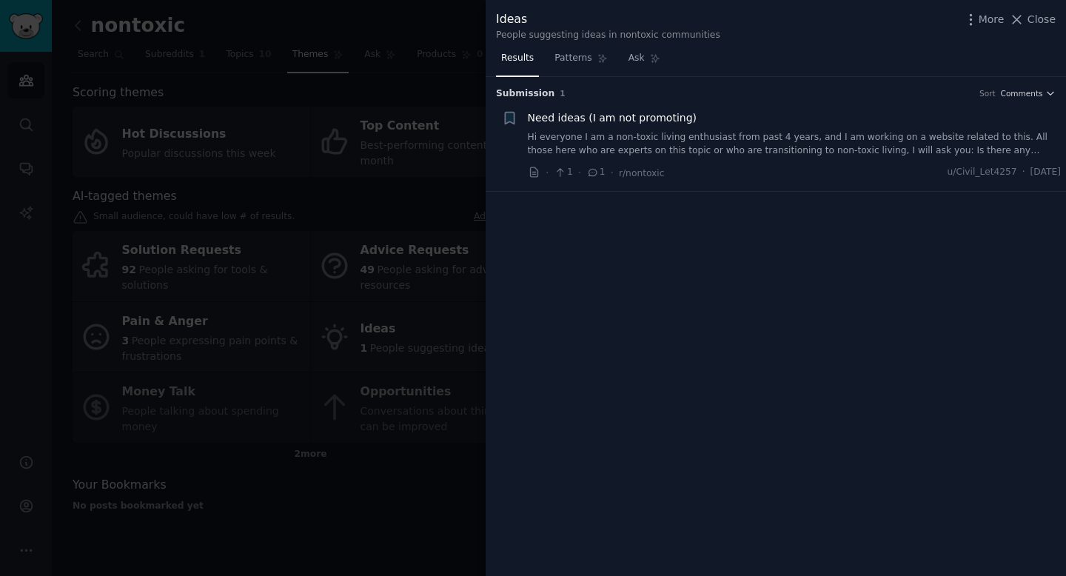
click at [439, 172] on div at bounding box center [533, 288] width 1066 height 576
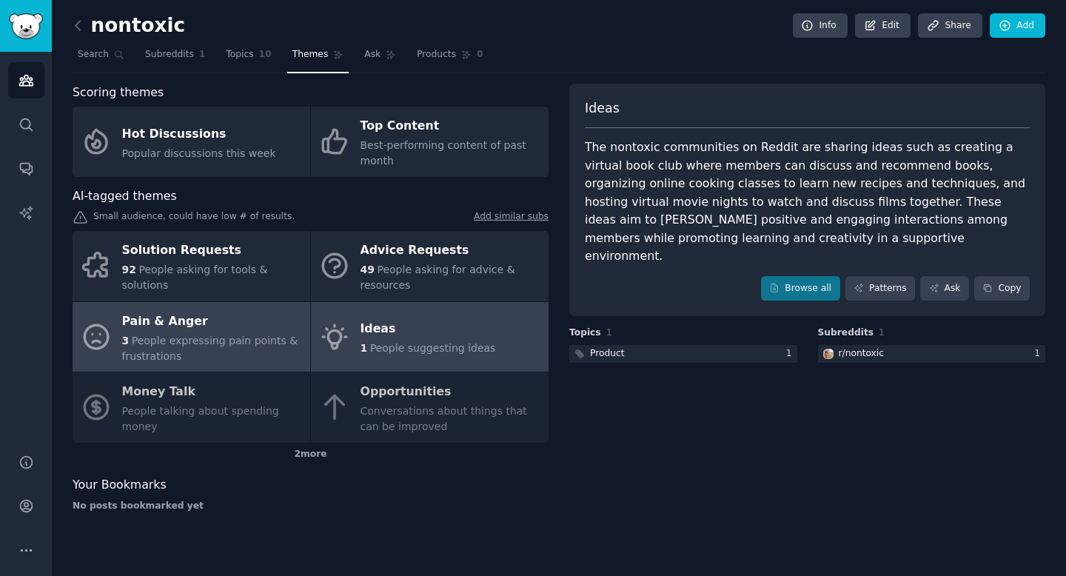
click at [266, 323] on div "Pain & Anger" at bounding box center [212, 321] width 181 height 24
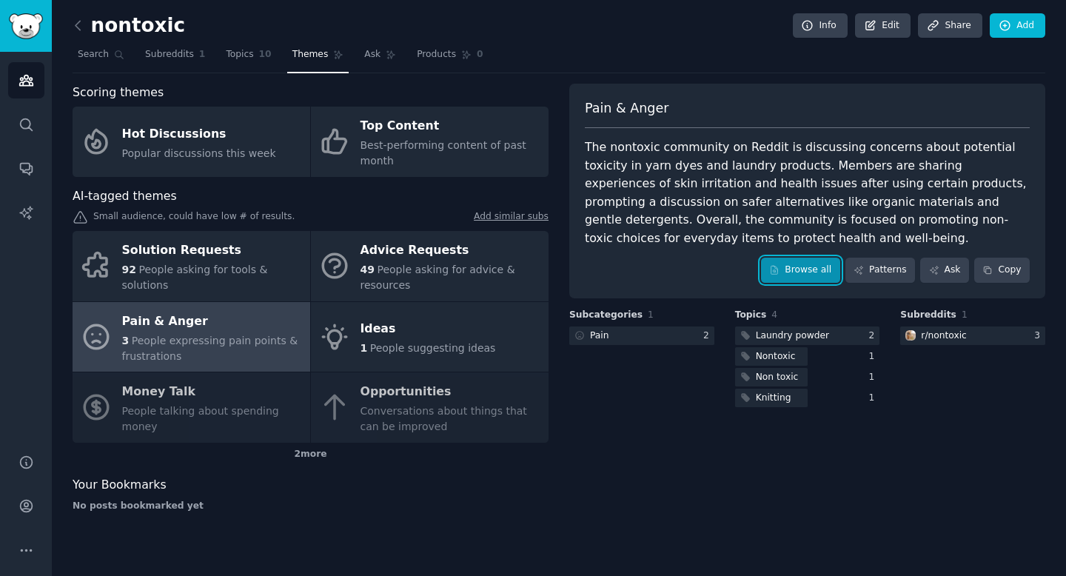
click at [796, 270] on link "Browse all" at bounding box center [800, 270] width 79 height 25
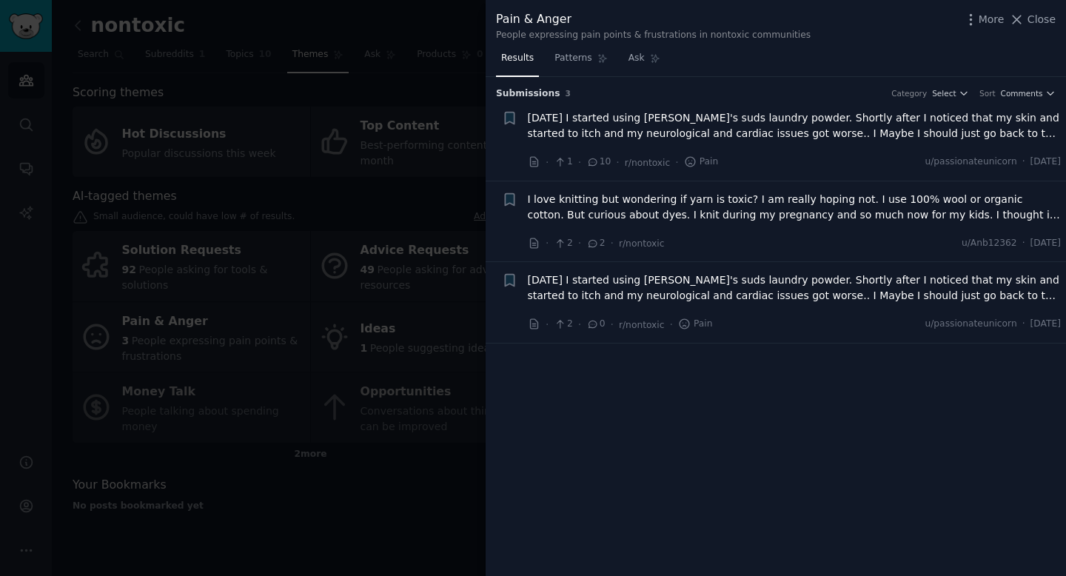
click at [433, 264] on div at bounding box center [533, 288] width 1066 height 576
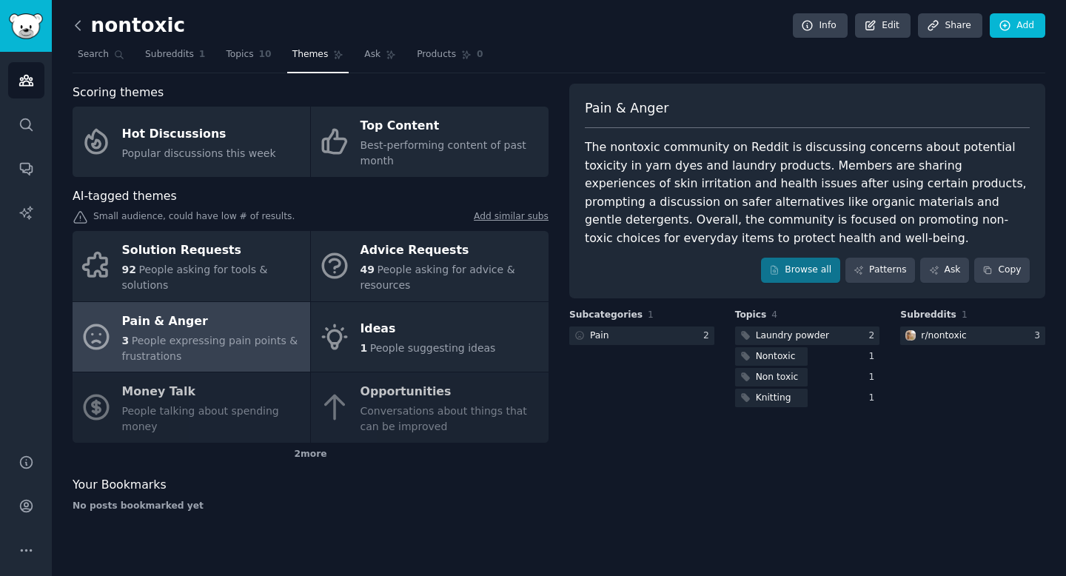
click at [78, 25] on icon at bounding box center [78, 26] width 16 height 16
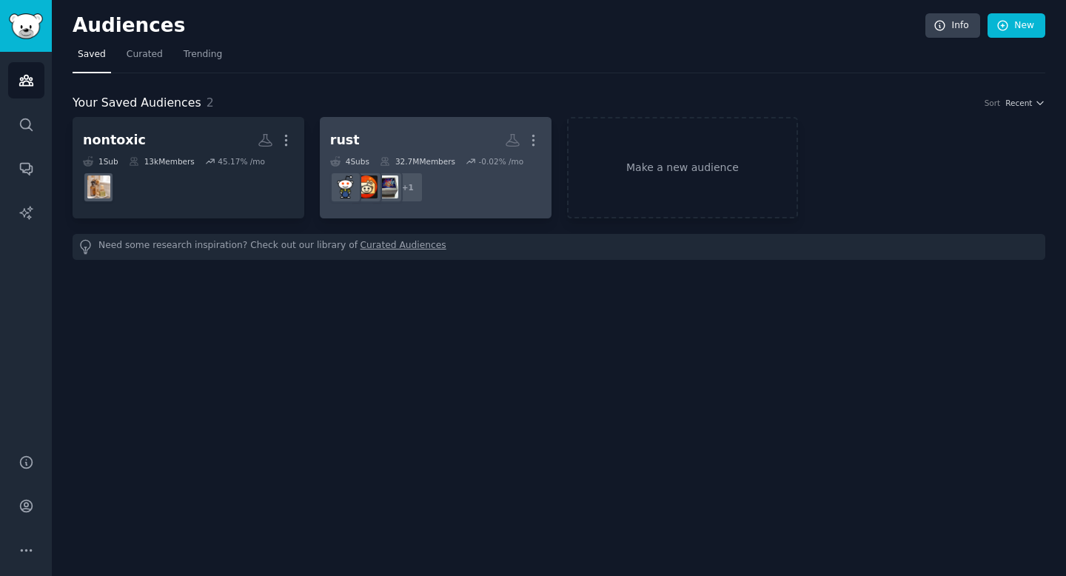
click at [481, 164] on div "-0.02 % /mo" at bounding box center [501, 161] width 45 height 10
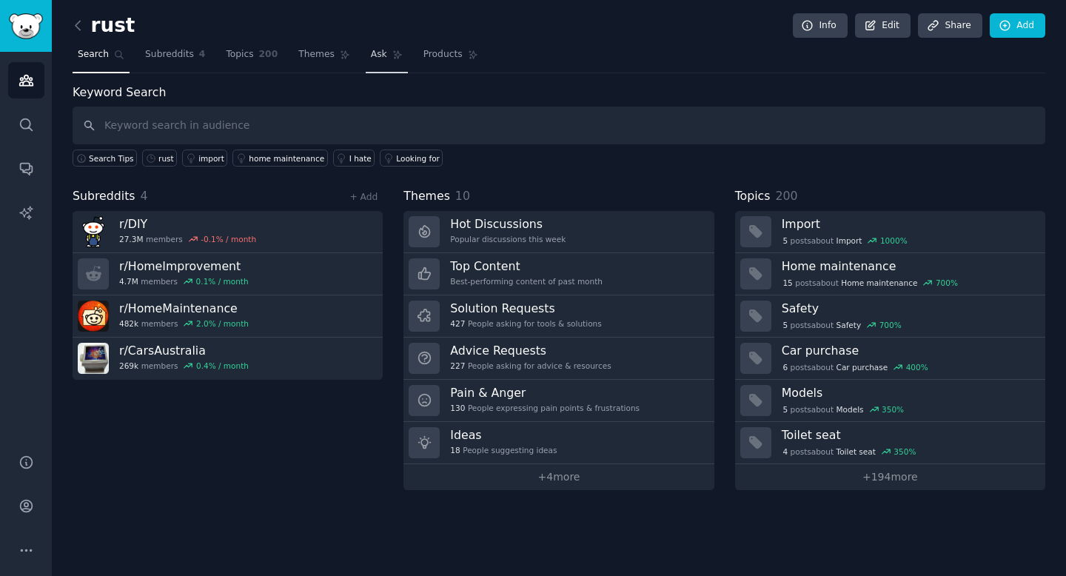
click at [373, 56] on span "Ask" at bounding box center [379, 54] width 16 height 13
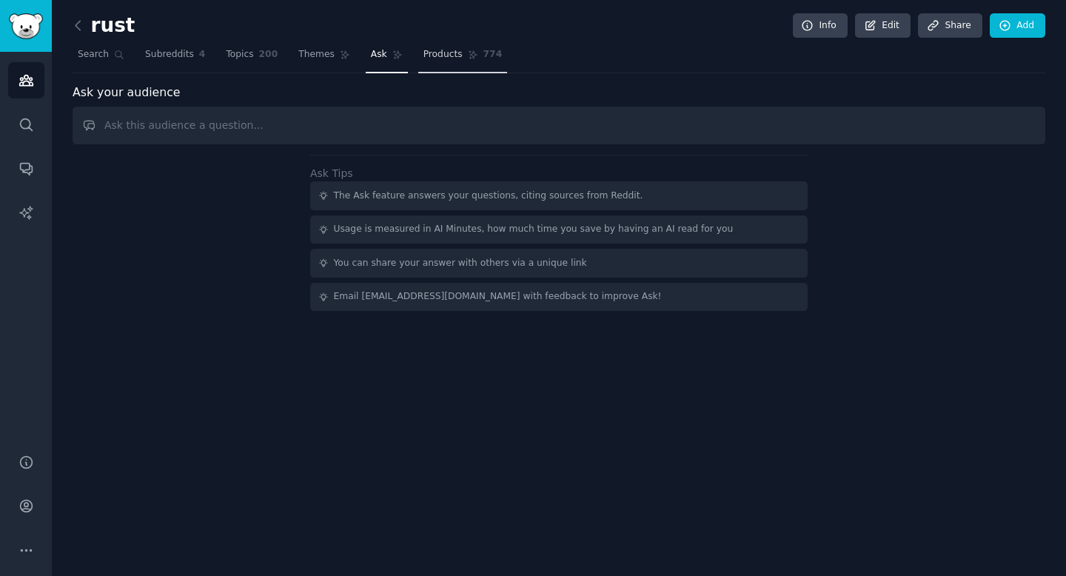
click at [453, 64] on link "Products 774" at bounding box center [462, 58] width 89 height 30
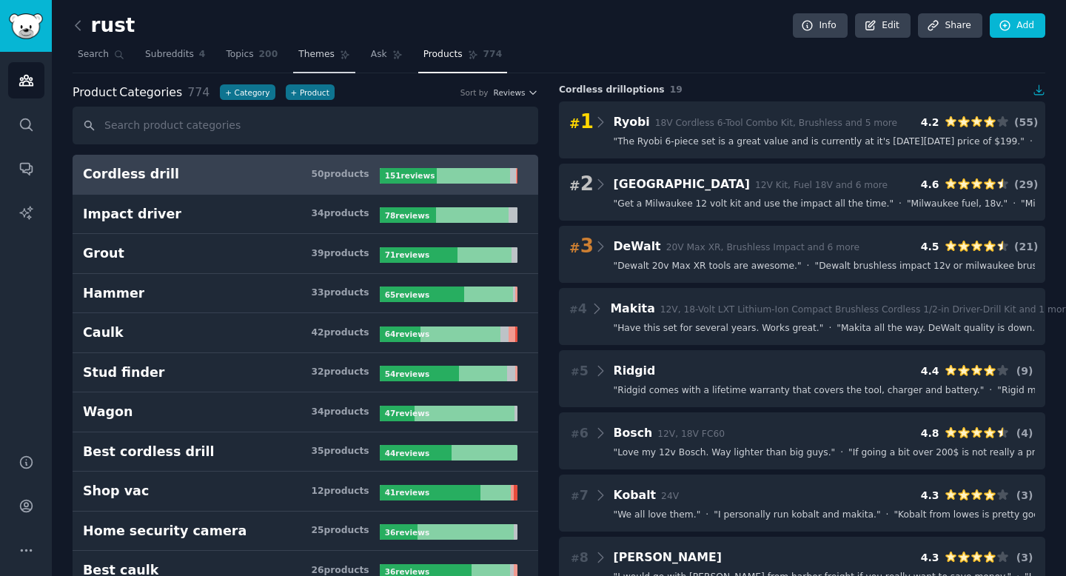
click at [329, 62] on link "Themes" at bounding box center [324, 58] width 62 height 30
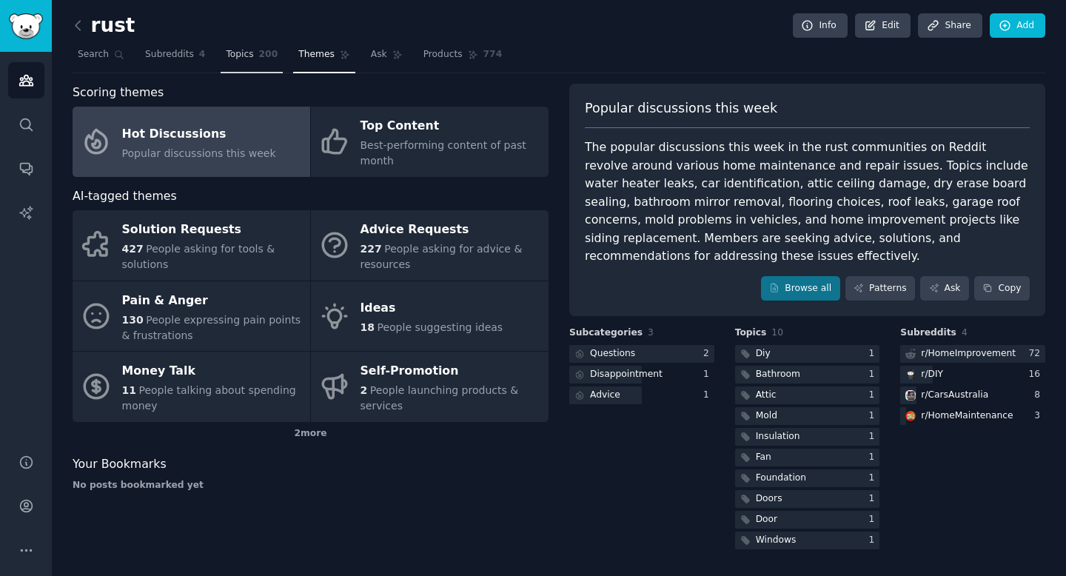
click at [266, 51] on span "200" at bounding box center [268, 54] width 19 height 13
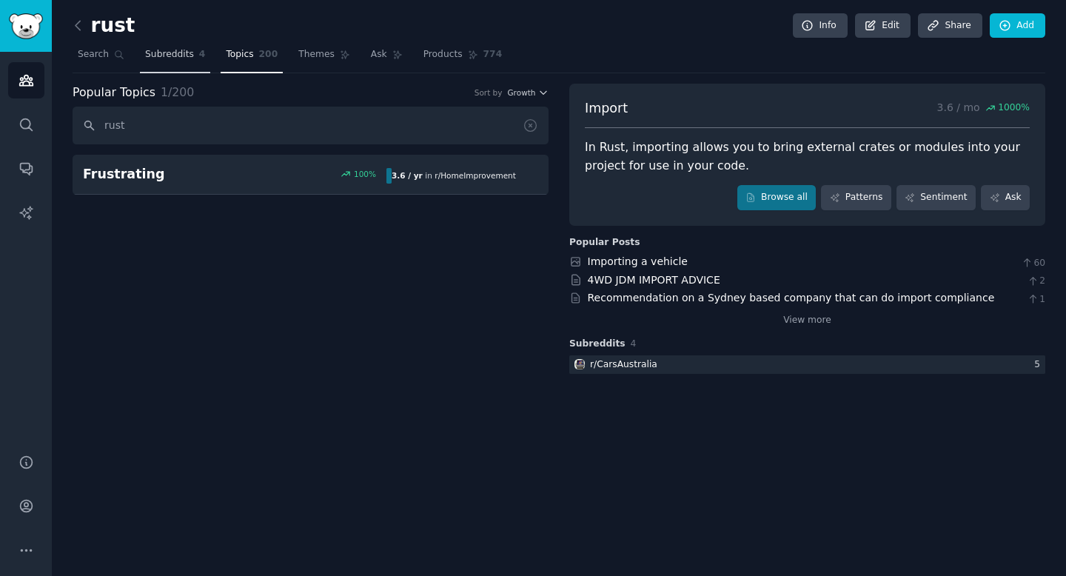
type input "rust"
click at [178, 53] on span "Subreddits" at bounding box center [169, 54] width 49 height 13
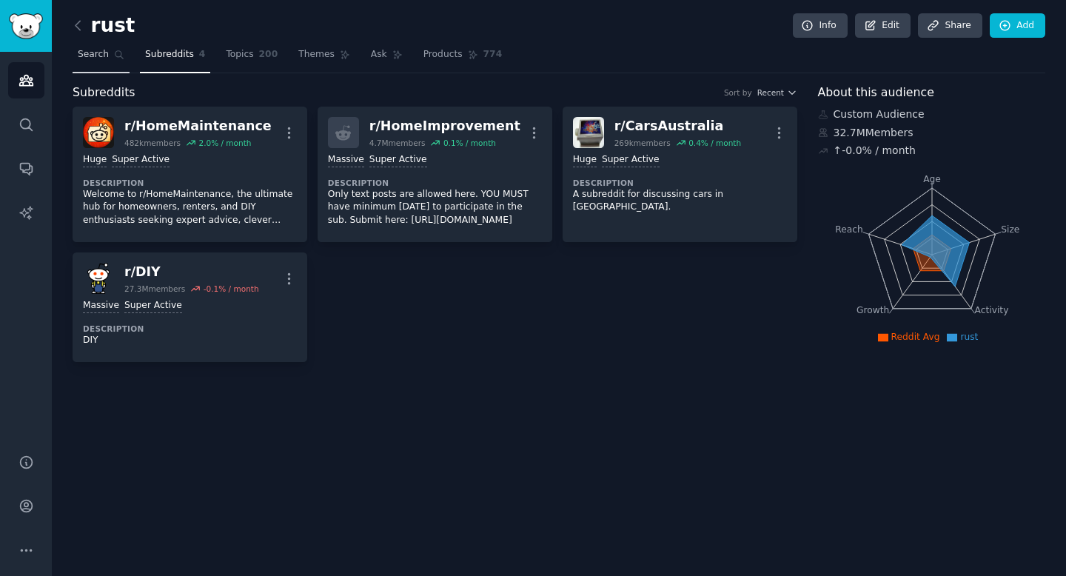
click at [112, 48] on link "Search" at bounding box center [101, 58] width 57 height 30
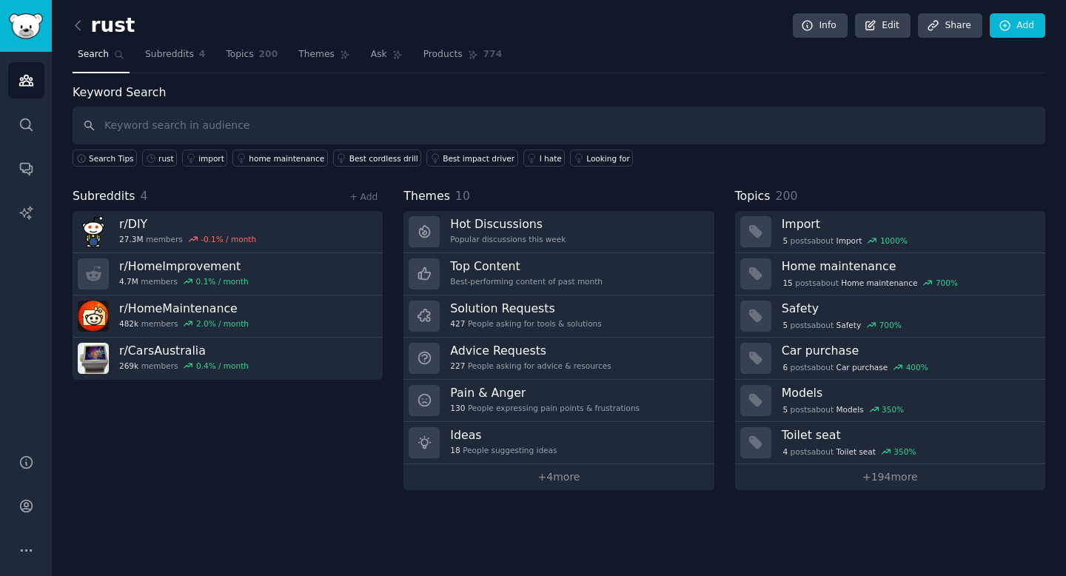
click at [218, 131] on input "text" at bounding box center [559, 126] width 972 height 38
type input "rust"
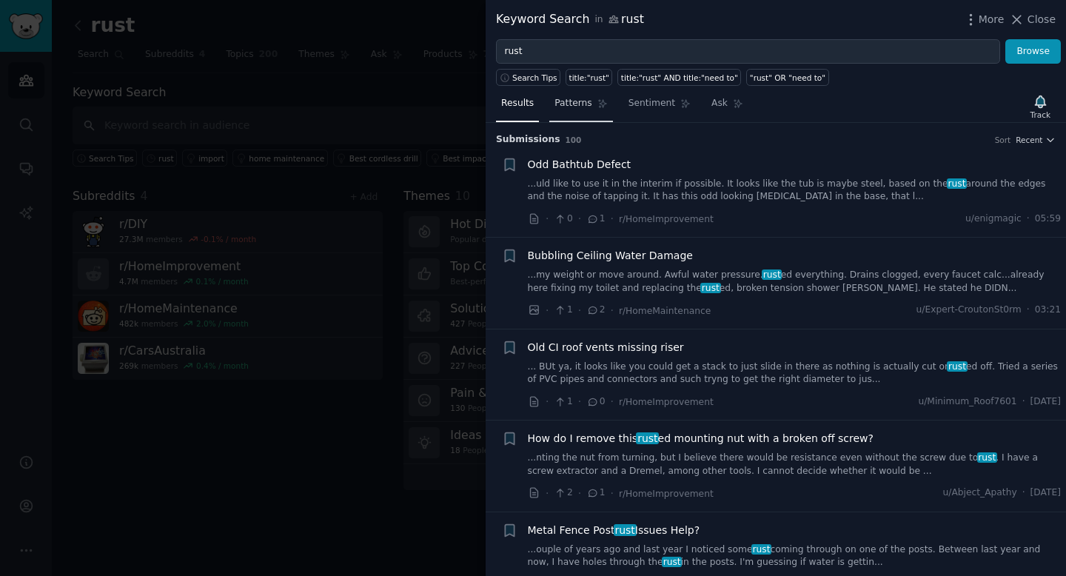
click at [598, 105] on icon at bounding box center [602, 104] width 8 height 8
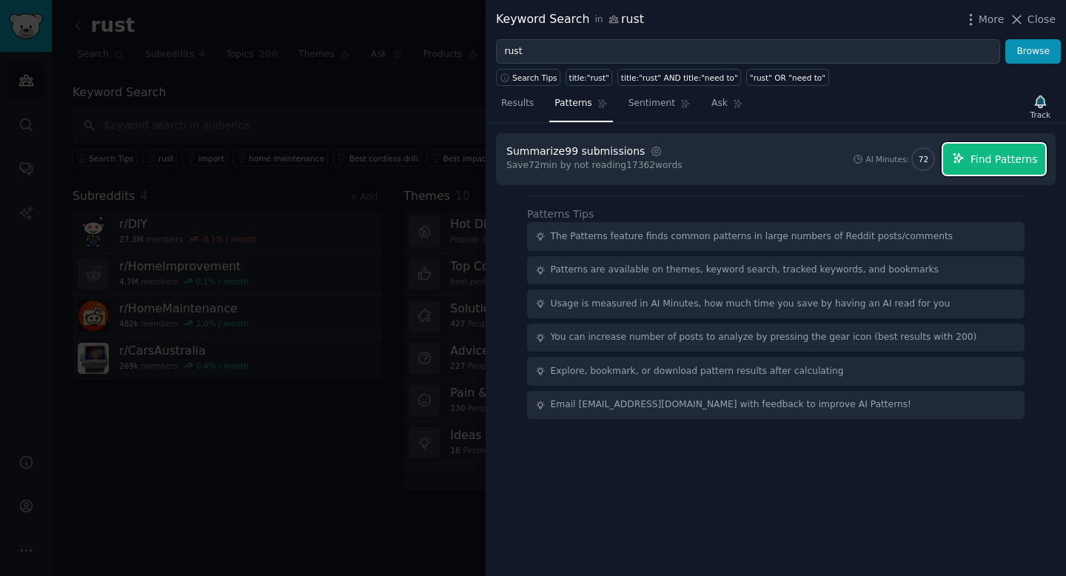
click at [981, 158] on span "Find Patterns" at bounding box center [1003, 160] width 67 height 16
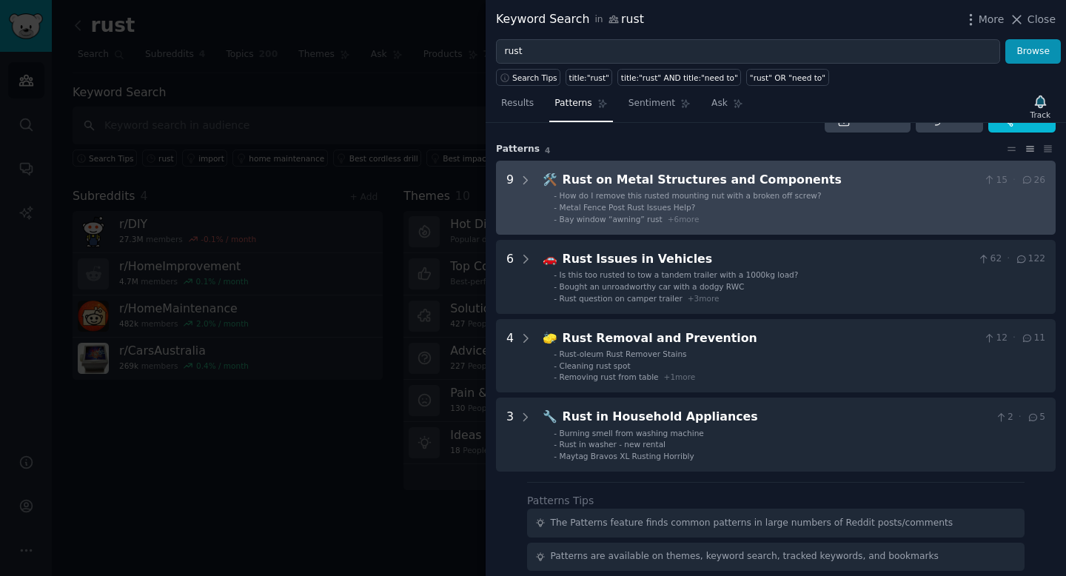
scroll to position [36, 0]
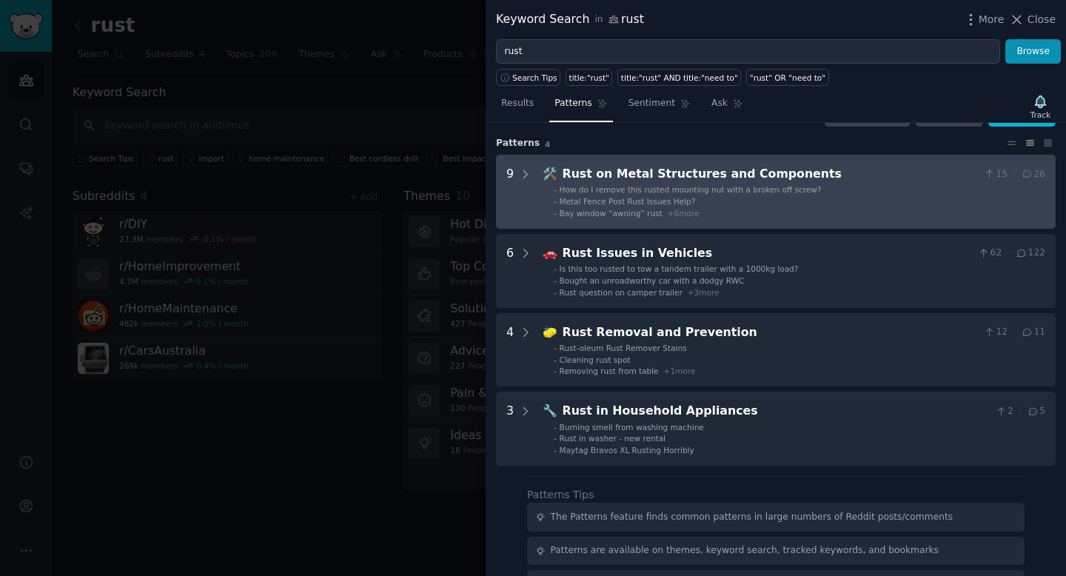
click at [759, 215] on li "- Bay window “awning” rust + 6 more" at bounding box center [799, 213] width 491 height 10
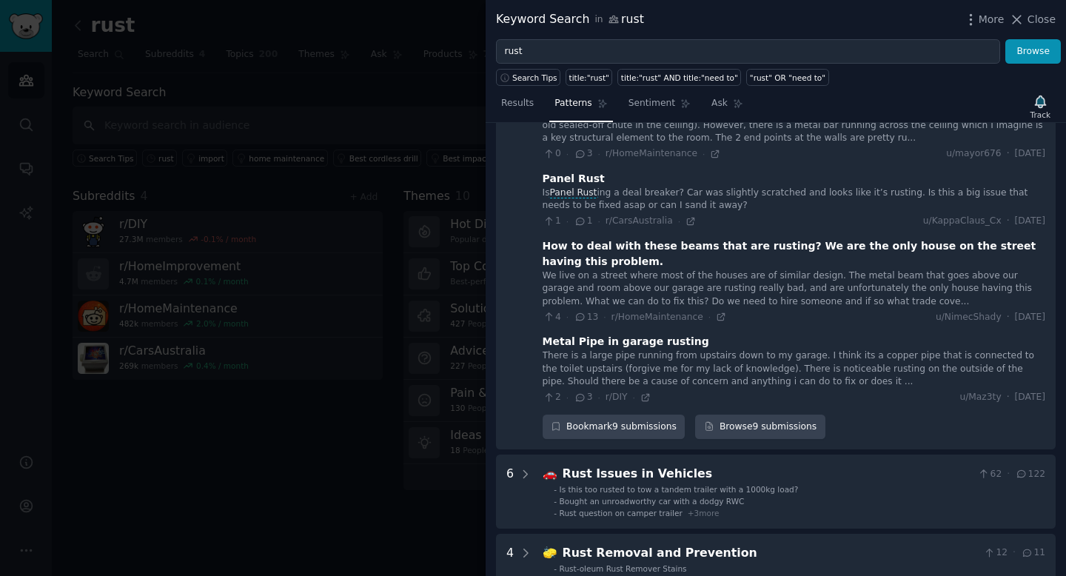
scroll to position [542, 0]
click at [701, 273] on div "We live on a street where most of the houses are of similar design. The metal b…" at bounding box center [793, 287] width 502 height 39
click at [798, 249] on div "How to deal with these beams that are rusting? We are the only house on the str…" at bounding box center [793, 252] width 502 height 31
click at [583, 250] on div "How to deal with these beams that are rusting? We are the only house on the str…" at bounding box center [793, 252] width 502 height 31
click at [1015, 316] on span "[DATE]" at bounding box center [1030, 315] width 30 height 13
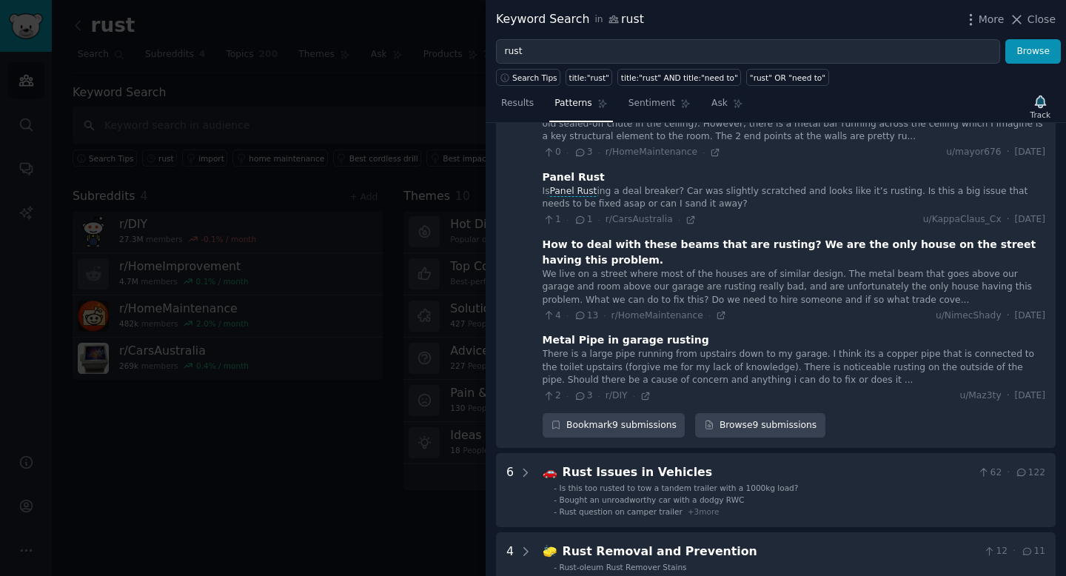
click at [1020, 258] on div "How to deal with these beams that are rusting? We are the only house on the str…" at bounding box center [793, 252] width 502 height 31
click at [625, 283] on div "We live on a street where most of the houses are of similar design. The metal b…" at bounding box center [793, 287] width 502 height 39
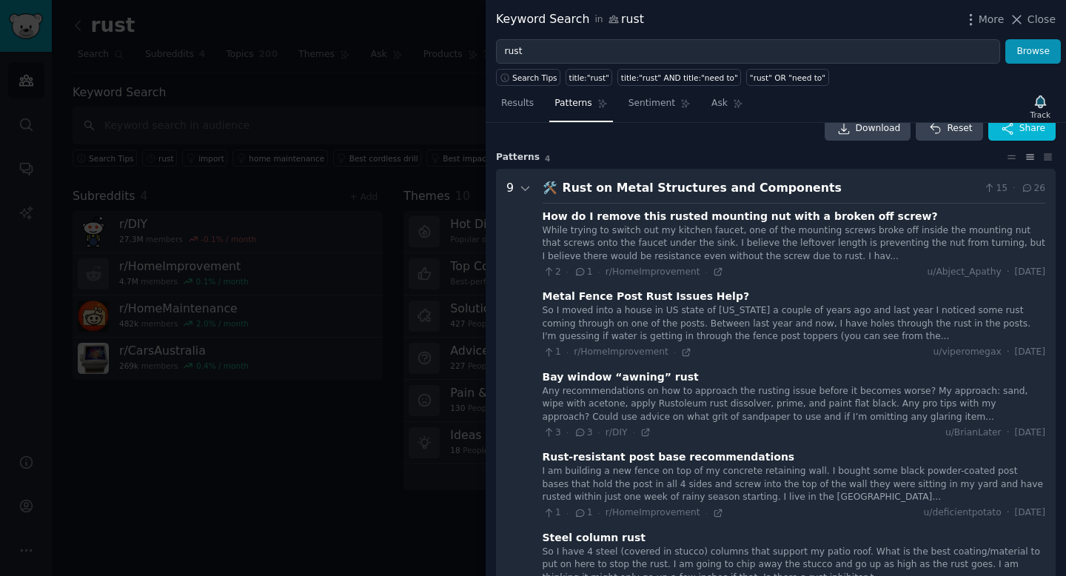
scroll to position [0, 0]
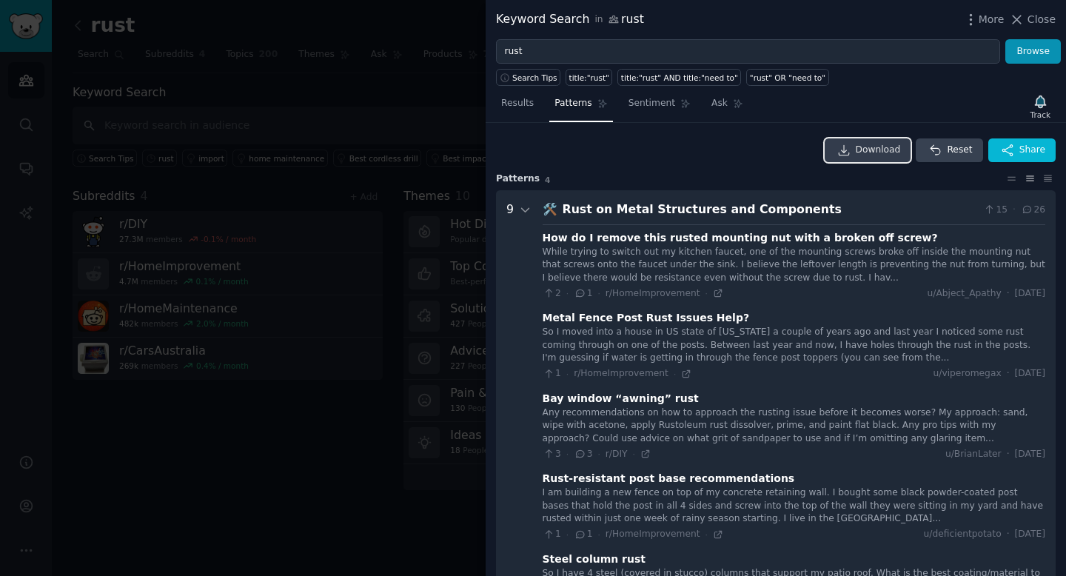
click at [887, 141] on link "Download" at bounding box center [867, 150] width 87 height 24
click at [522, 210] on icon at bounding box center [525, 210] width 13 height 13
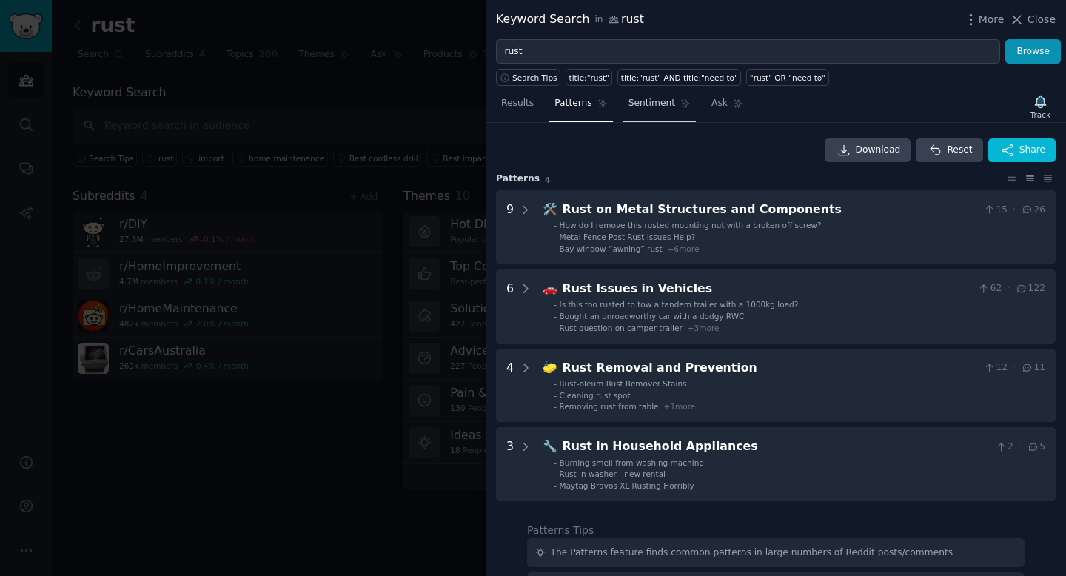
click at [662, 117] on link "Sentiment" at bounding box center [659, 107] width 73 height 30
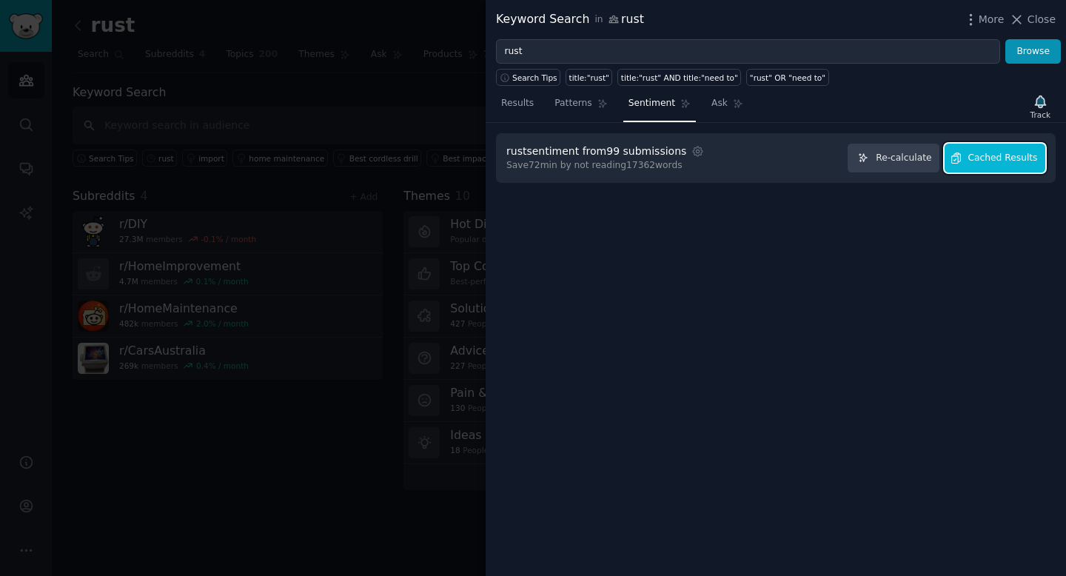
click at [972, 172] on button "Cached Results" at bounding box center [994, 158] width 101 height 29
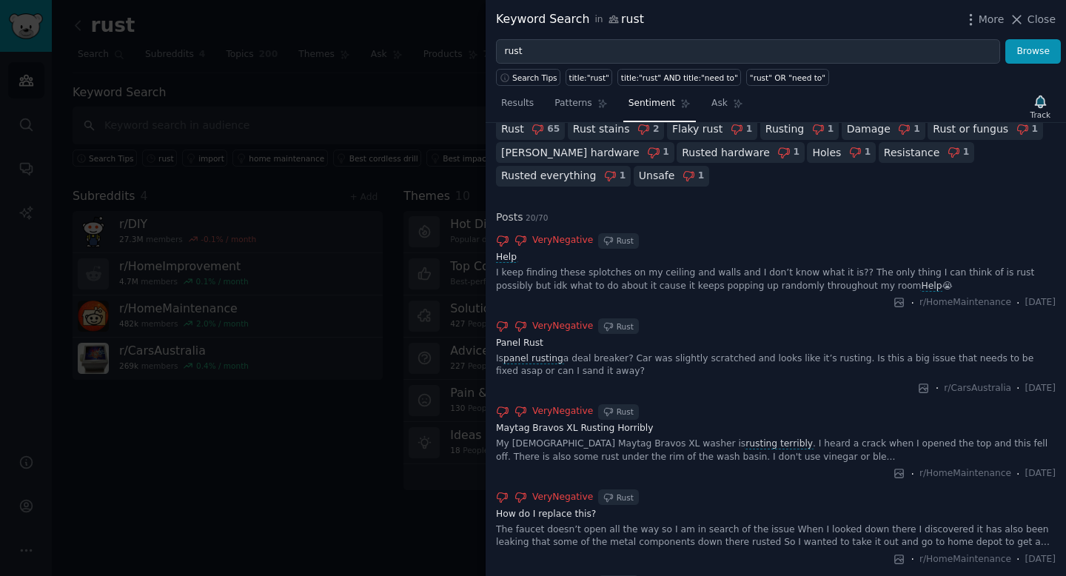
scroll to position [315, 0]
click at [385, 371] on div at bounding box center [533, 288] width 1066 height 576
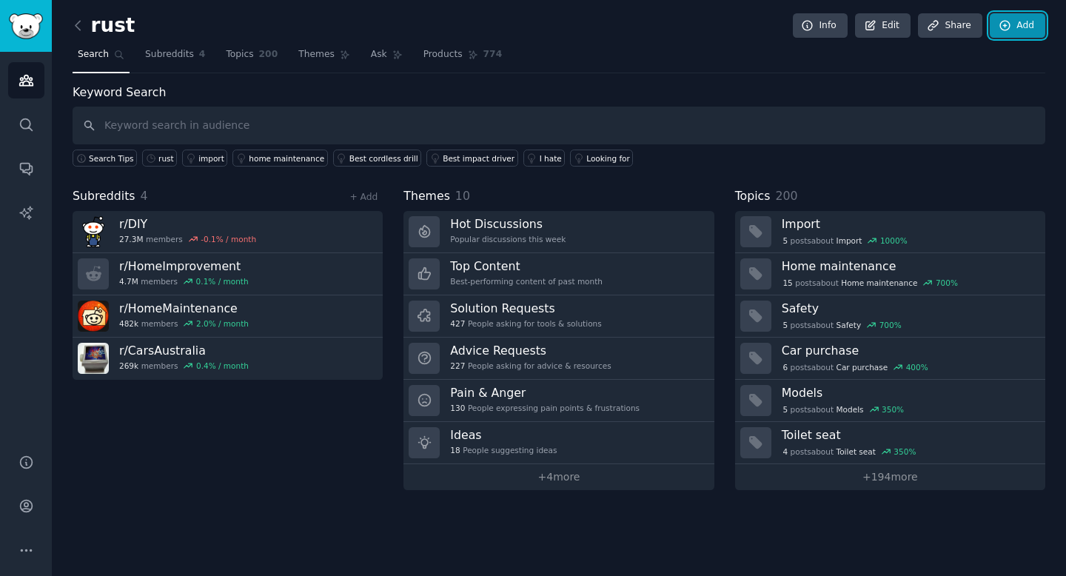
click at [1029, 22] on link "Add" at bounding box center [1017, 25] width 56 height 25
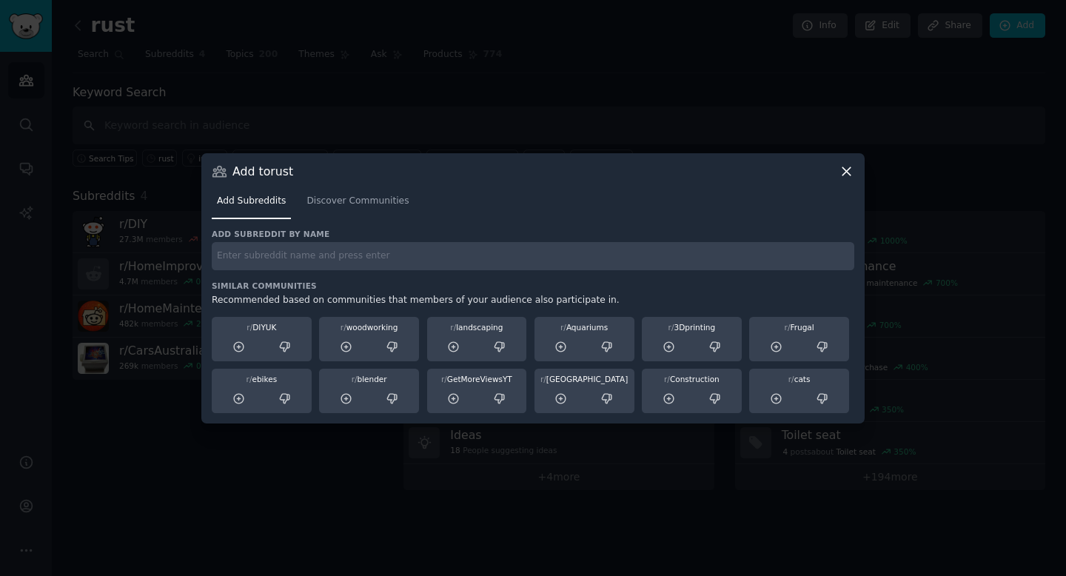
click at [517, 258] on input "text" at bounding box center [533, 256] width 642 height 29
click at [404, 255] on input "text" at bounding box center [533, 256] width 642 height 29
type input "tools"
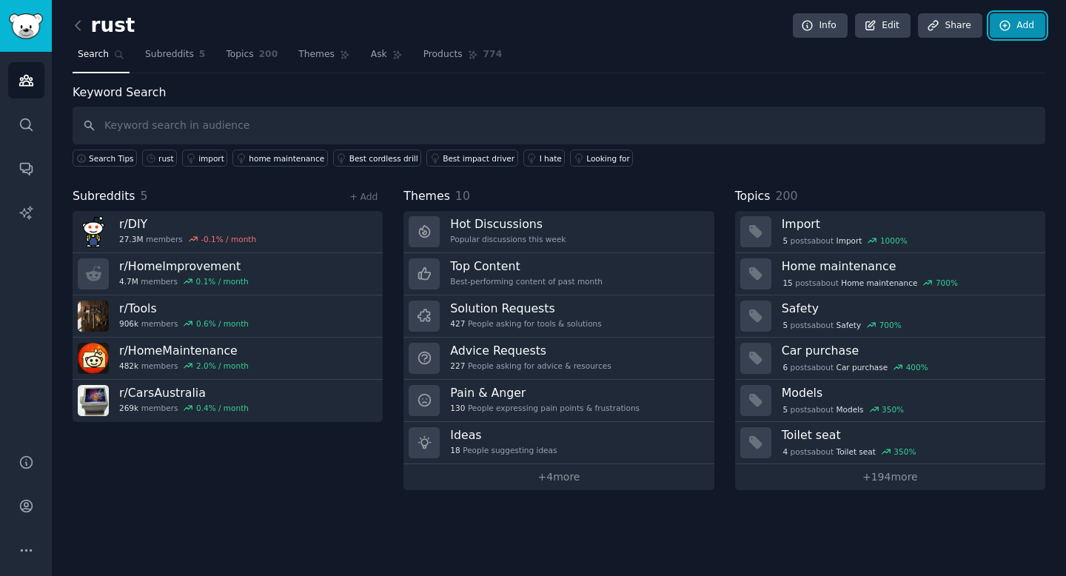
click at [1018, 27] on link "Add" at bounding box center [1017, 25] width 56 height 25
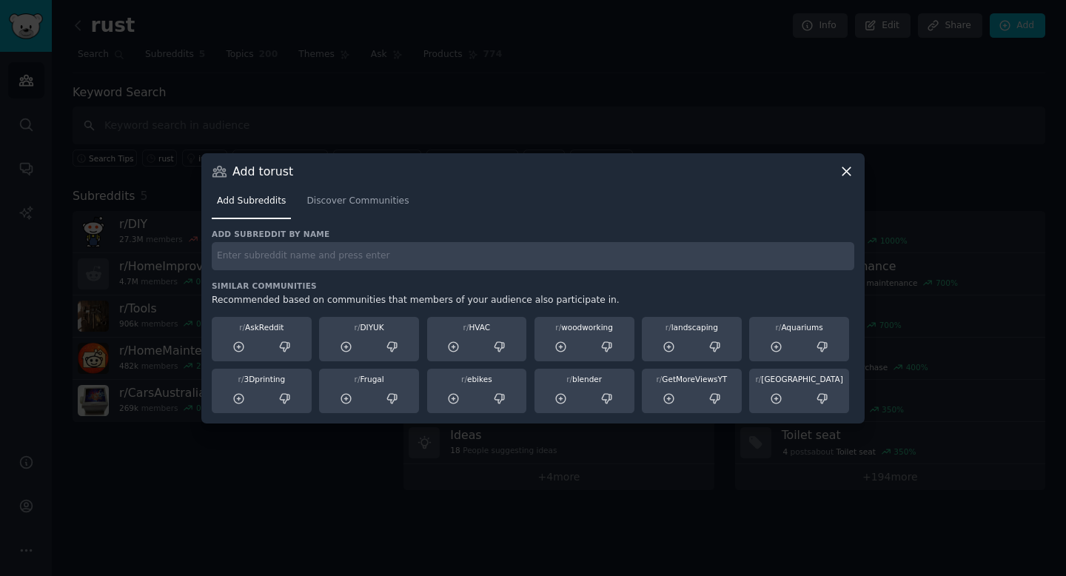
click at [576, 268] on input "text" at bounding box center [533, 256] width 642 height 29
click at [387, 201] on span "Discover Communities" at bounding box center [357, 201] width 102 height 13
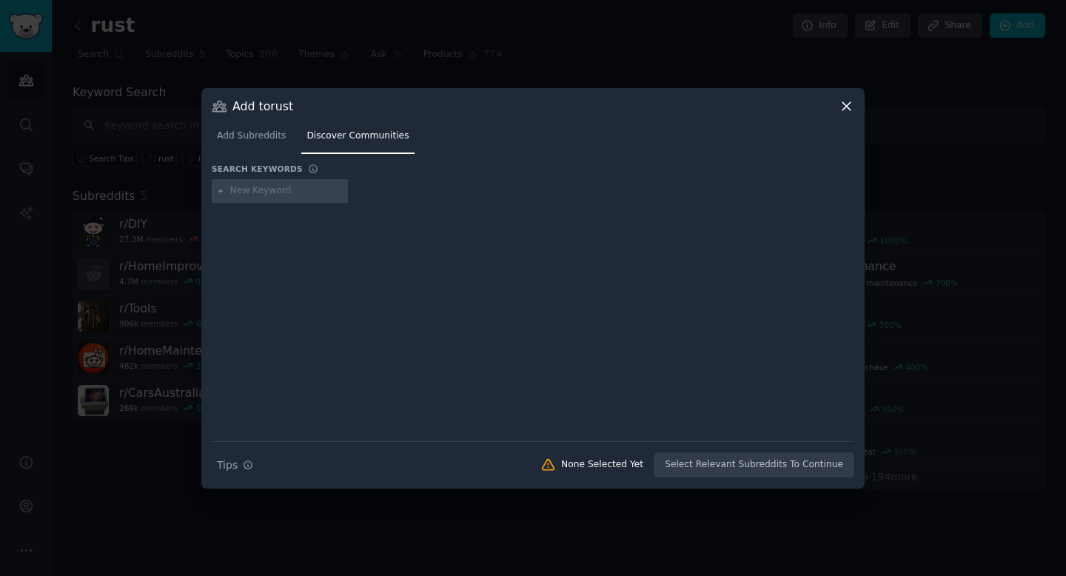
click at [299, 193] on input "text" at bounding box center [286, 190] width 112 height 13
click at [256, 144] on link "Add Subreddits" at bounding box center [251, 139] width 79 height 30
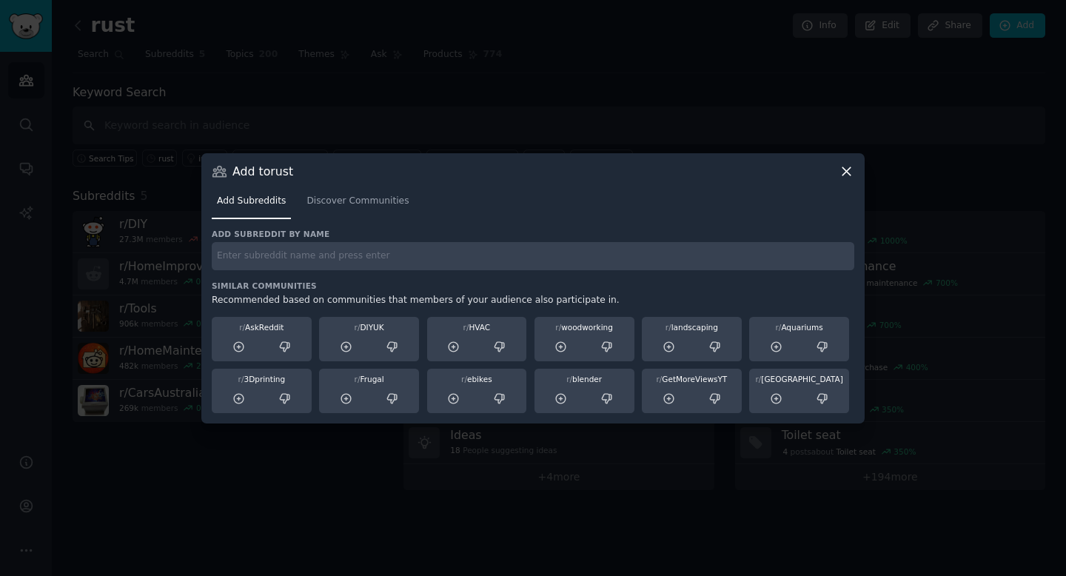
paste input "restoration"
type input "restoration"
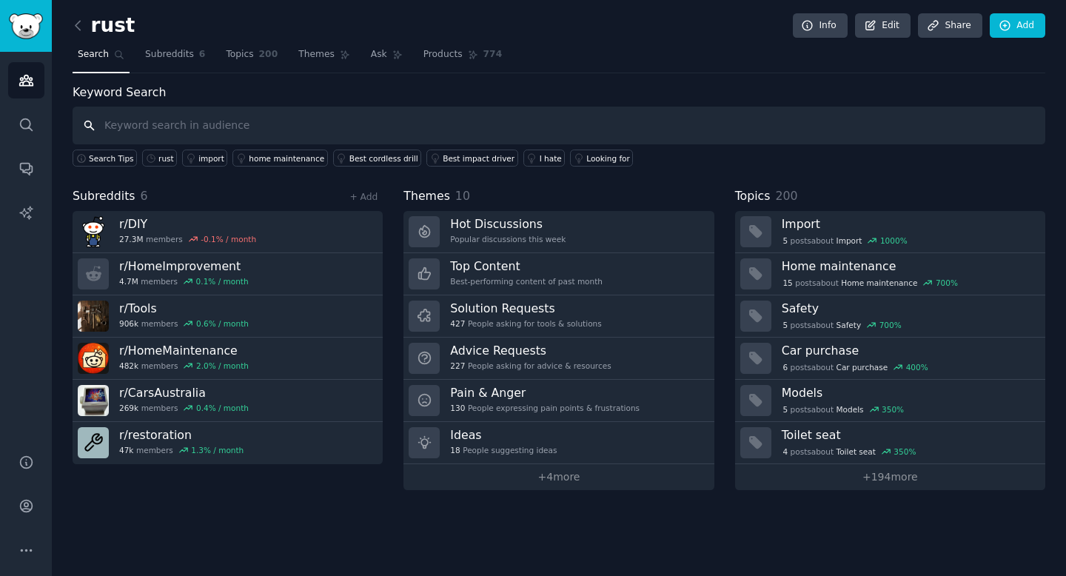
click at [291, 121] on input "text" at bounding box center [559, 126] width 972 height 38
click at [1024, 20] on link "Add" at bounding box center [1017, 25] width 56 height 25
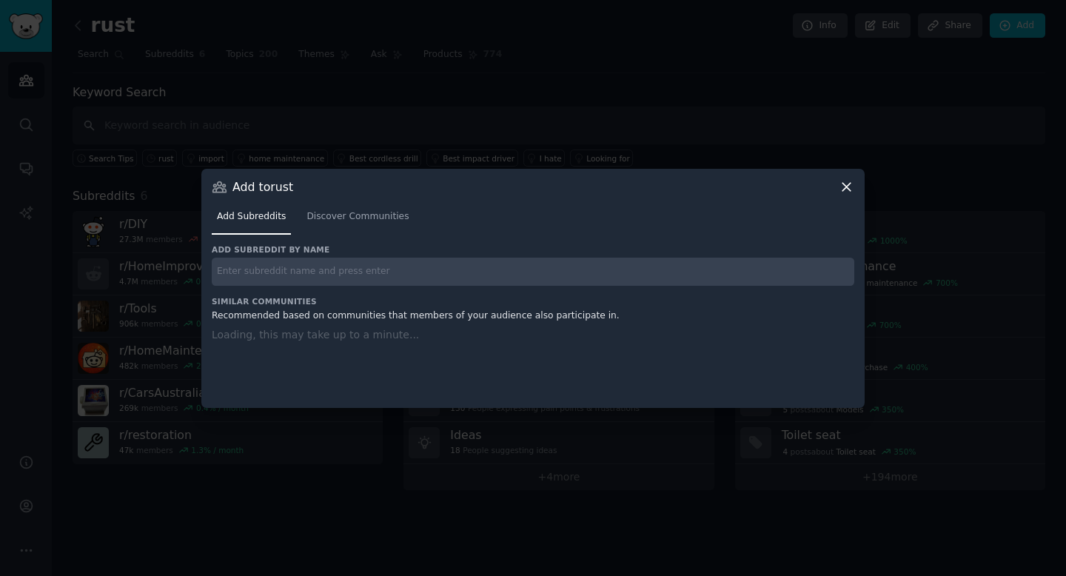
click at [347, 260] on input "text" at bounding box center [533, 272] width 642 height 29
paste input "r/handtools icon r/handtools"
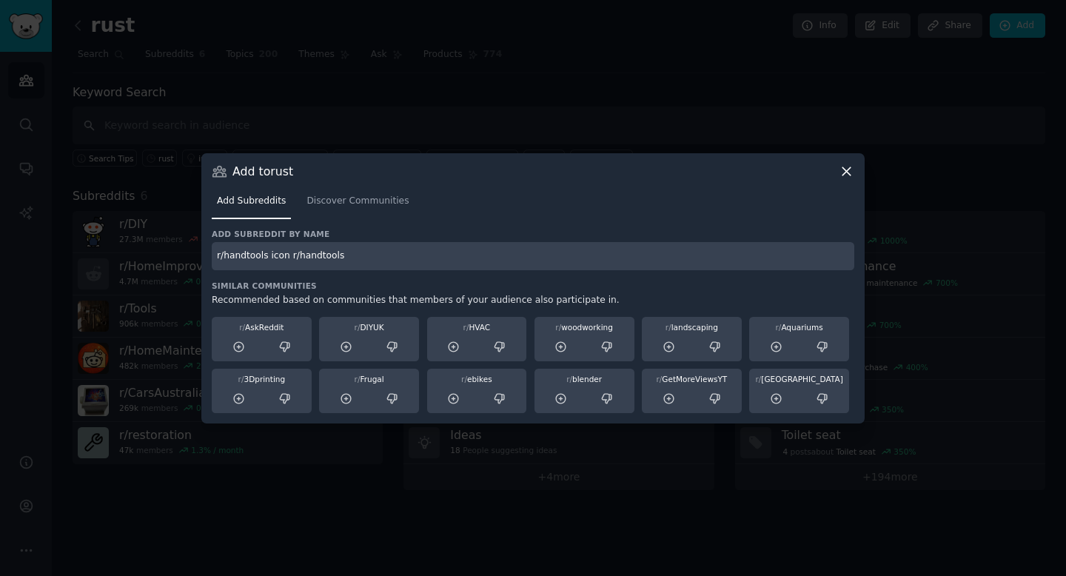
drag, startPoint x: 346, startPoint y: 260, endPoint x: 266, endPoint y: 252, distance: 79.5
click at [266, 252] on input "r/handtools icon r/handtools" at bounding box center [533, 256] width 642 height 29
drag, startPoint x: 223, startPoint y: 257, endPoint x: 207, endPoint y: 257, distance: 16.3
click at [207, 257] on div "Add to rust Add Subreddits Discover Communities Add subreddit by name r/handtoo…" at bounding box center [532, 288] width 663 height 270
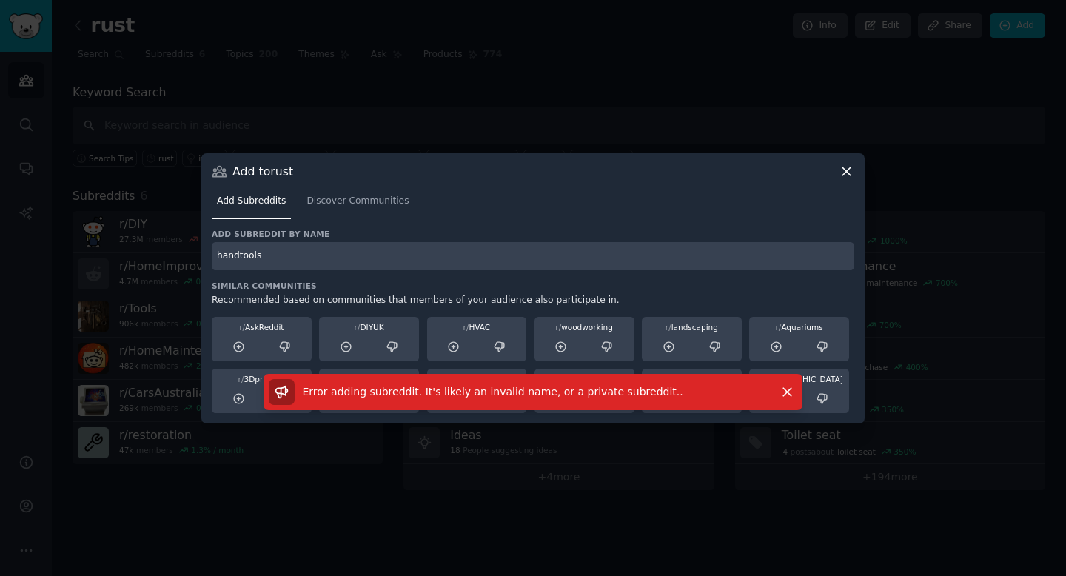
click at [331, 252] on input "handtools" at bounding box center [533, 256] width 642 height 29
type input "handtools"
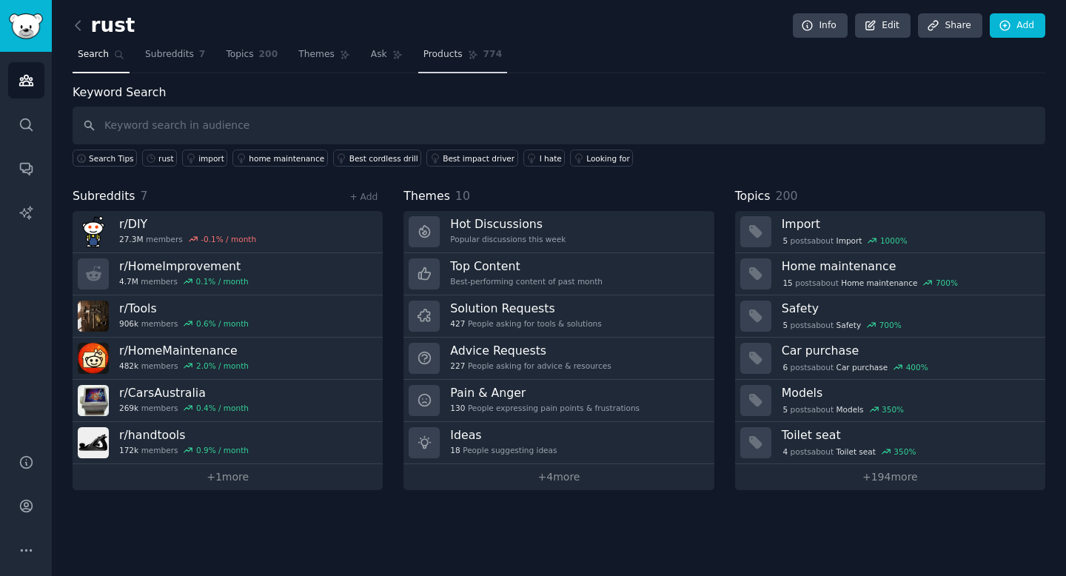
click at [452, 43] on link "Products 774" at bounding box center [462, 58] width 89 height 30
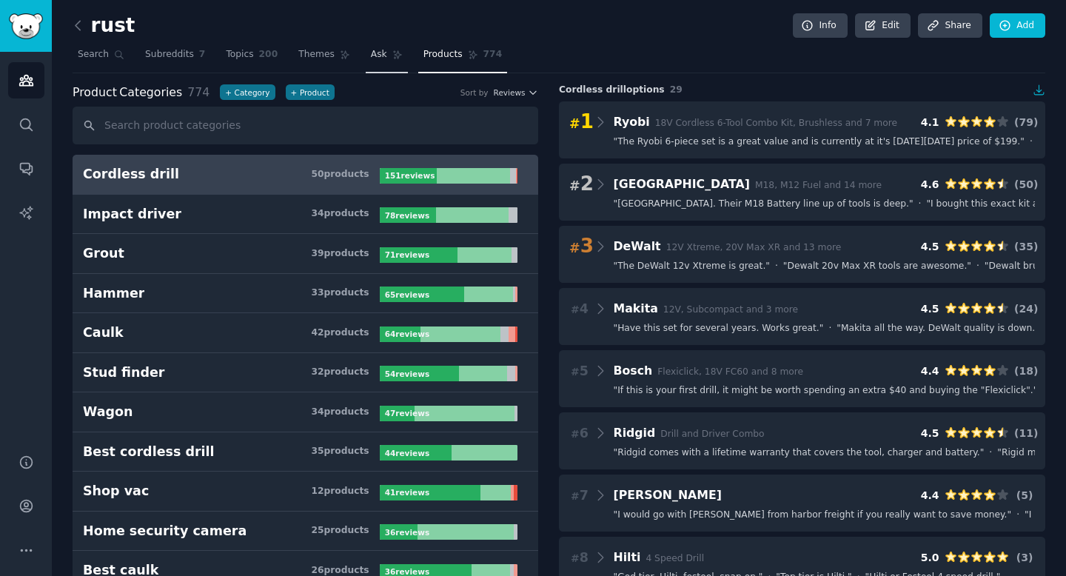
click at [396, 56] on icon at bounding box center [397, 55] width 10 height 10
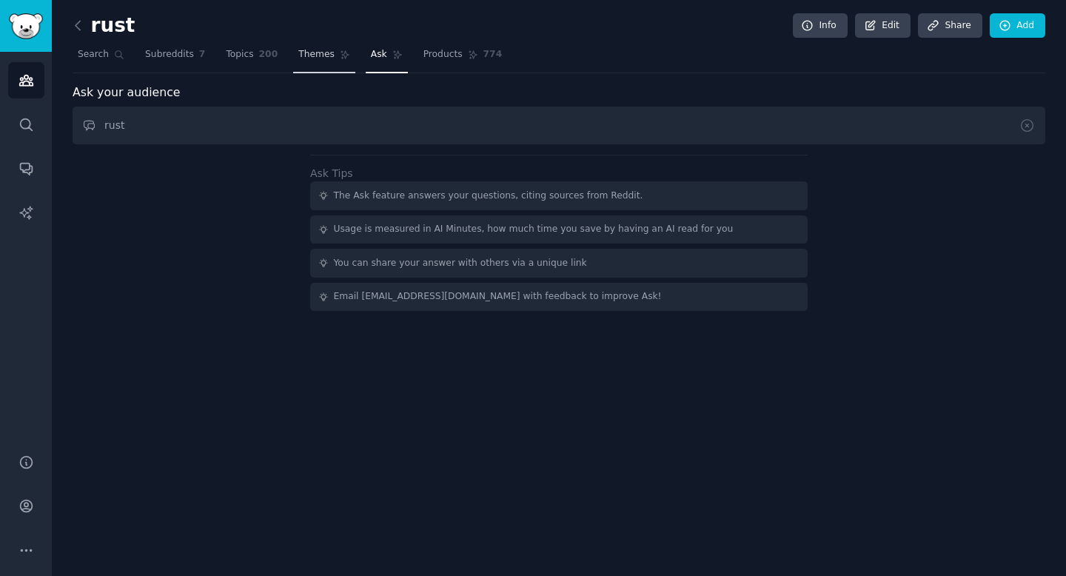
type input "rust"
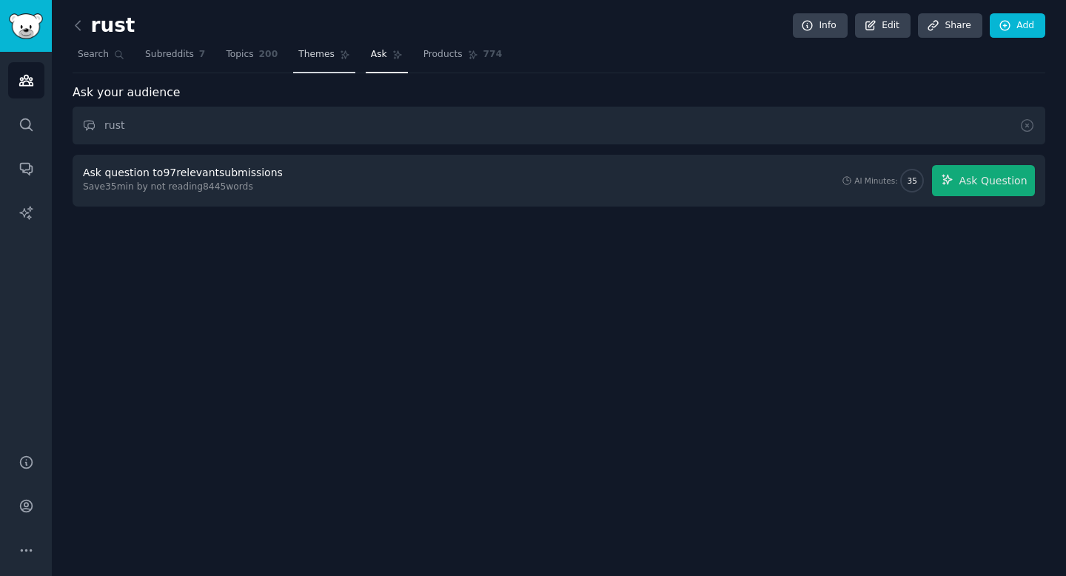
click at [324, 56] on span "Themes" at bounding box center [316, 54] width 36 height 13
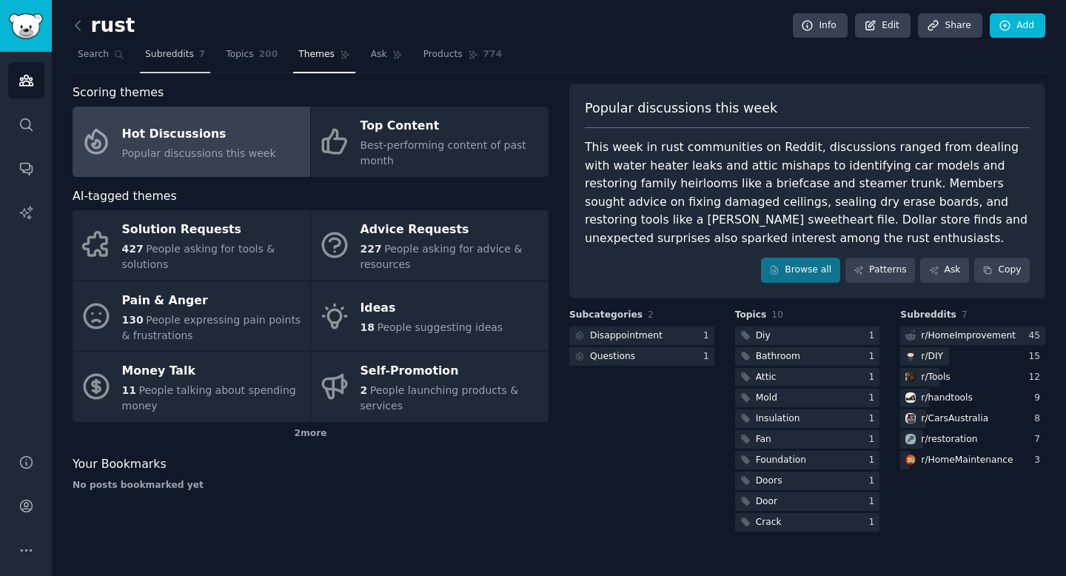
click at [202, 58] on span "7" at bounding box center [202, 54] width 7 height 13
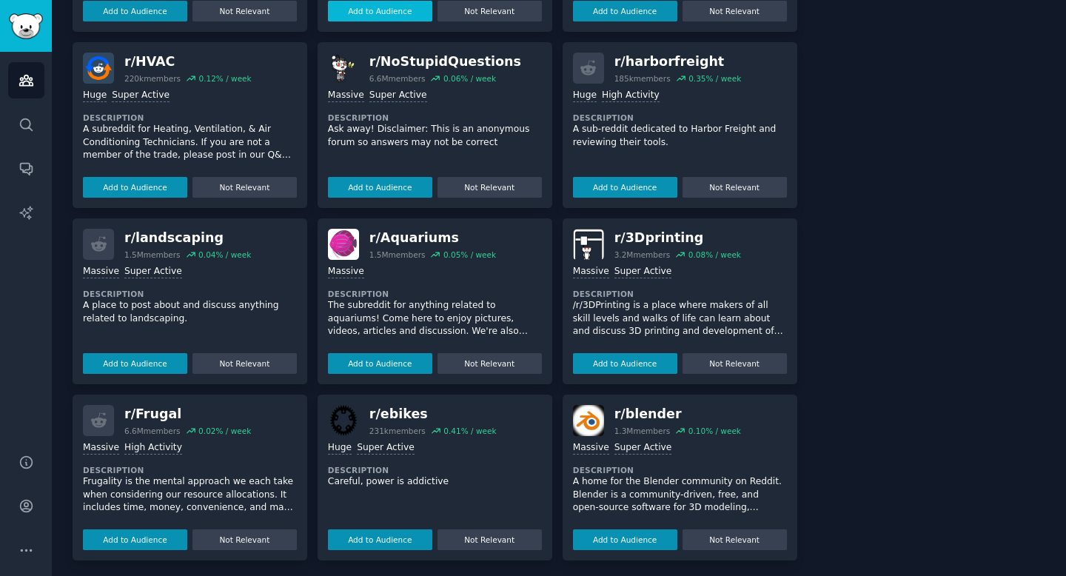
scroll to position [690, 0]
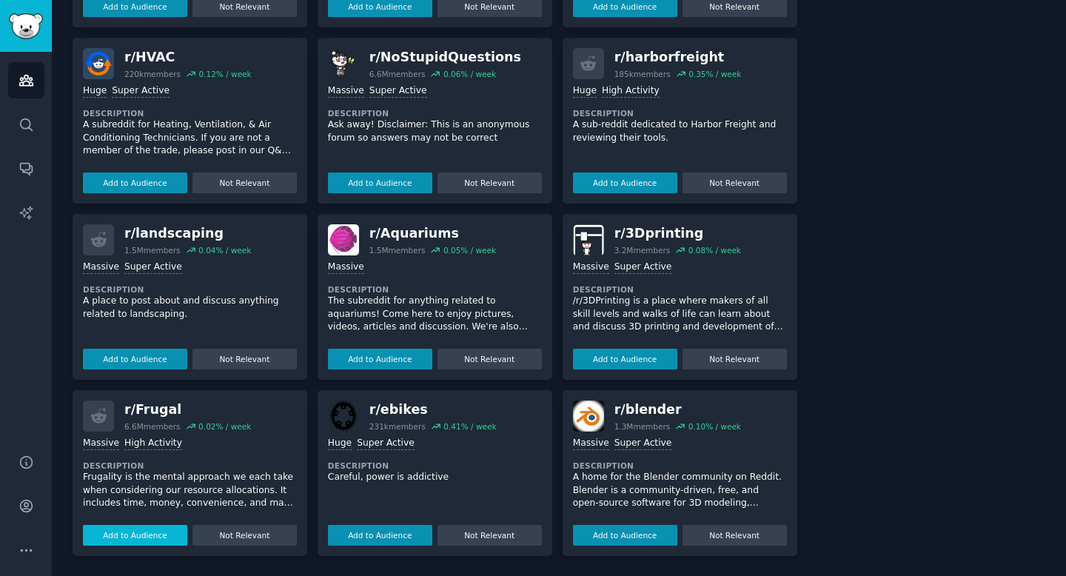
click at [166, 531] on button "Add to Audience" at bounding box center [135, 535] width 104 height 21
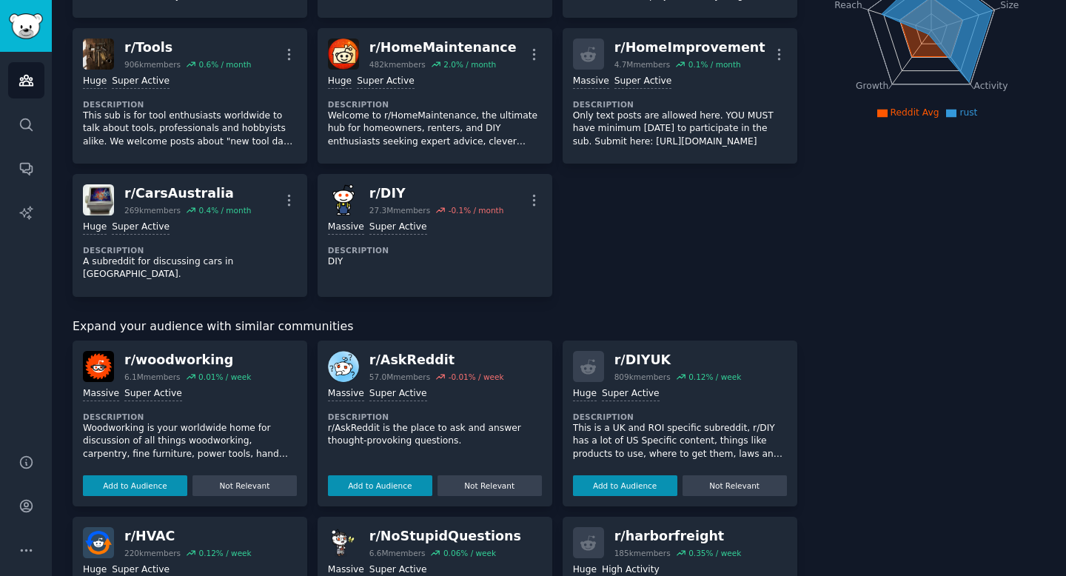
scroll to position [0, 0]
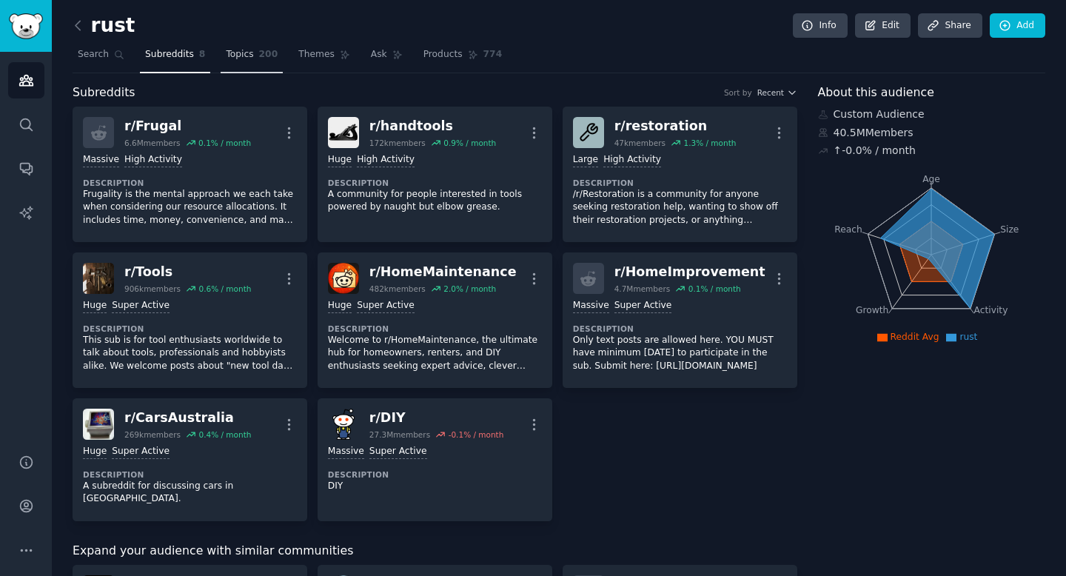
click at [260, 61] on link "Topics 200" at bounding box center [252, 58] width 62 height 30
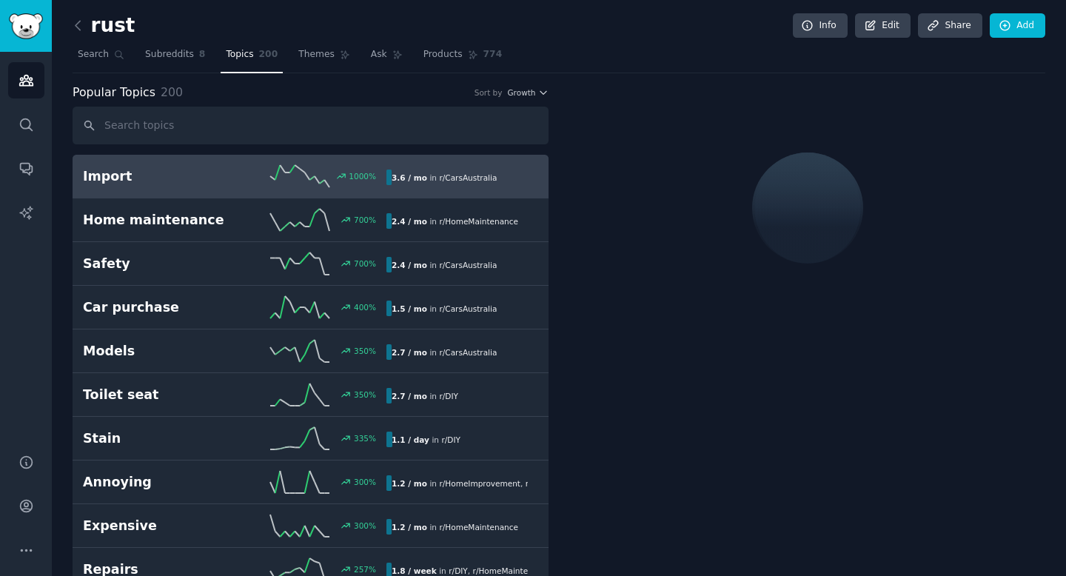
click at [241, 126] on input "text" at bounding box center [311, 126] width 476 height 38
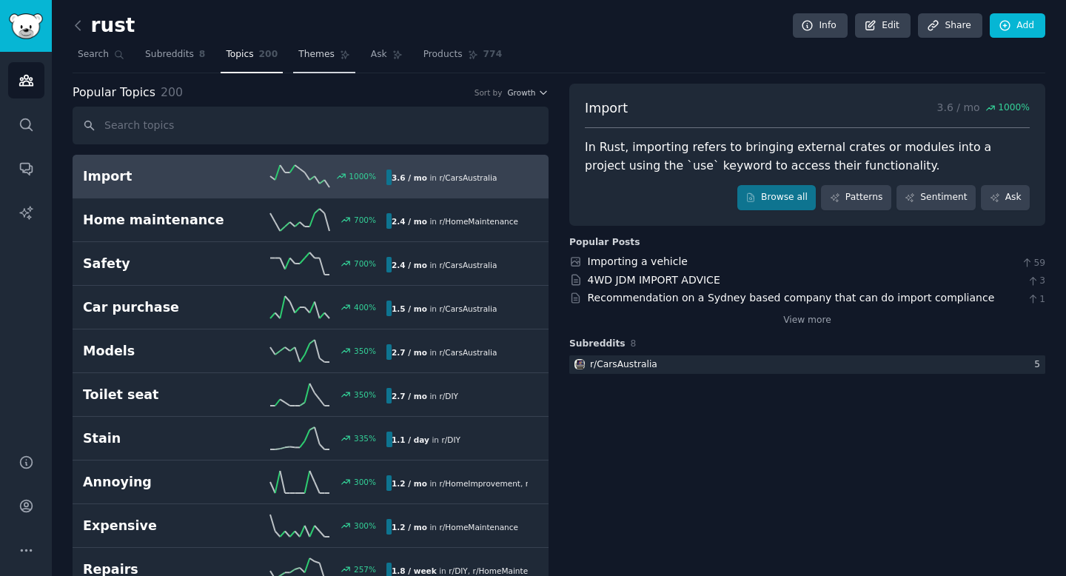
click at [326, 60] on span "Themes" at bounding box center [316, 54] width 36 height 13
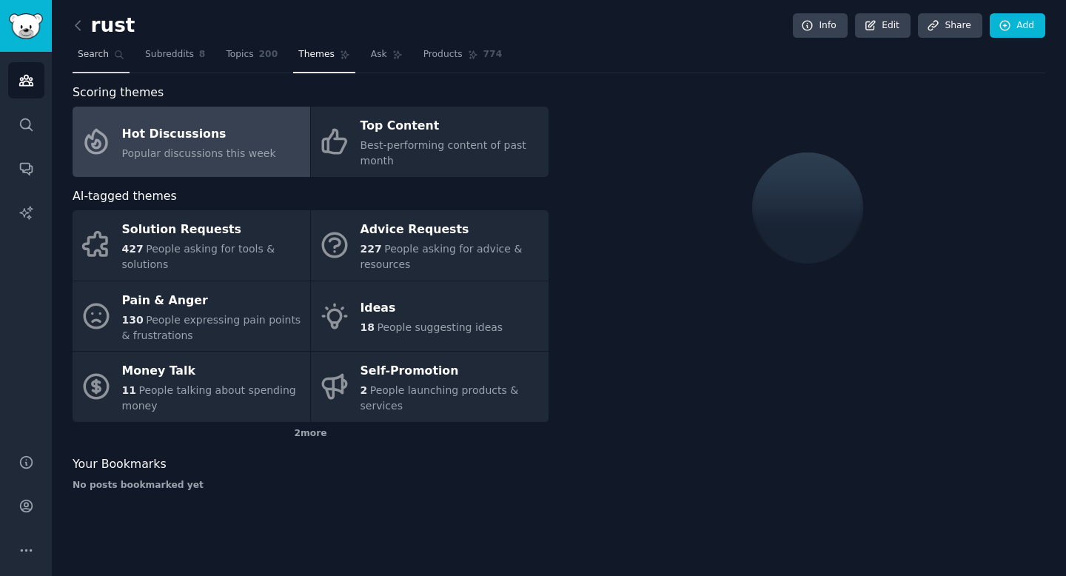
click at [117, 57] on icon at bounding box center [119, 55] width 10 height 10
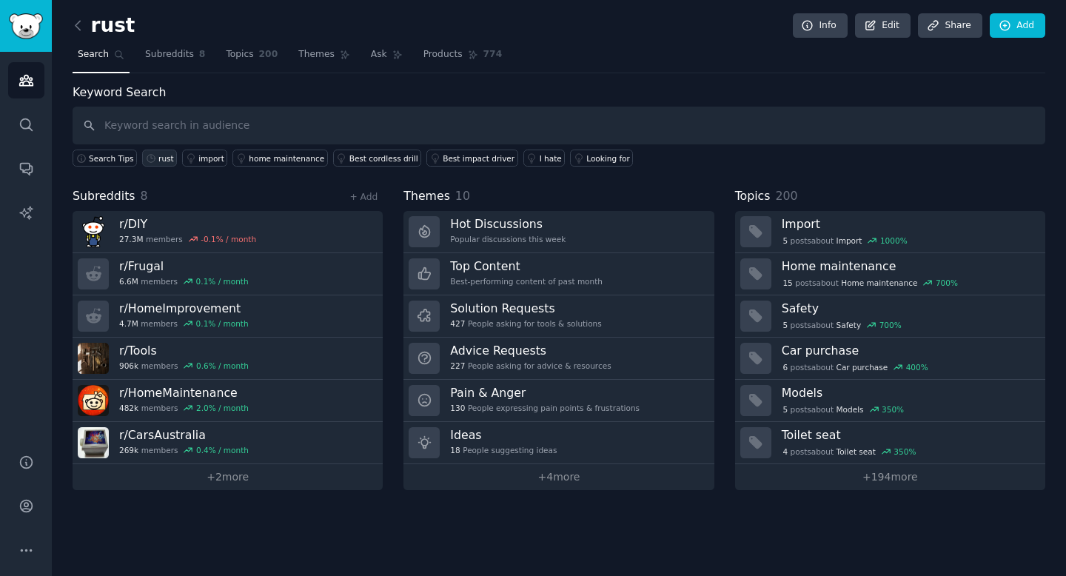
click at [161, 158] on div "rust" at bounding box center [166, 158] width 16 height 10
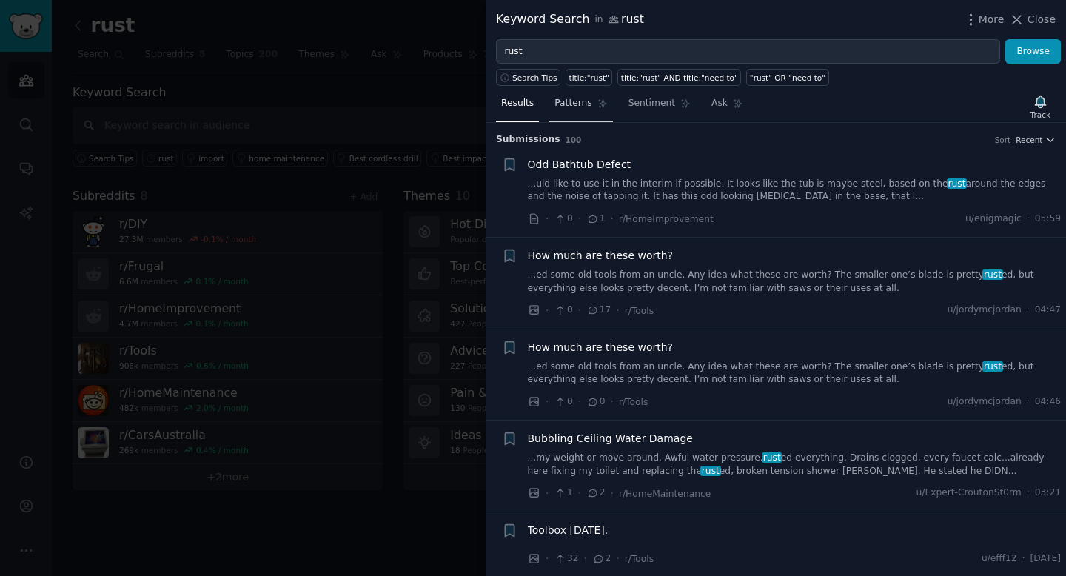
click at [585, 108] on span "Patterns" at bounding box center [572, 103] width 37 height 13
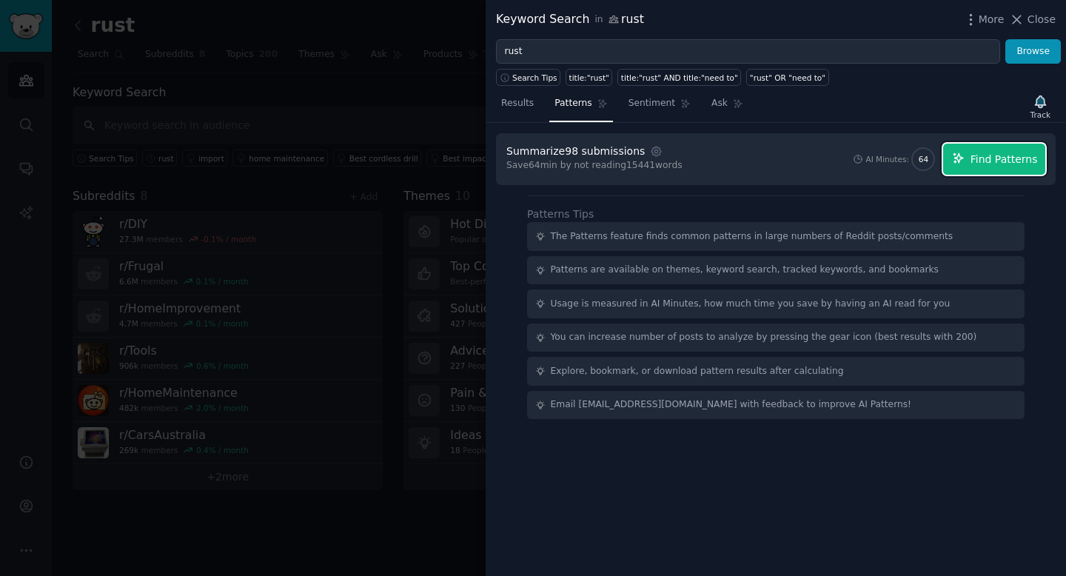
click at [1006, 153] on span "Find Patterns" at bounding box center [1003, 160] width 67 height 16
